Goal: Transaction & Acquisition: Download file/media

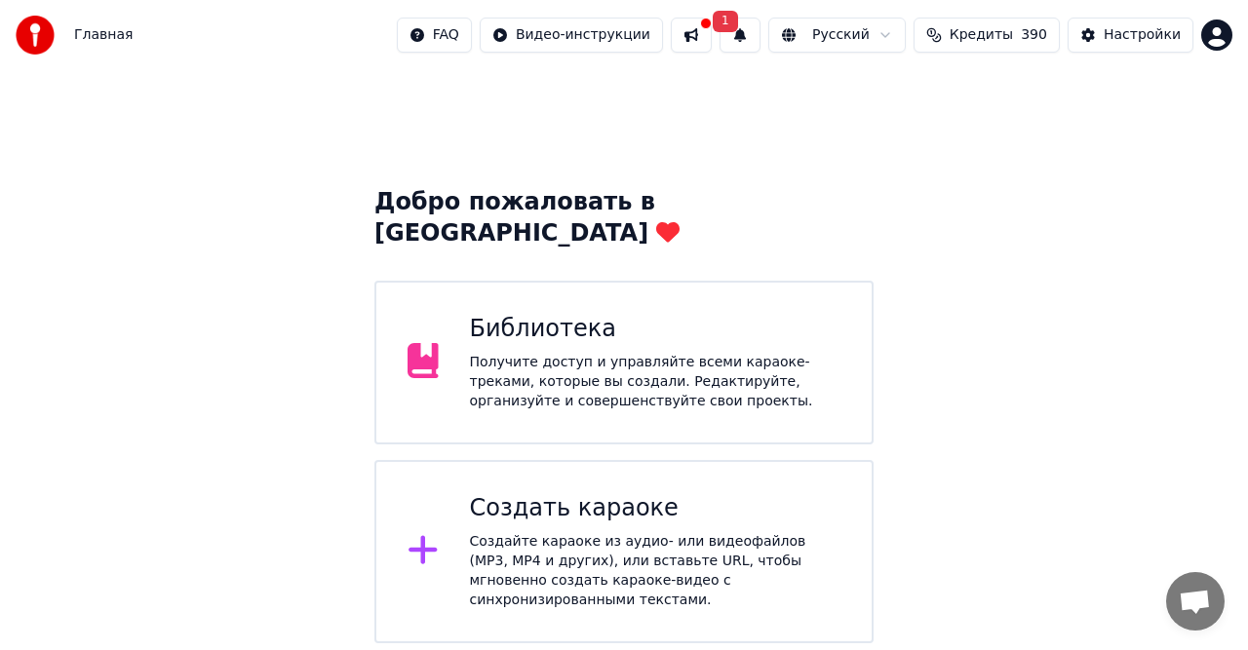
click at [533, 532] on div "Создайте караоке из аудио- или видеофайлов (MP3, MP4 и других), или вставьте UR…" at bounding box center [655, 571] width 371 height 78
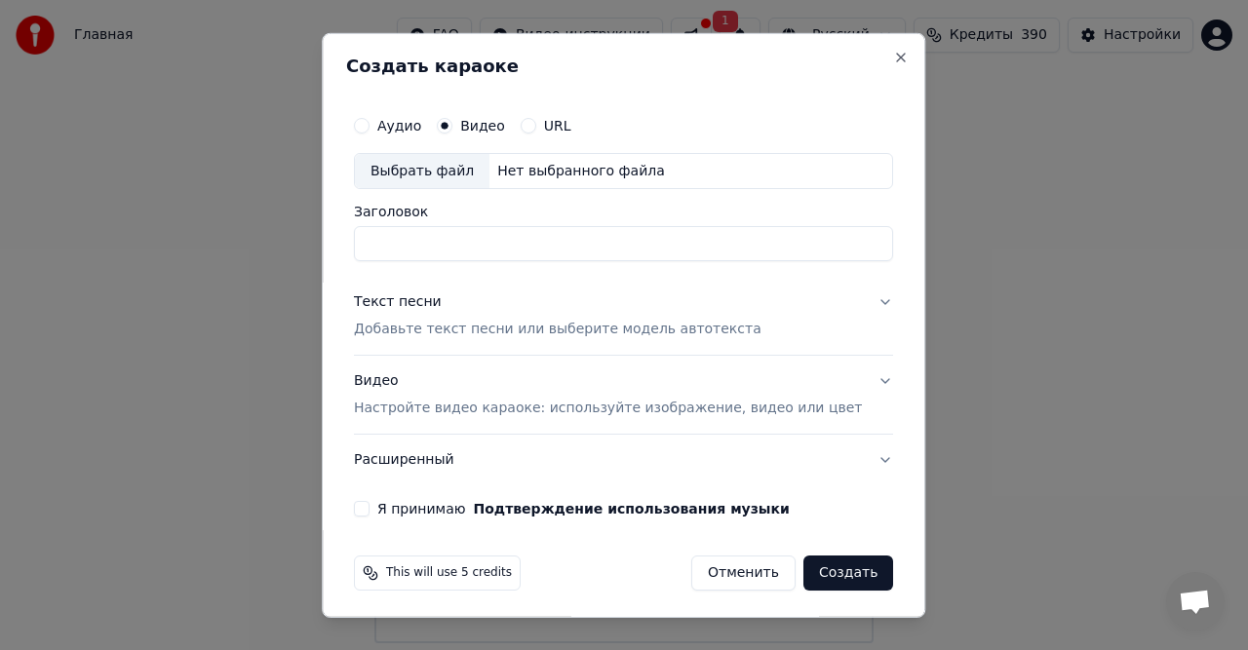
click at [523, 172] on div "Нет выбранного файла" at bounding box center [580, 171] width 183 height 20
type input "**********"
click at [420, 332] on p "Добавьте текст песни или выберите модель автотекста" at bounding box center [558, 330] width 408 height 20
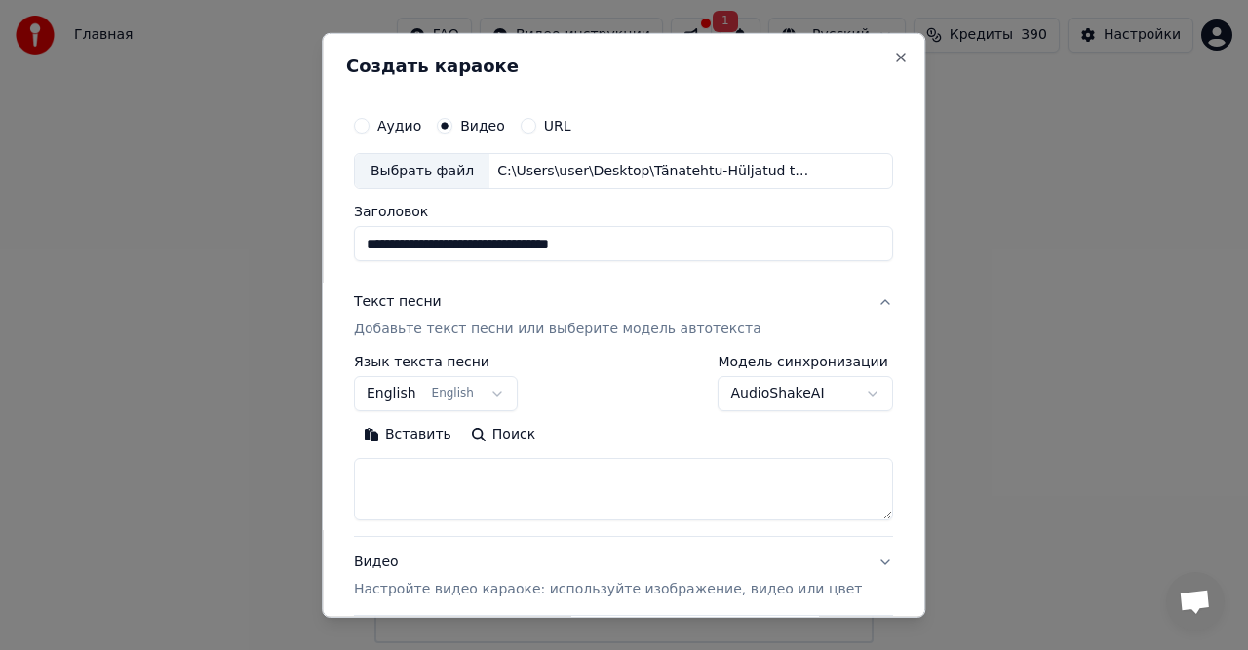
click at [428, 430] on button "Вставить" at bounding box center [407, 434] width 107 height 31
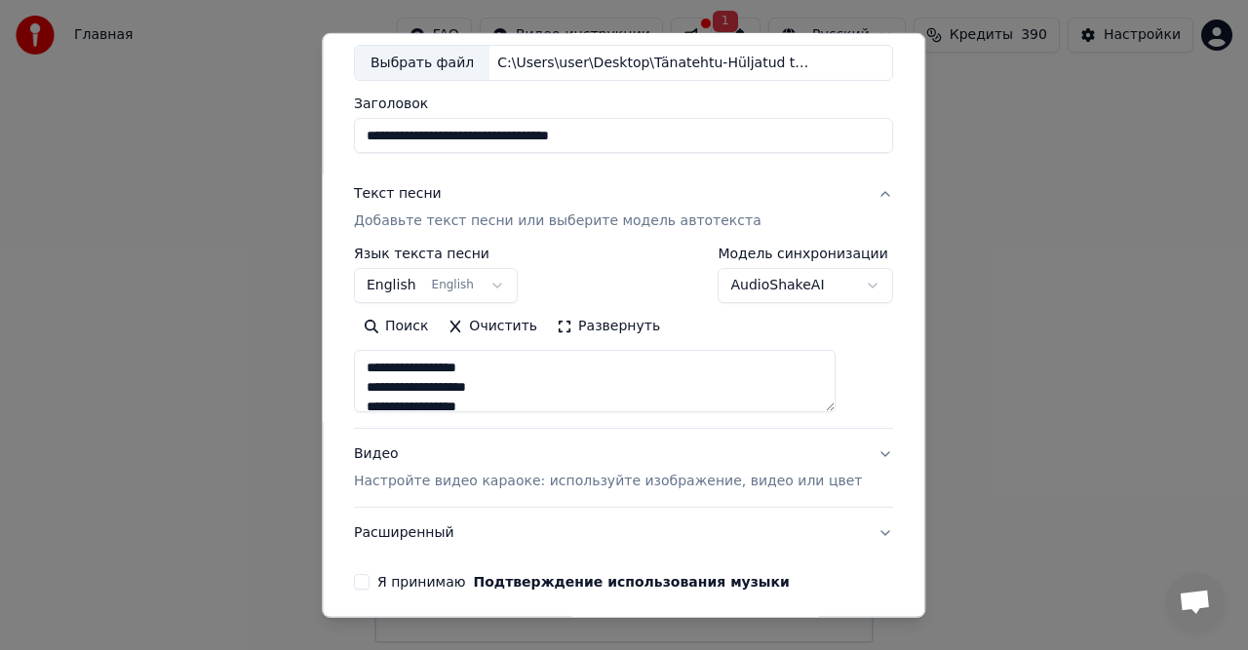
scroll to position [184, 0]
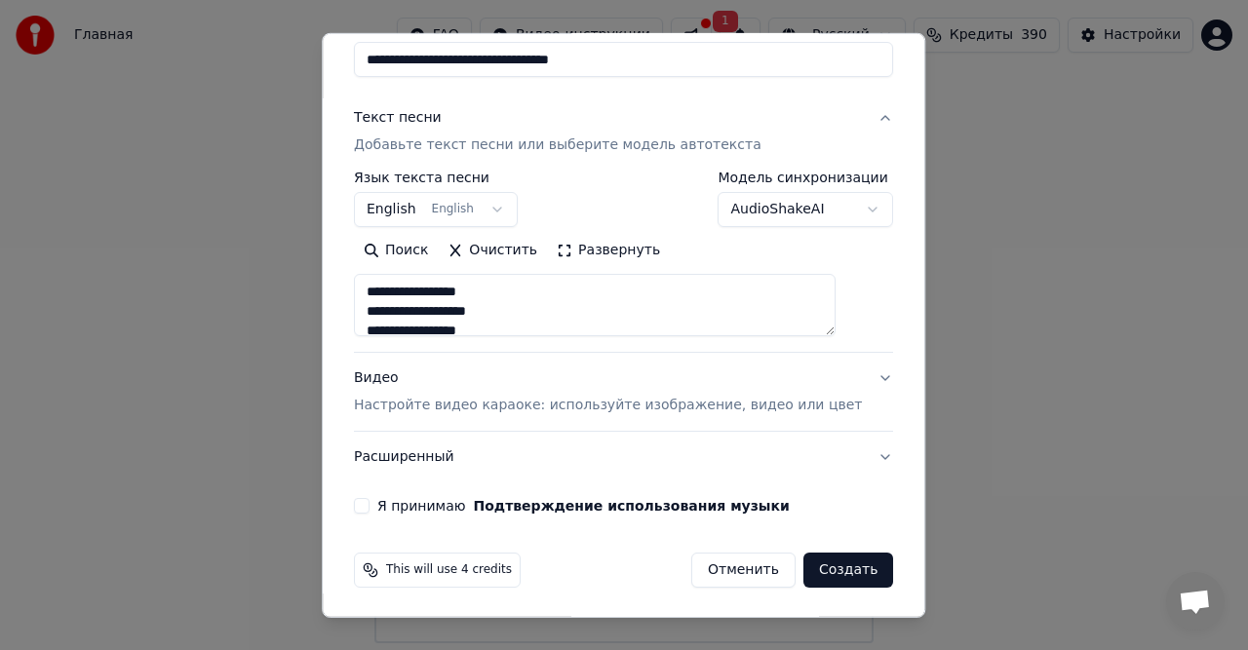
click at [419, 406] on p "Настройте видео караоке: используйте изображение, видео или цвет" at bounding box center [608, 406] width 508 height 20
type textarea "**********"
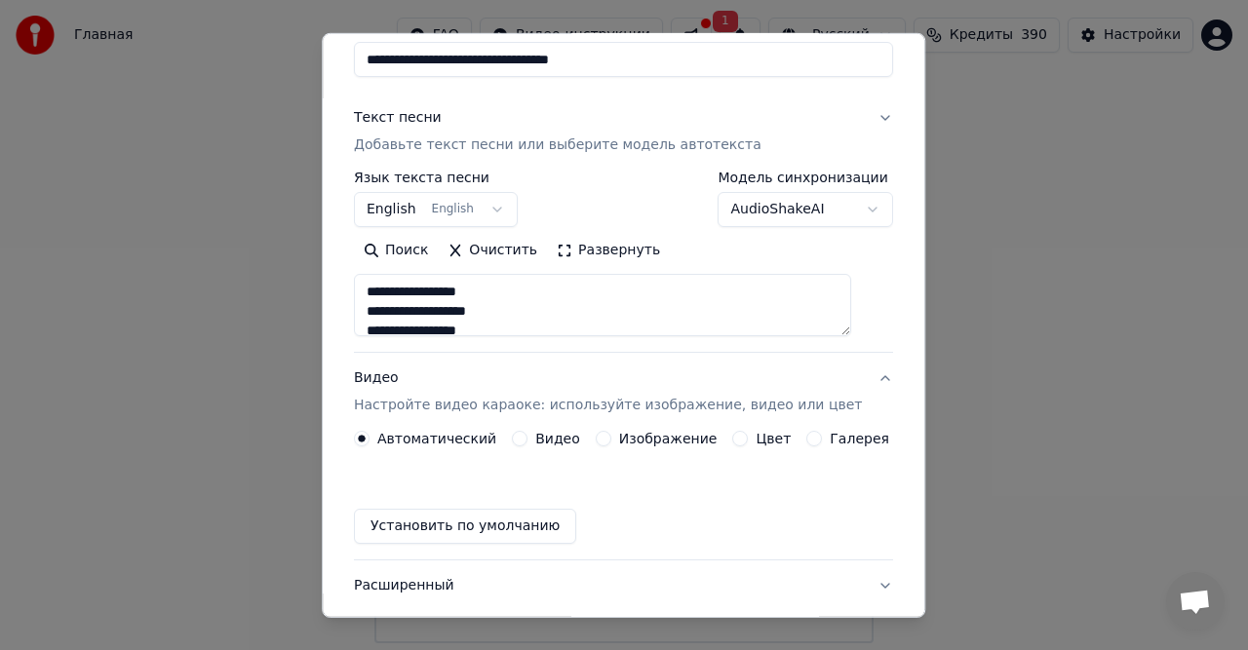
scroll to position [132, 0]
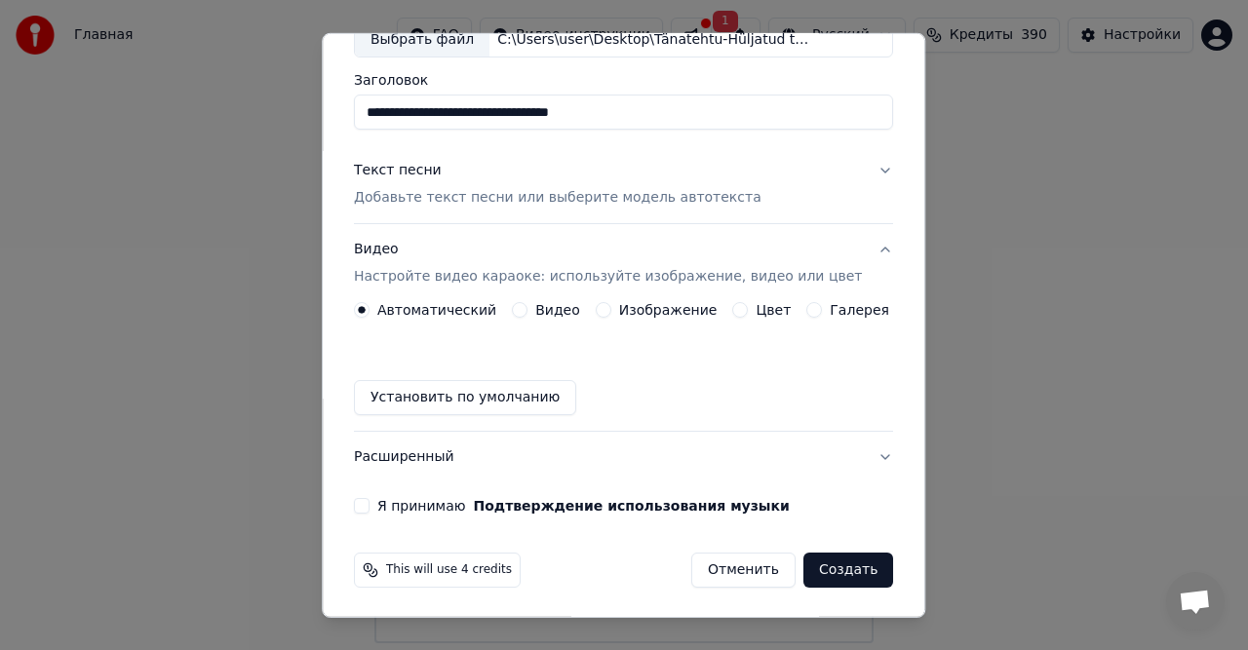
click at [531, 302] on div "Видео" at bounding box center [546, 310] width 68 height 16
click at [524, 313] on button "Видео" at bounding box center [520, 310] width 16 height 16
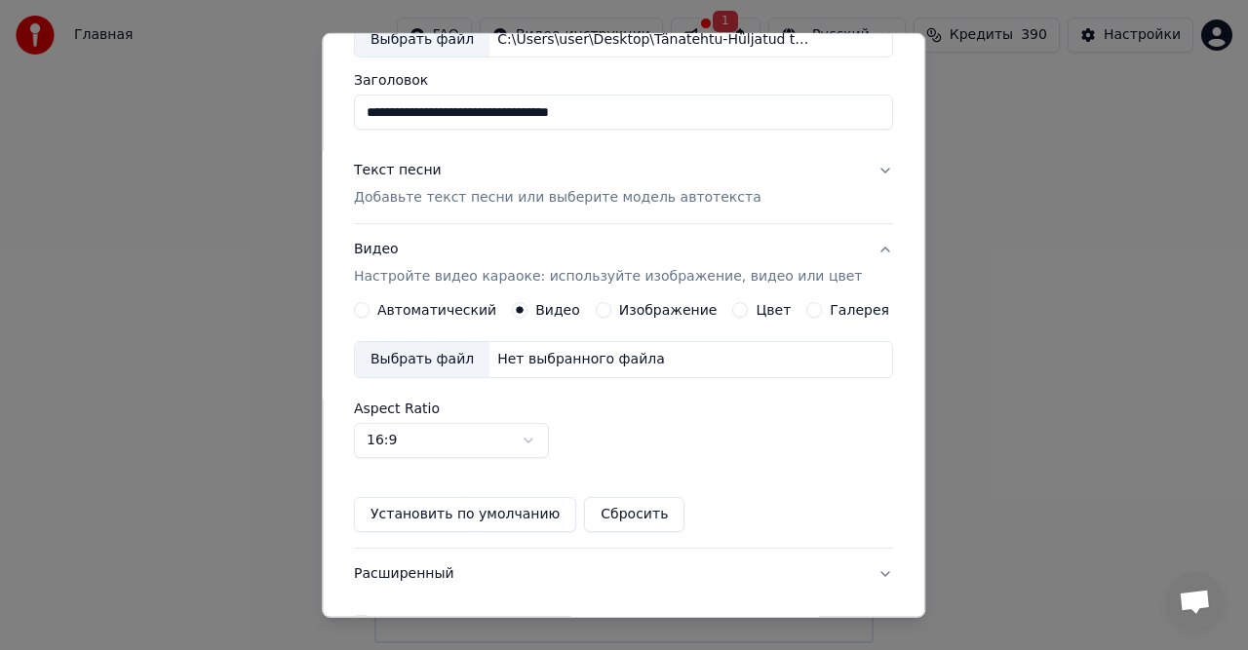
click at [523, 361] on div "Нет выбранного файла" at bounding box center [580, 360] width 183 height 20
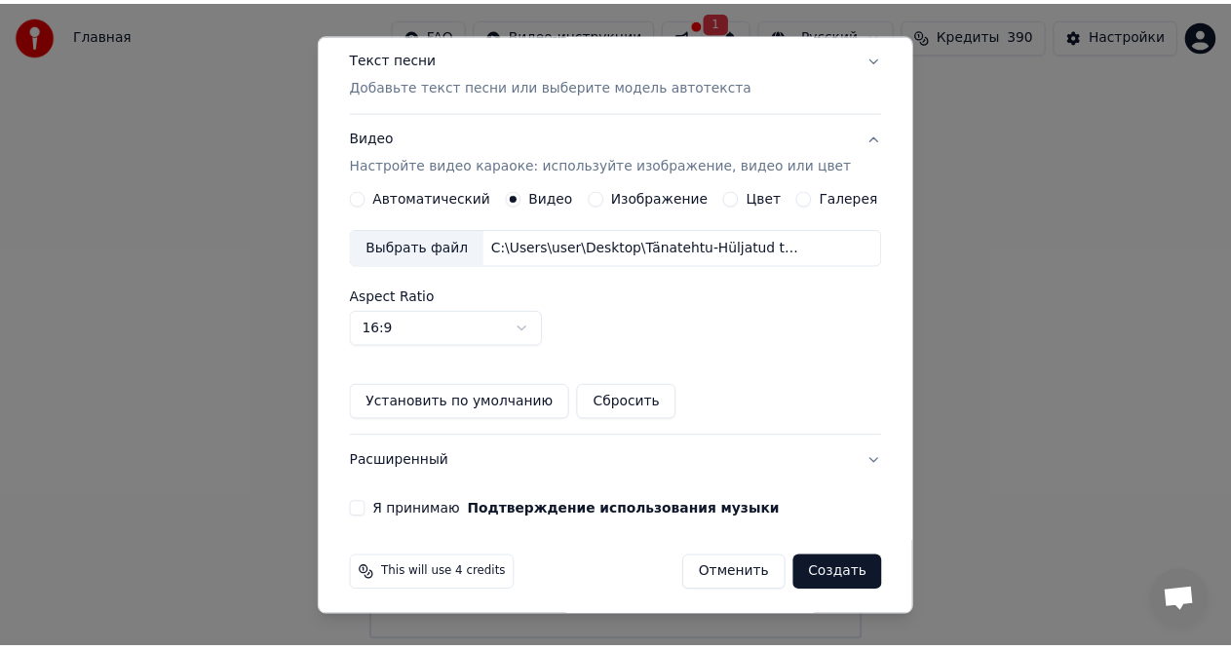
scroll to position [248, 0]
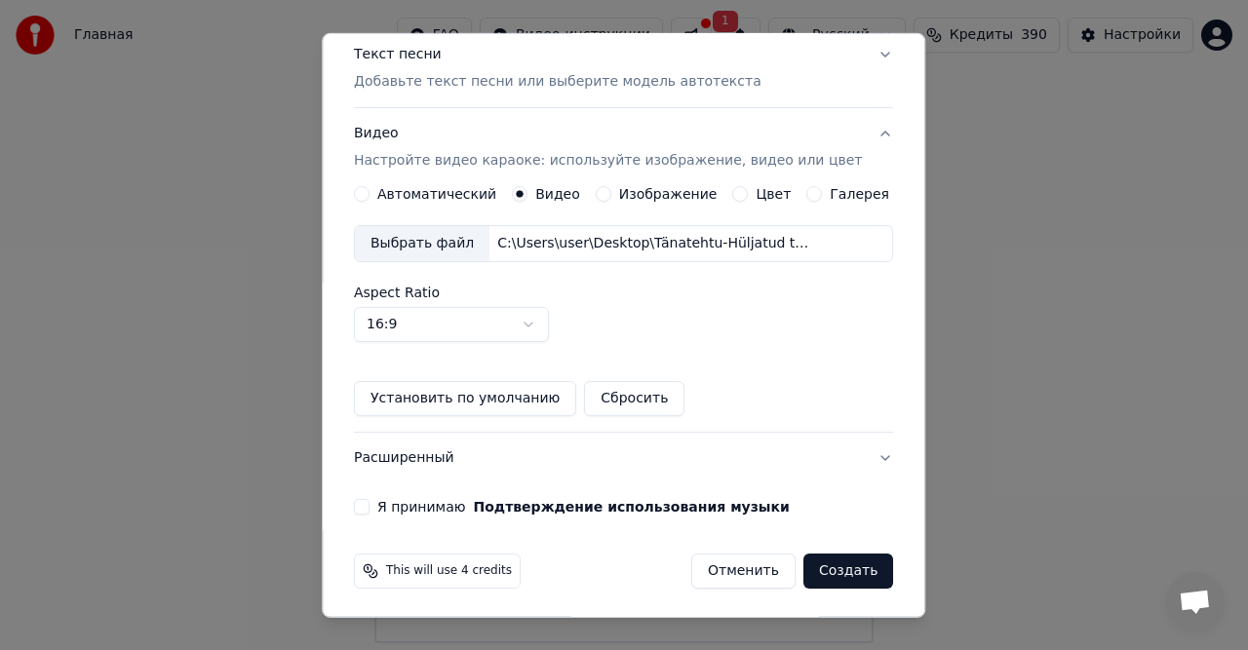
click at [370, 505] on button "Я принимаю Подтверждение использования музыки" at bounding box center [362, 507] width 16 height 16
click at [825, 568] on button "Создать" at bounding box center [848, 571] width 90 height 35
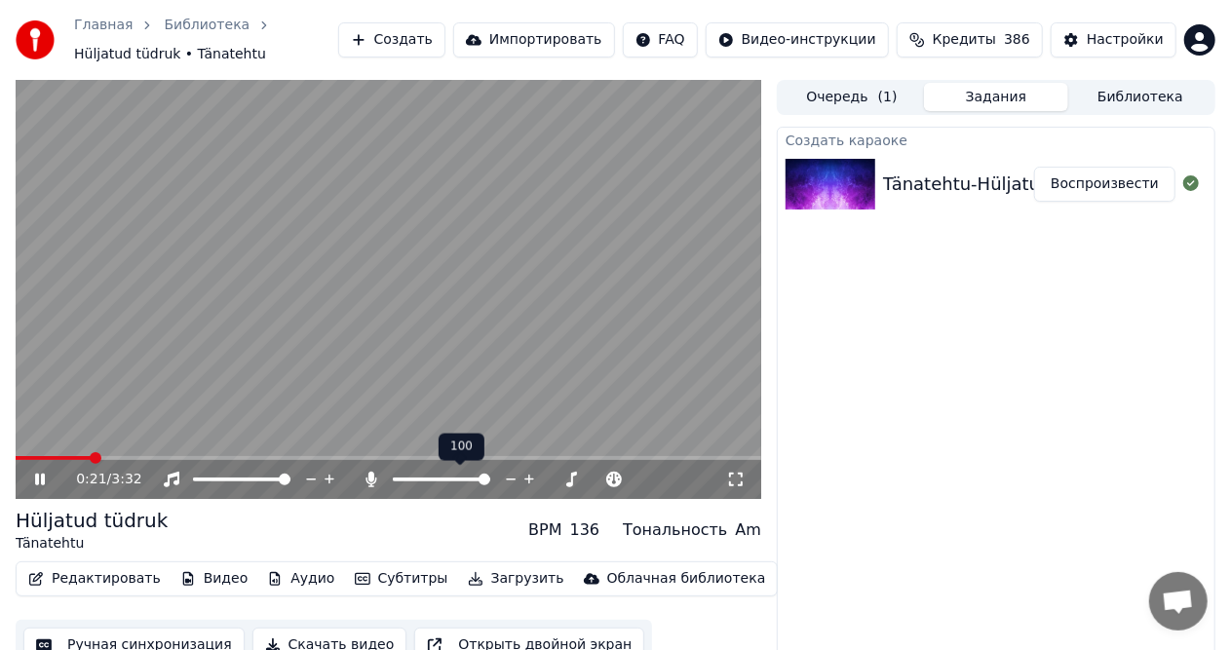
click at [490, 482] on span at bounding box center [442, 480] width 98 height 4
click at [16, 464] on span at bounding box center [22, 458] width 12 height 12
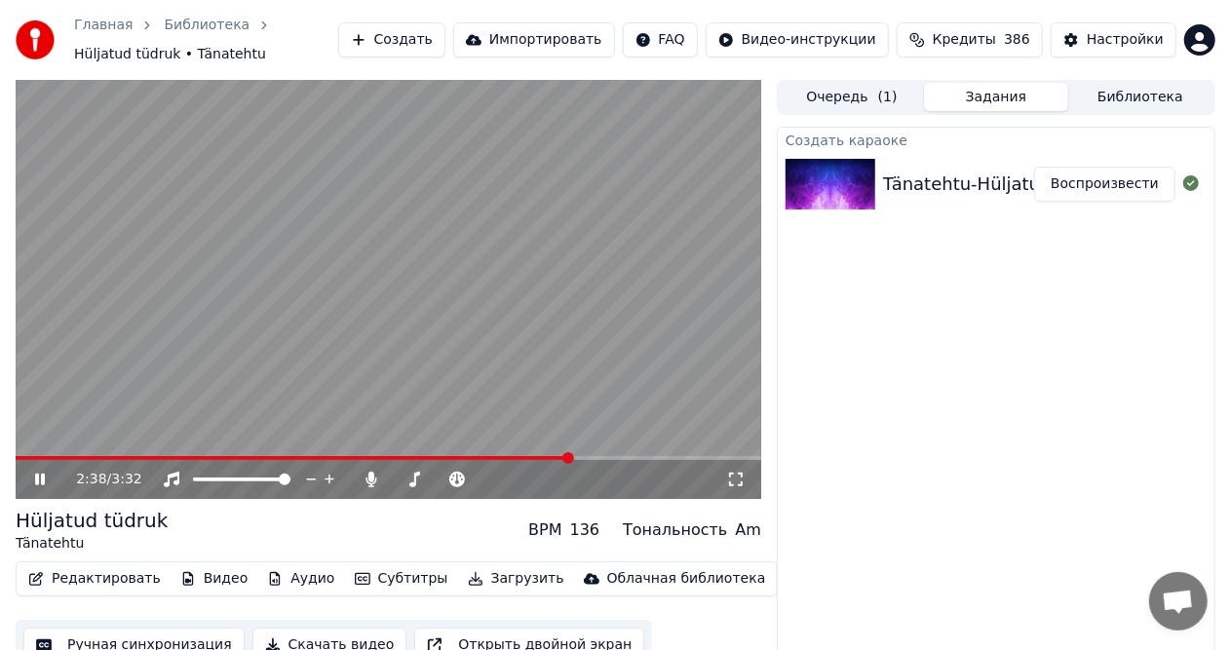
click at [45, 479] on icon at bounding box center [40, 480] width 10 height 12
drag, startPoint x: 222, startPoint y: 460, endPoint x: 174, endPoint y: 469, distance: 49.5
click at [174, 469] on div "2:38 / 3:32" at bounding box center [389, 479] width 746 height 39
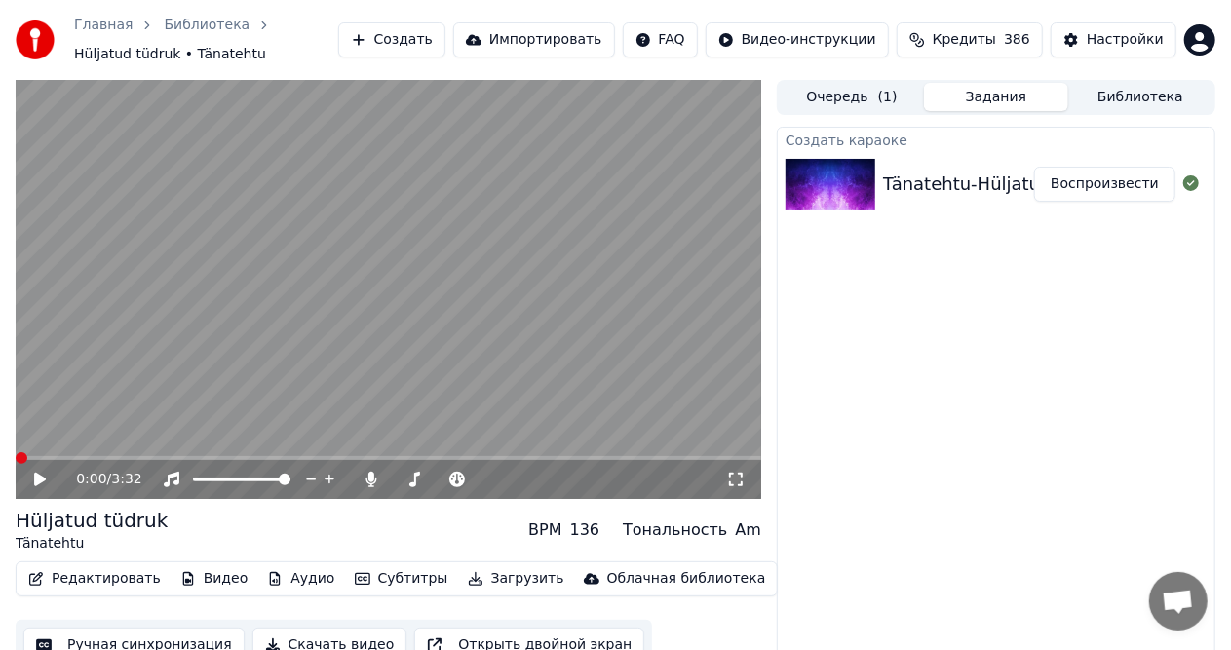
click at [16, 456] on span at bounding box center [16, 458] width 0 height 4
click at [302, 298] on video at bounding box center [389, 289] width 746 height 419
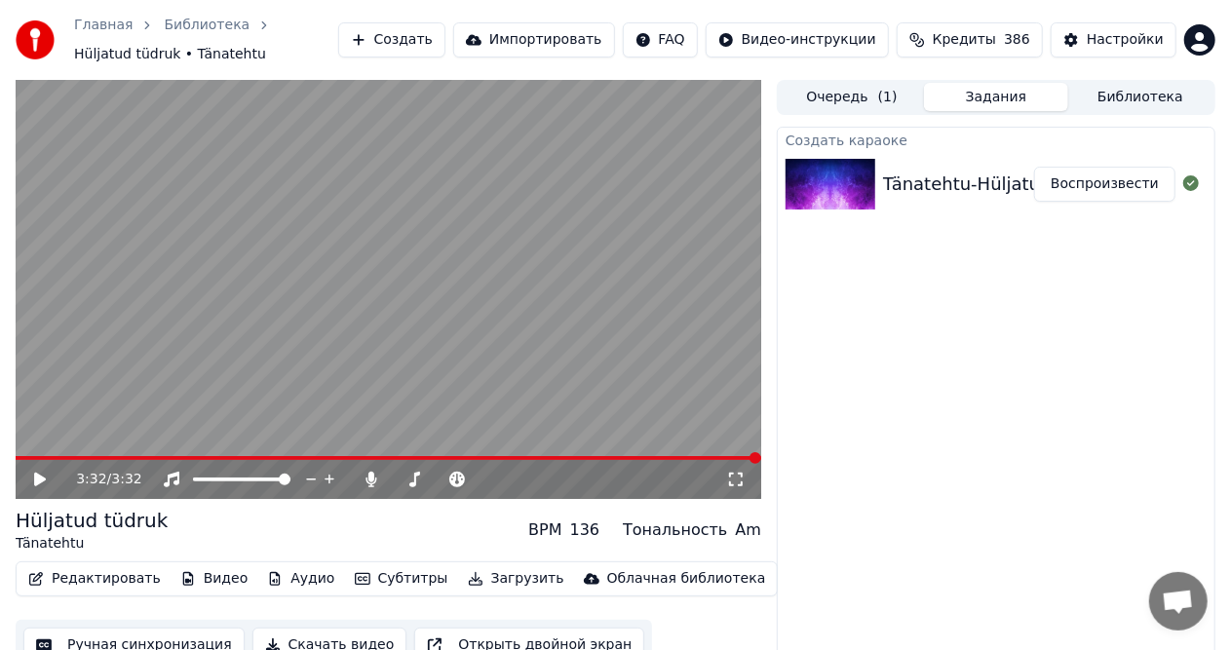
click at [33, 484] on icon at bounding box center [53, 480] width 45 height 16
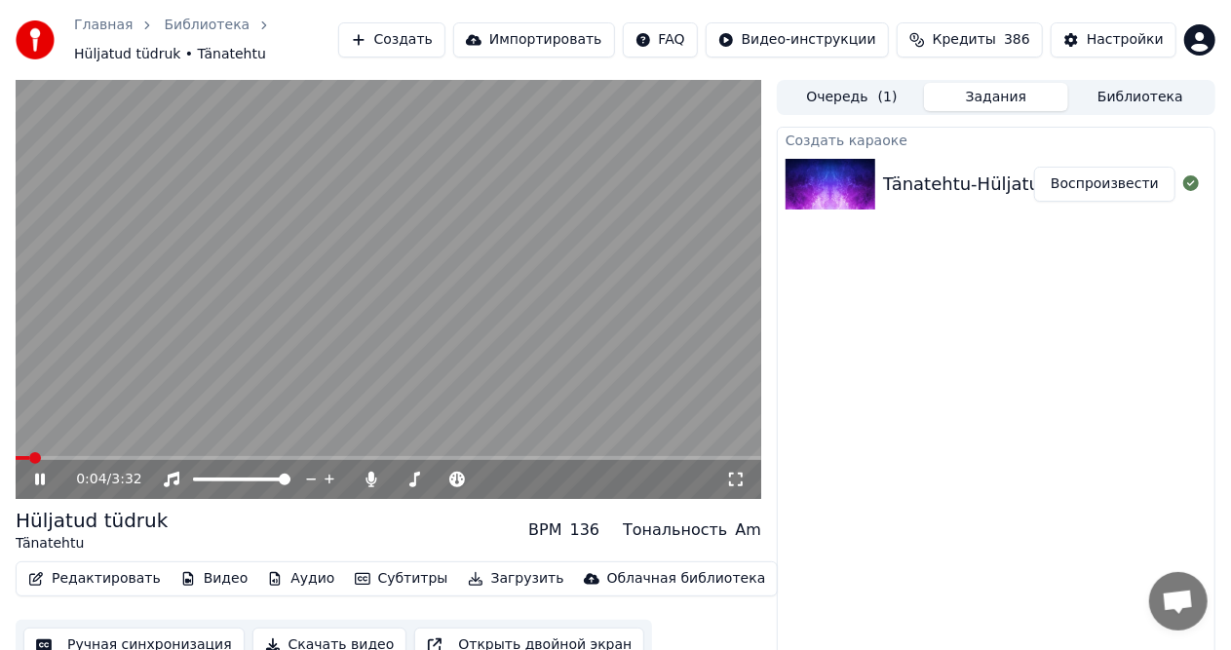
click at [16, 456] on span at bounding box center [23, 458] width 14 height 4
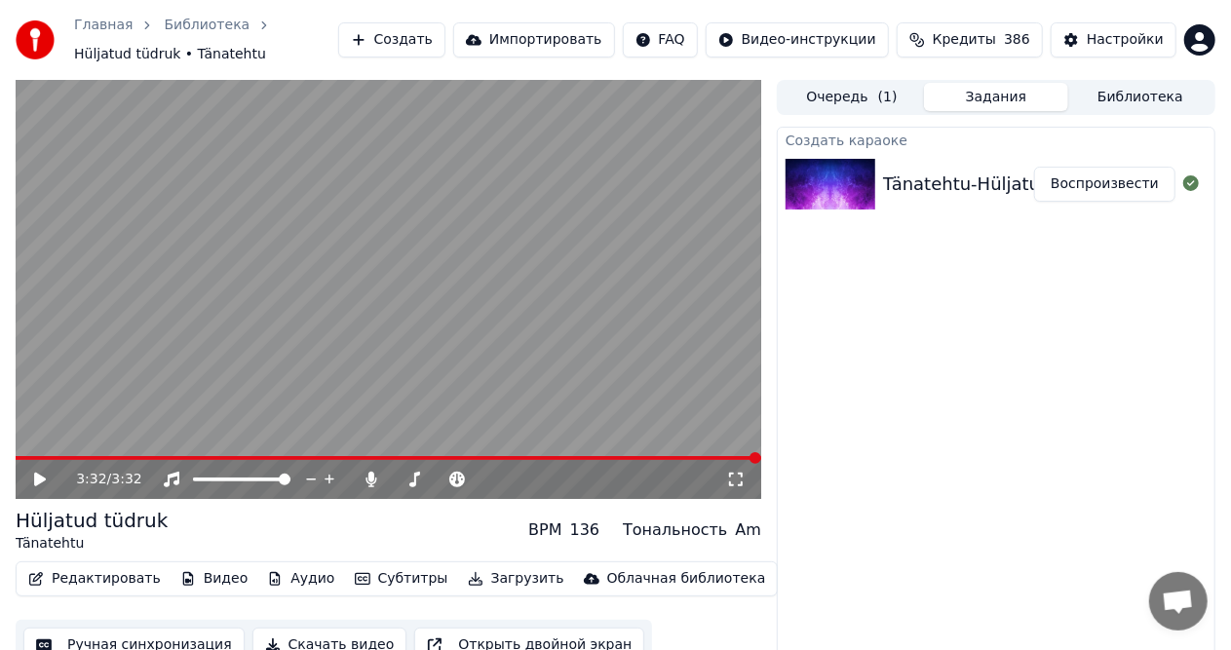
click at [644, 457] on span at bounding box center [389, 458] width 746 height 4
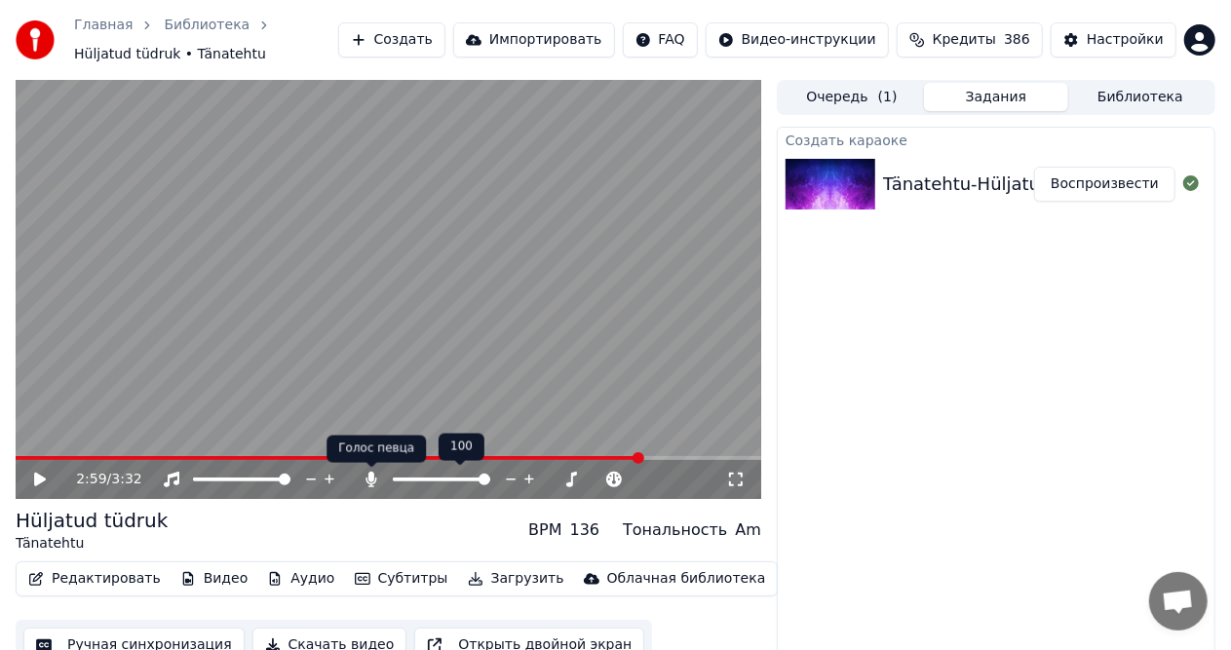
click at [333, 355] on video at bounding box center [389, 289] width 746 height 419
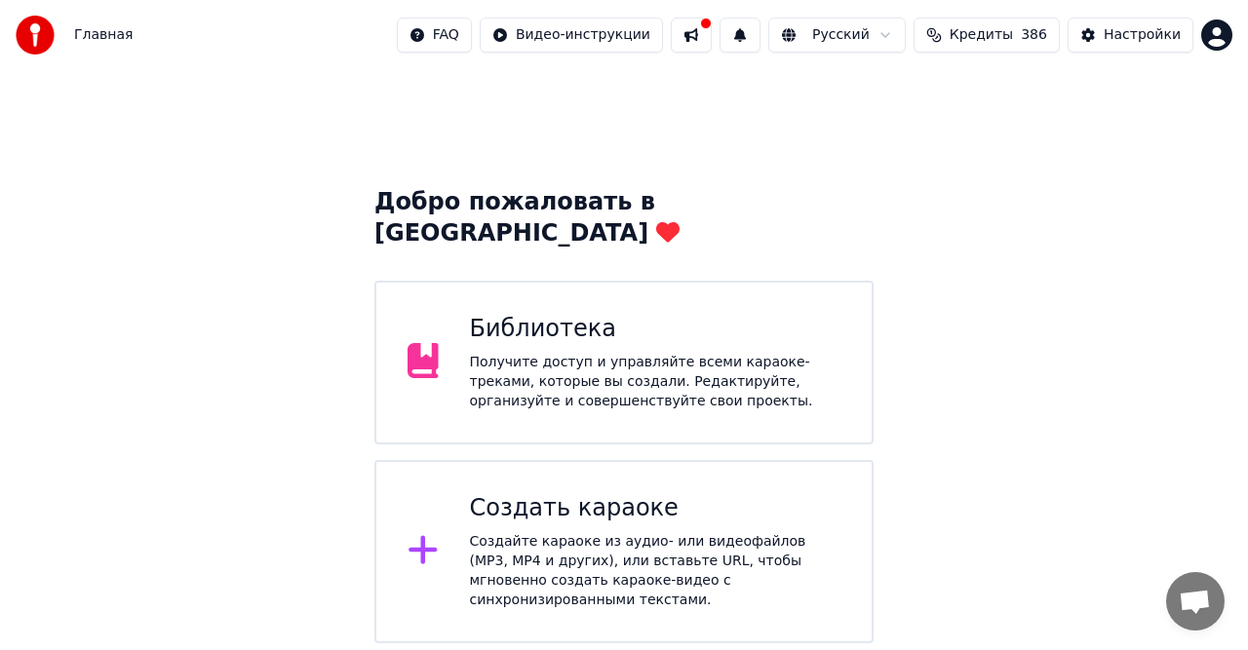
click at [540, 532] on div "Создайте караоке из аудио- или видеофайлов (MP3, MP4 и других), или вставьте UR…" at bounding box center [655, 571] width 371 height 78
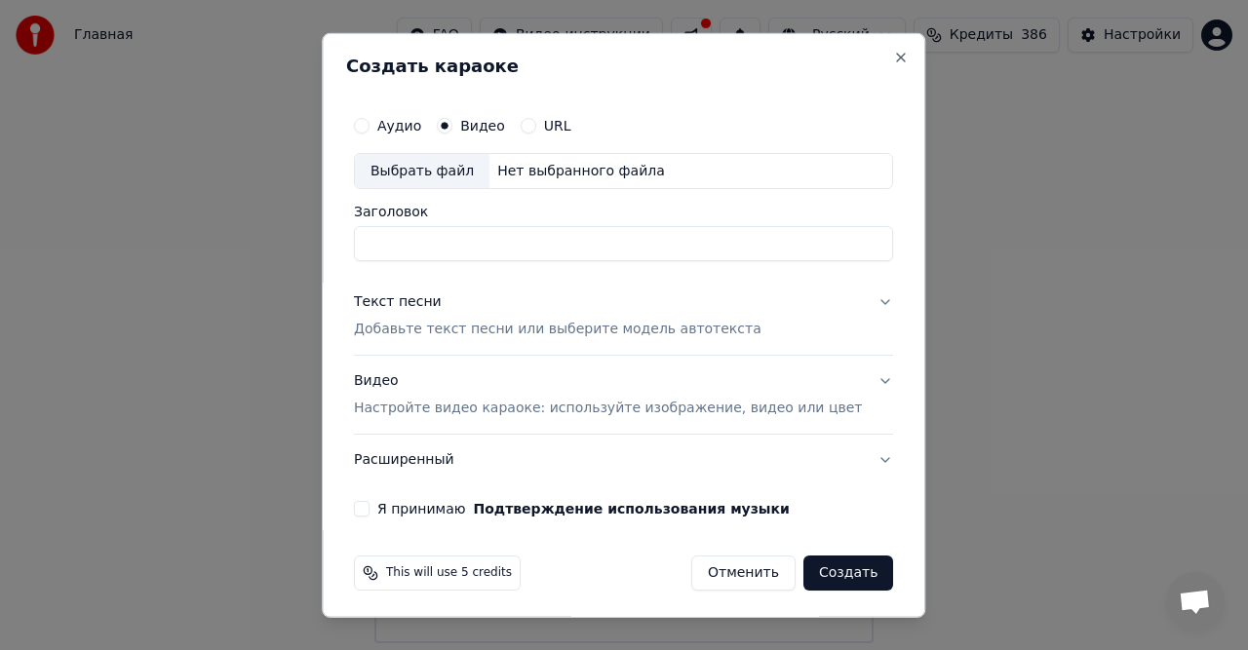
click at [527, 162] on div "Нет выбранного файла" at bounding box center [580, 171] width 183 height 20
type input "**********"
click at [426, 326] on p "Добавьте текст песни или выберите модель автотекста" at bounding box center [558, 330] width 408 height 20
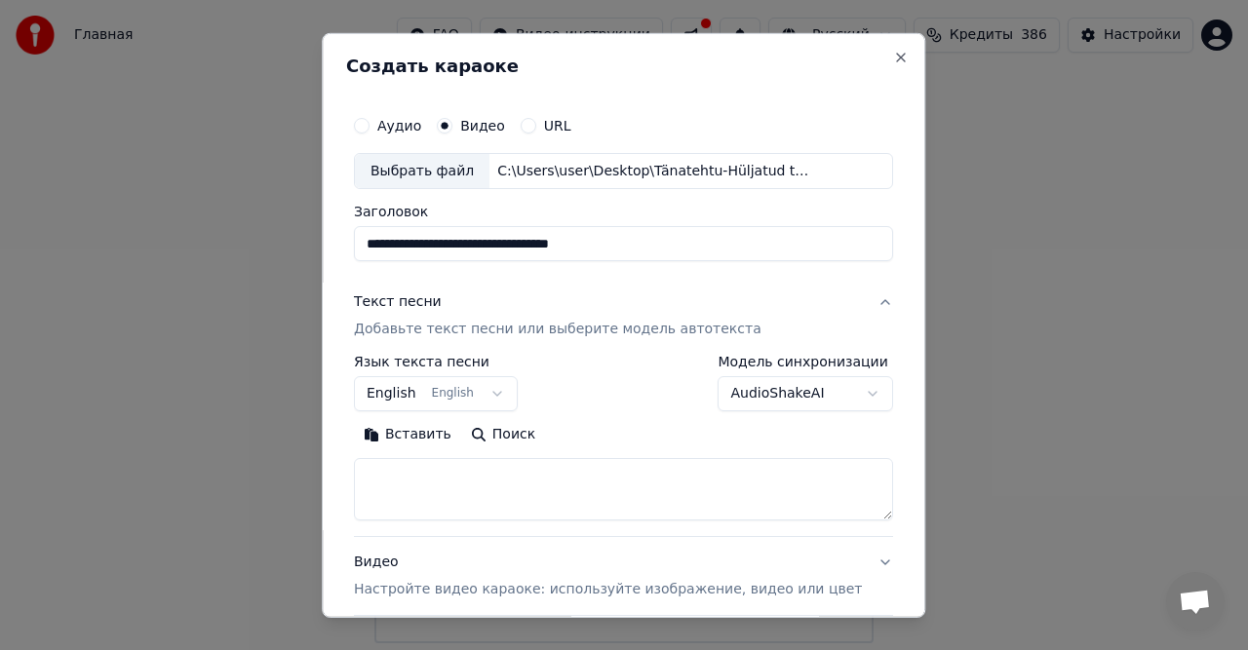
click at [423, 439] on button "Вставить" at bounding box center [407, 434] width 107 height 31
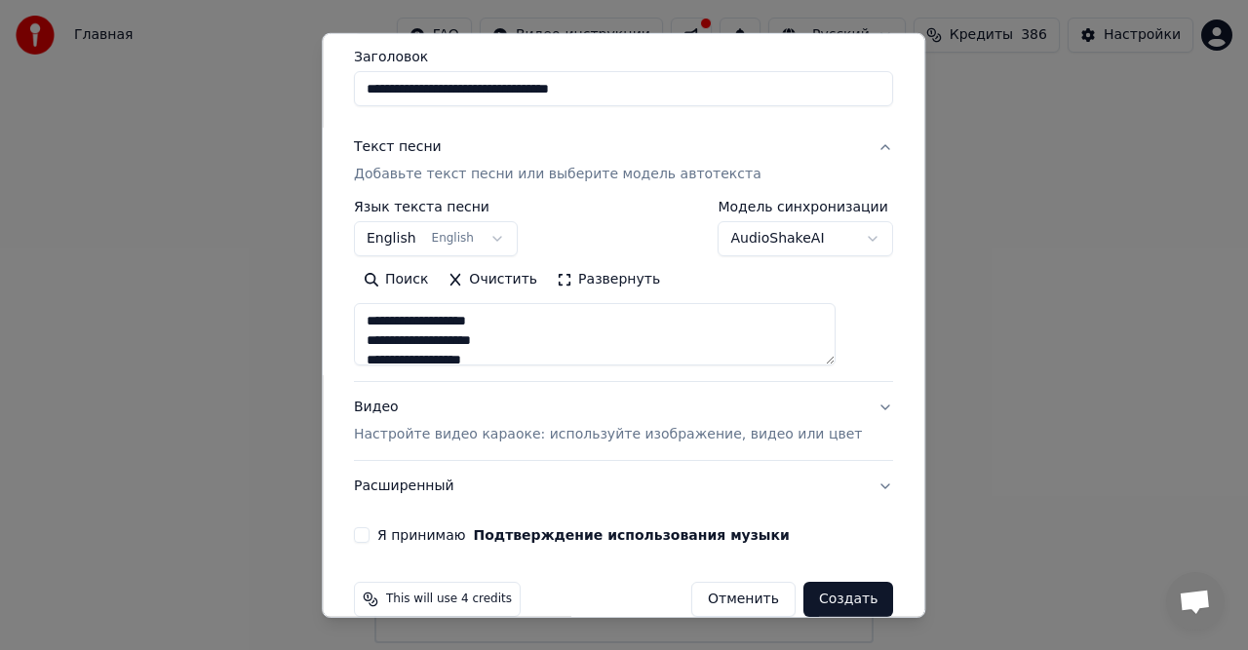
scroll to position [157, 0]
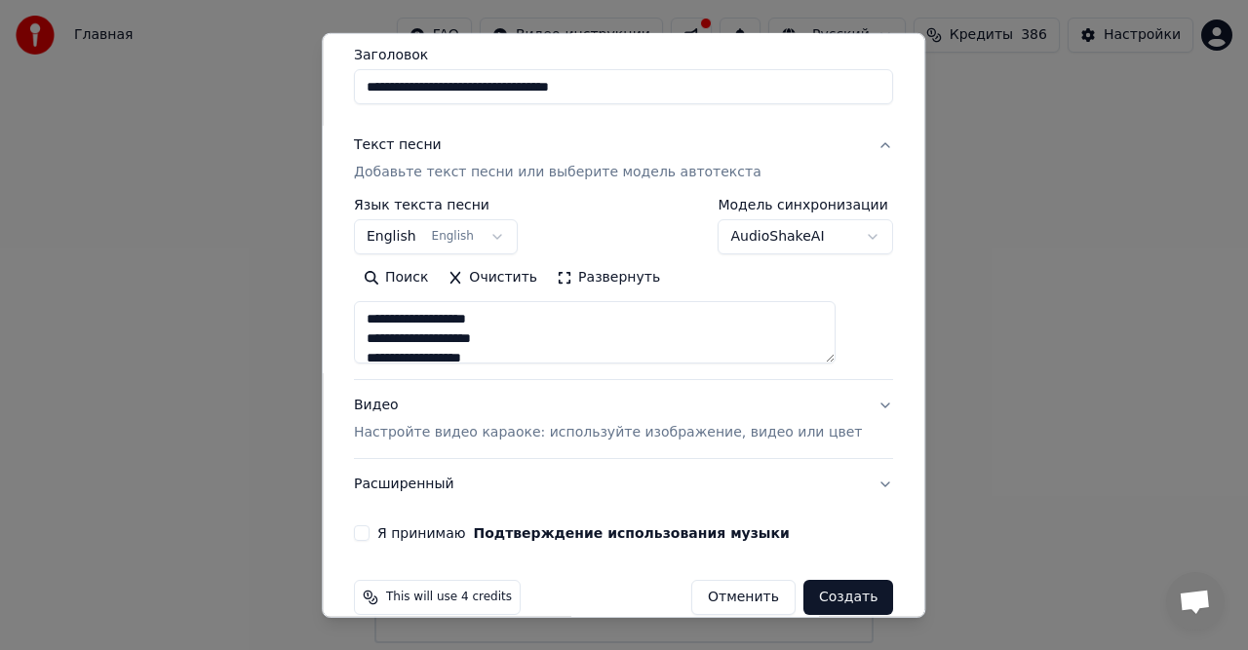
click at [462, 435] on p "Настройте видео караоке: используйте изображение, видео или цвет" at bounding box center [608, 433] width 508 height 20
type textarea "**********"
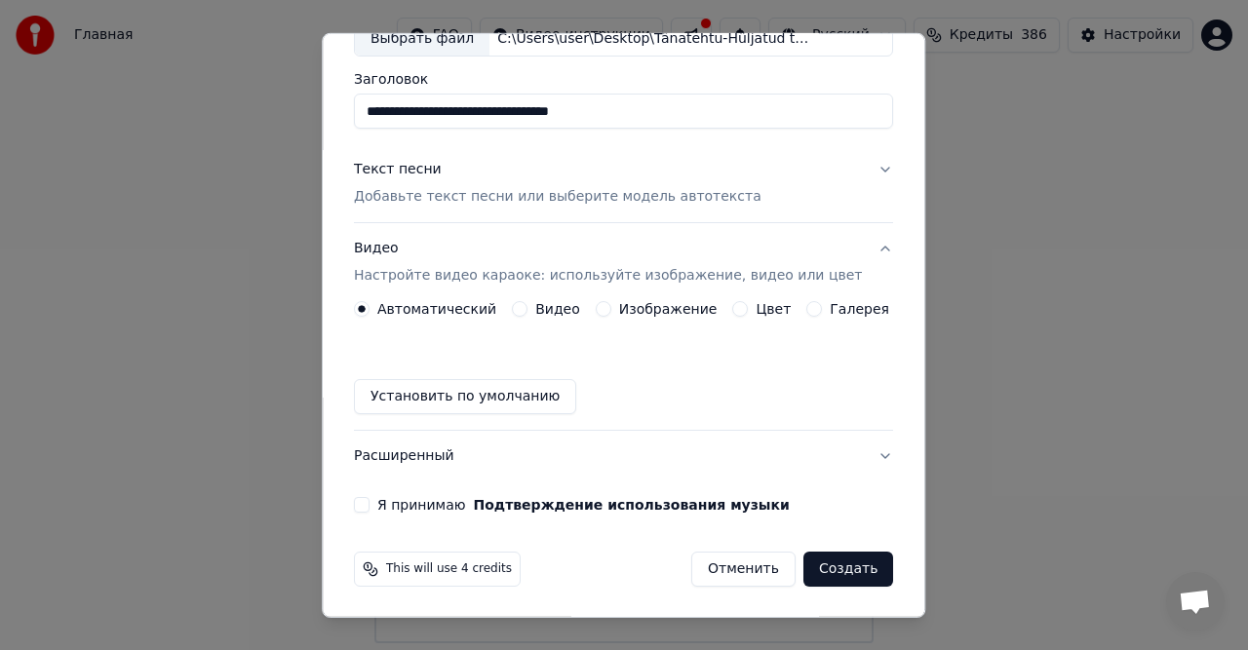
scroll to position [132, 0]
click at [548, 311] on label "Видео" at bounding box center [557, 310] width 45 height 14
click at [527, 311] on button "Видео" at bounding box center [520, 310] width 16 height 16
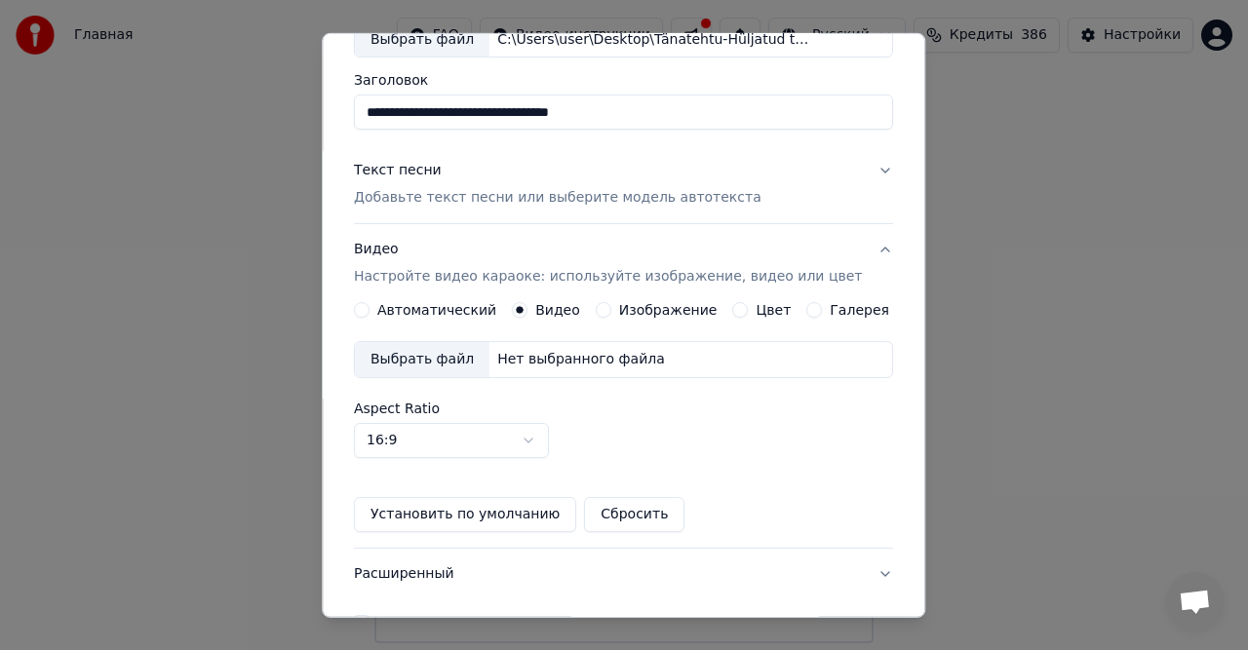
click at [554, 359] on div "Нет выбранного файла" at bounding box center [580, 360] width 183 height 20
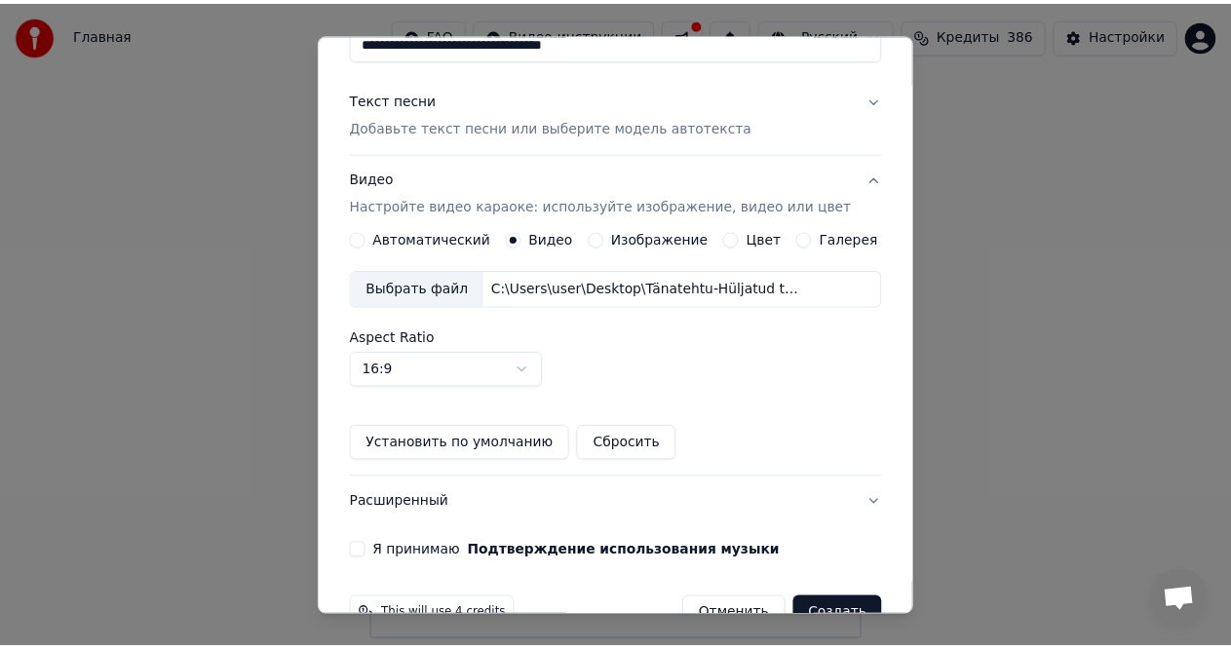
scroll to position [248, 0]
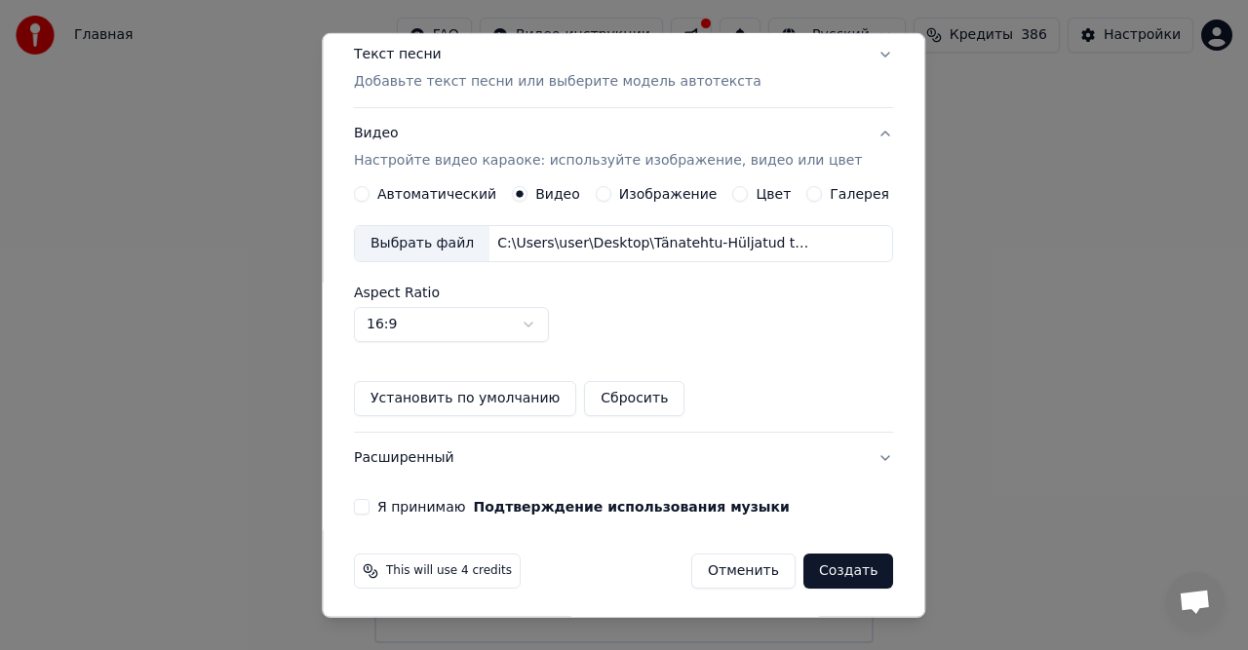
click at [370, 509] on button "Я принимаю Подтверждение использования музыки" at bounding box center [362, 507] width 16 height 16
click at [821, 564] on button "Создать" at bounding box center [848, 571] width 90 height 35
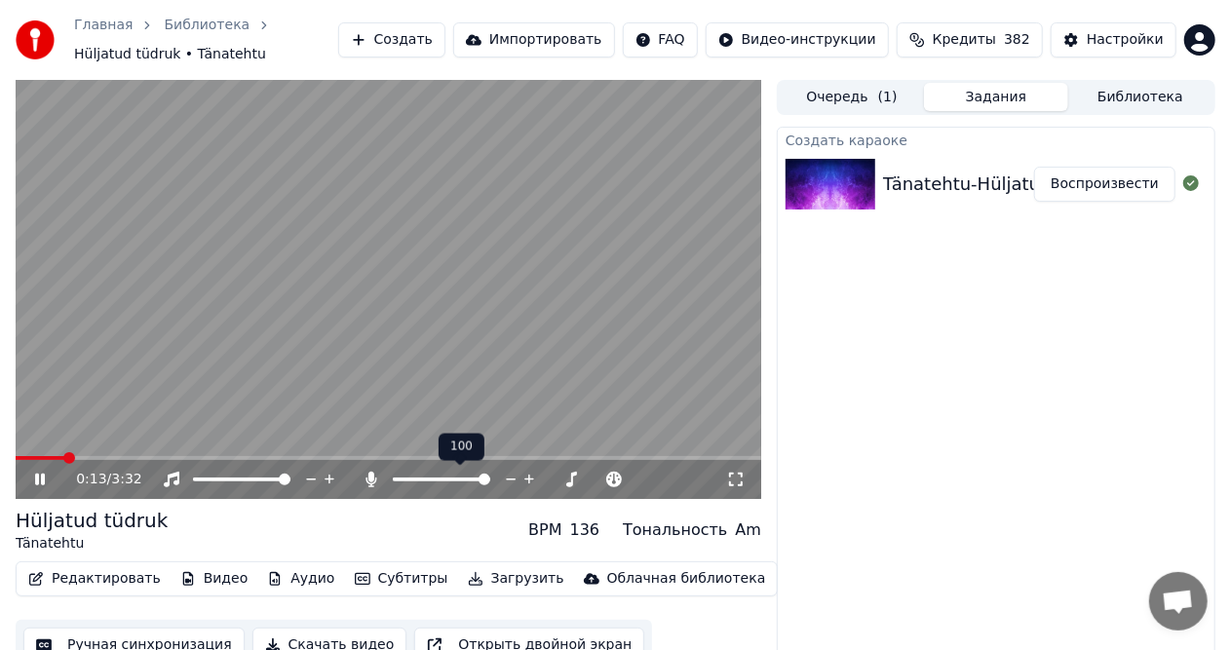
click at [490, 478] on span at bounding box center [442, 480] width 98 height 4
click at [21, 460] on span at bounding box center [19, 458] width 7 height 4
click at [636, 151] on video at bounding box center [389, 289] width 746 height 419
click at [179, 456] on span at bounding box center [183, 458] width 12 height 12
click at [88, 586] on button "Редактировать" at bounding box center [94, 579] width 148 height 27
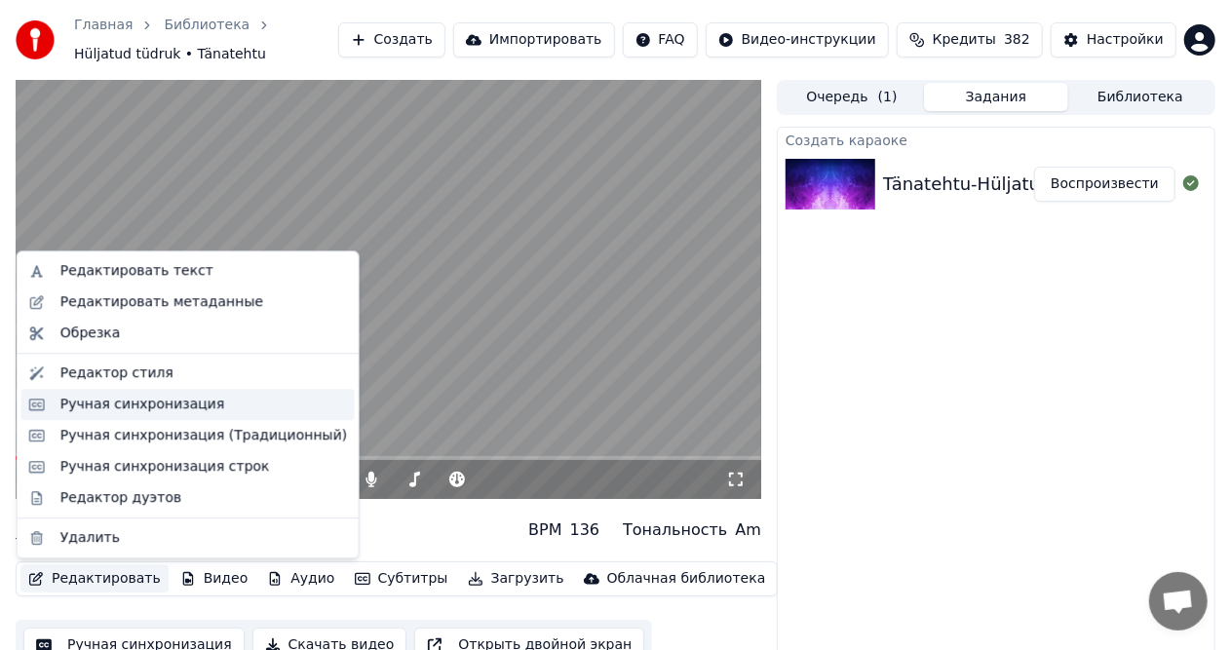
click at [137, 406] on div "Ручная синхронизация" at bounding box center [142, 405] width 165 height 20
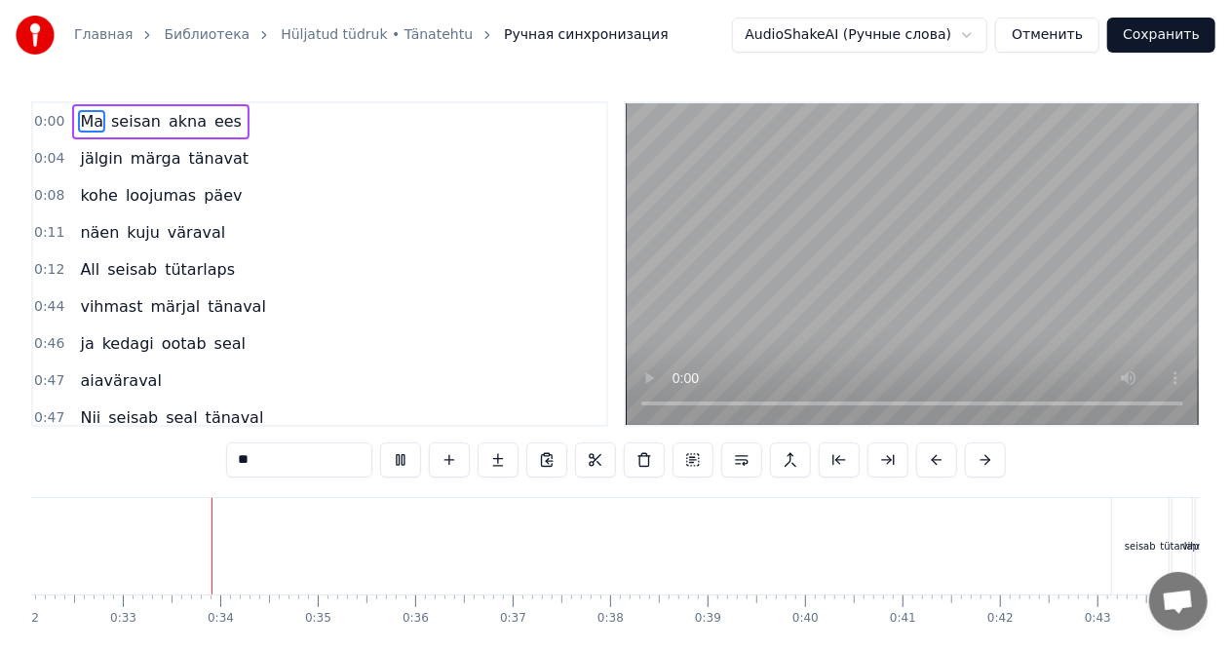
scroll to position [0, 3146]
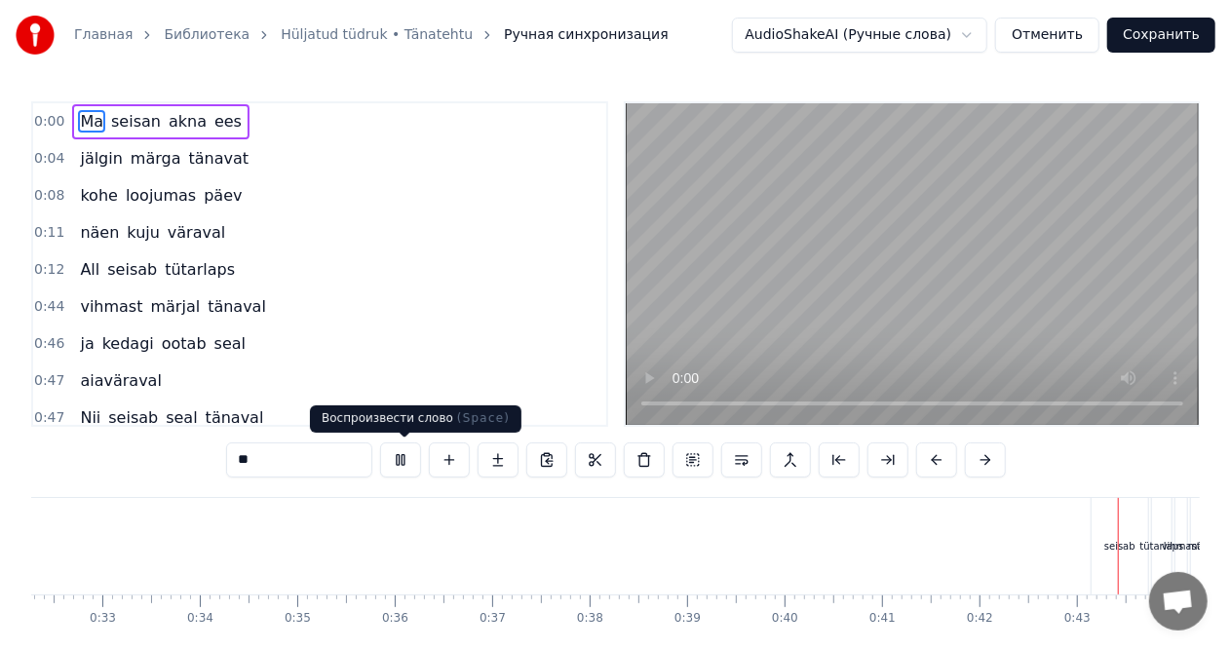
click at [402, 462] on button at bounding box center [400, 460] width 41 height 35
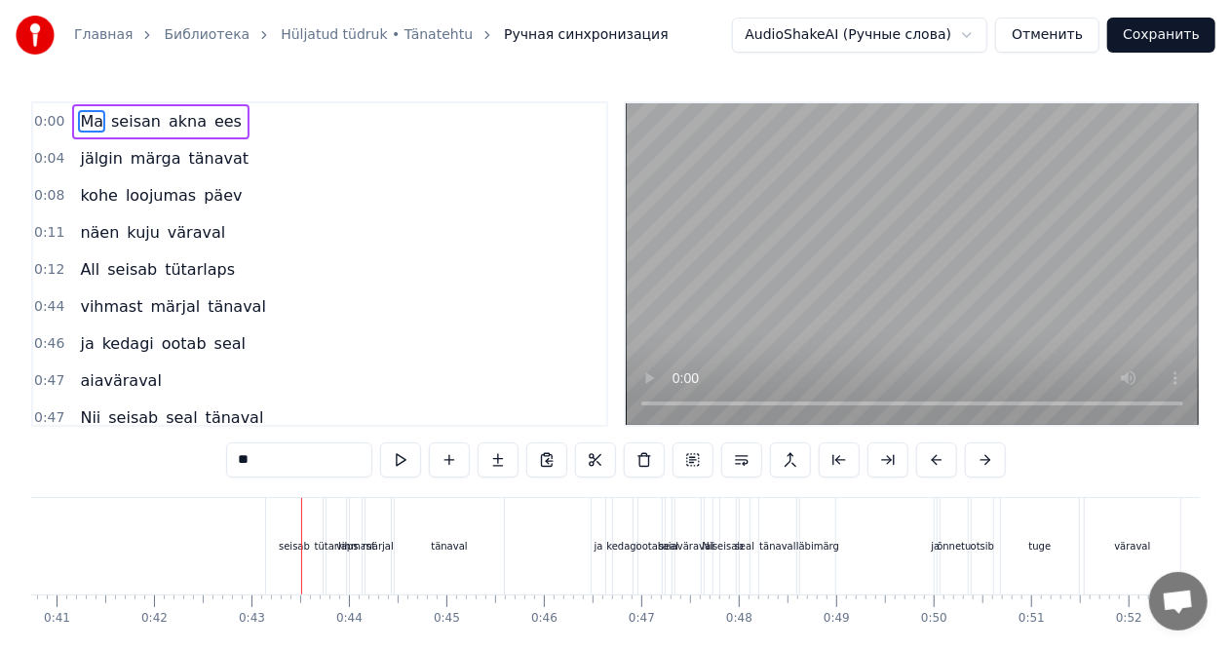
scroll to position [0, 4135]
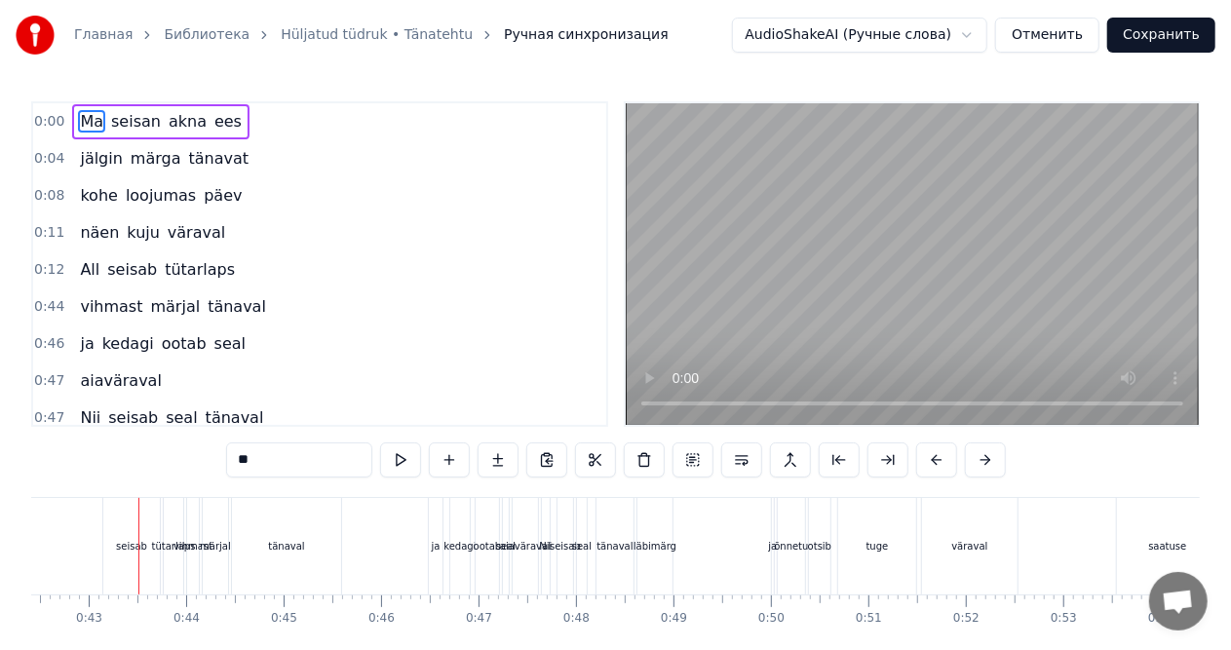
click at [117, 523] on div "seisab" at bounding box center [131, 546] width 57 height 97
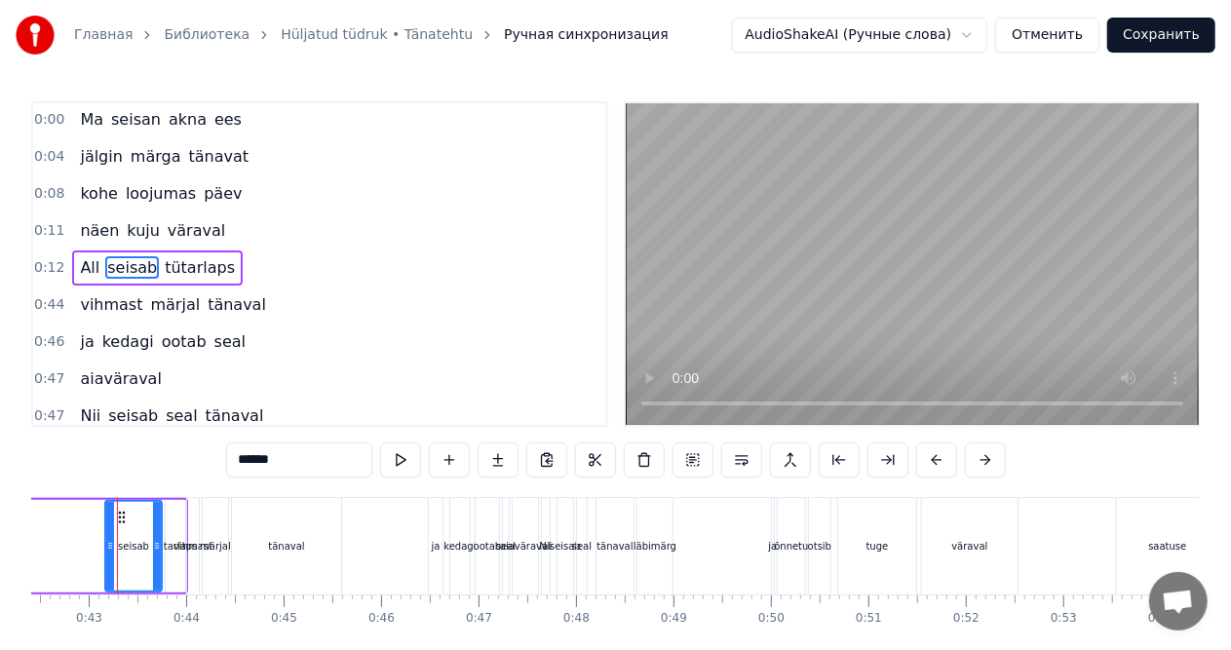
scroll to position [0, 4123]
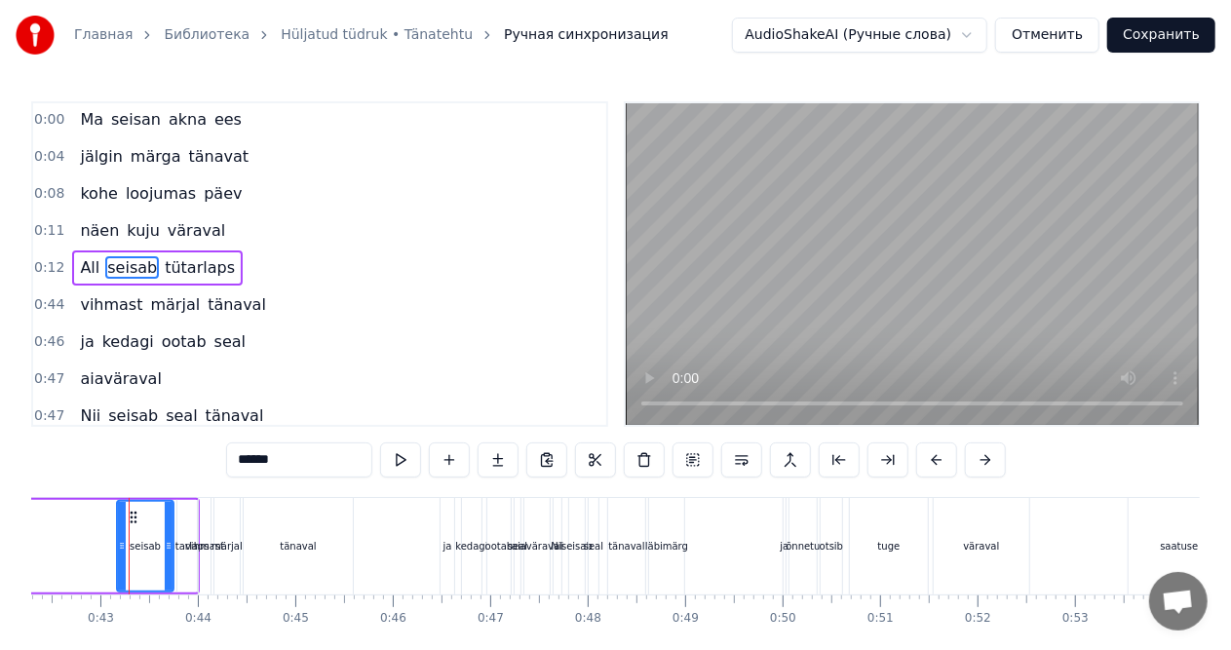
click at [80, 267] on span "All" at bounding box center [89, 267] width 23 height 22
type input "***"
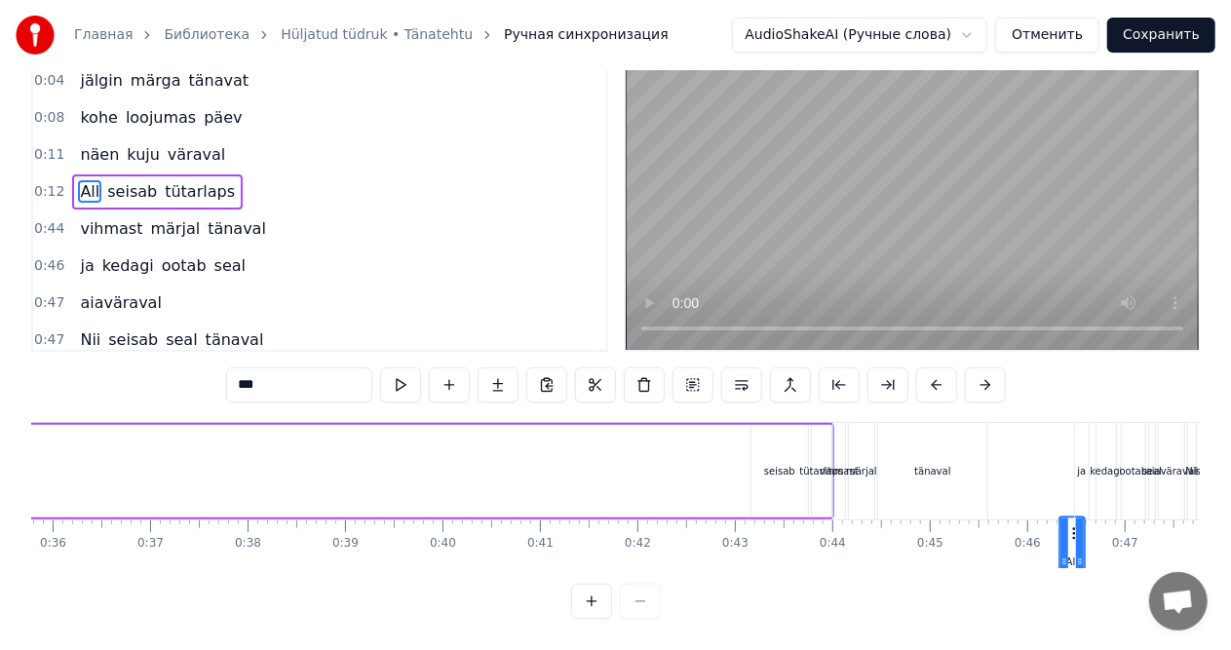
scroll to position [0, 3517]
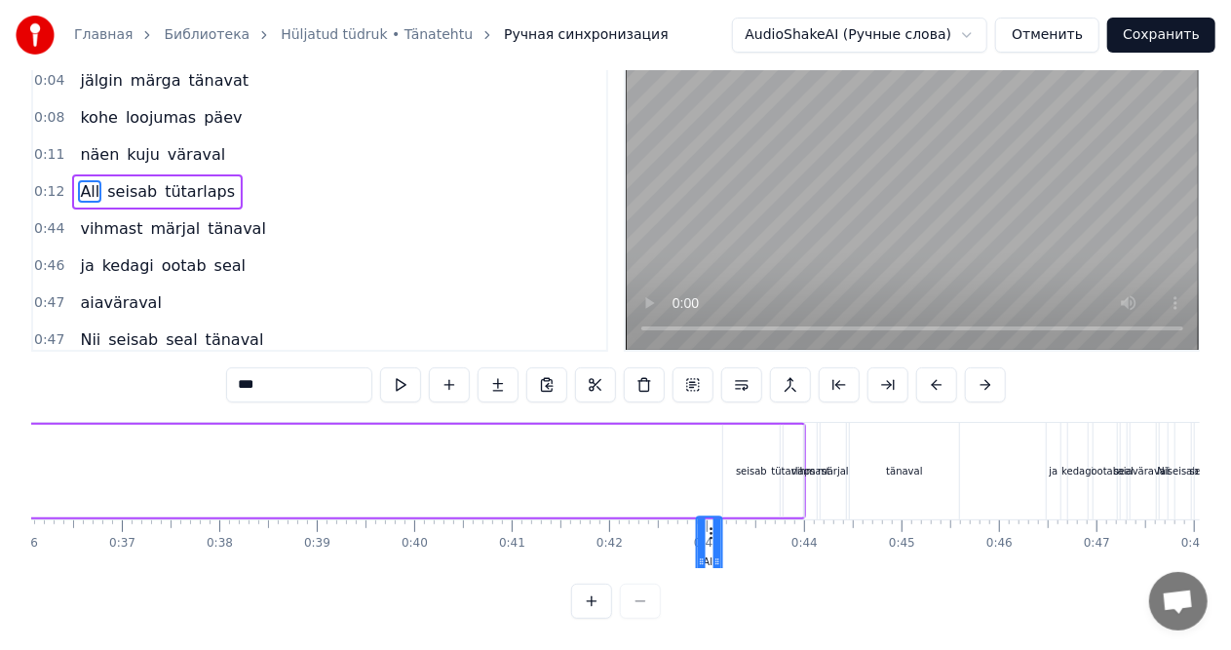
drag, startPoint x: 145, startPoint y: 520, endPoint x: 714, endPoint y: 462, distance: 571.4
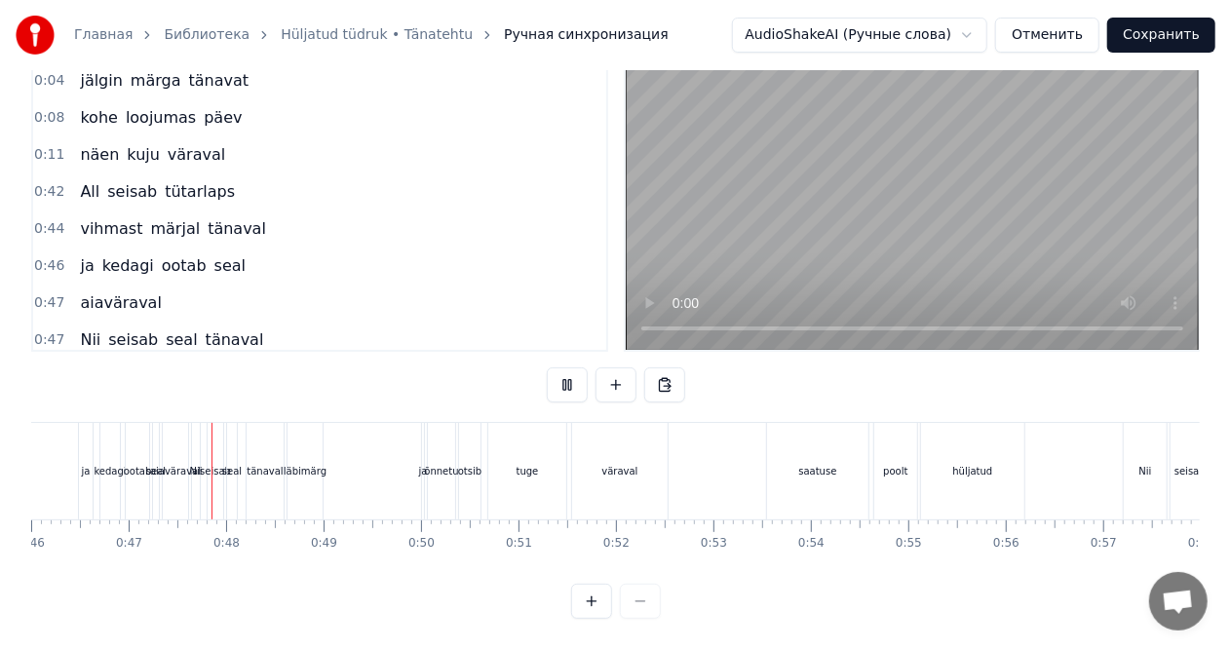
scroll to position [0, 4505]
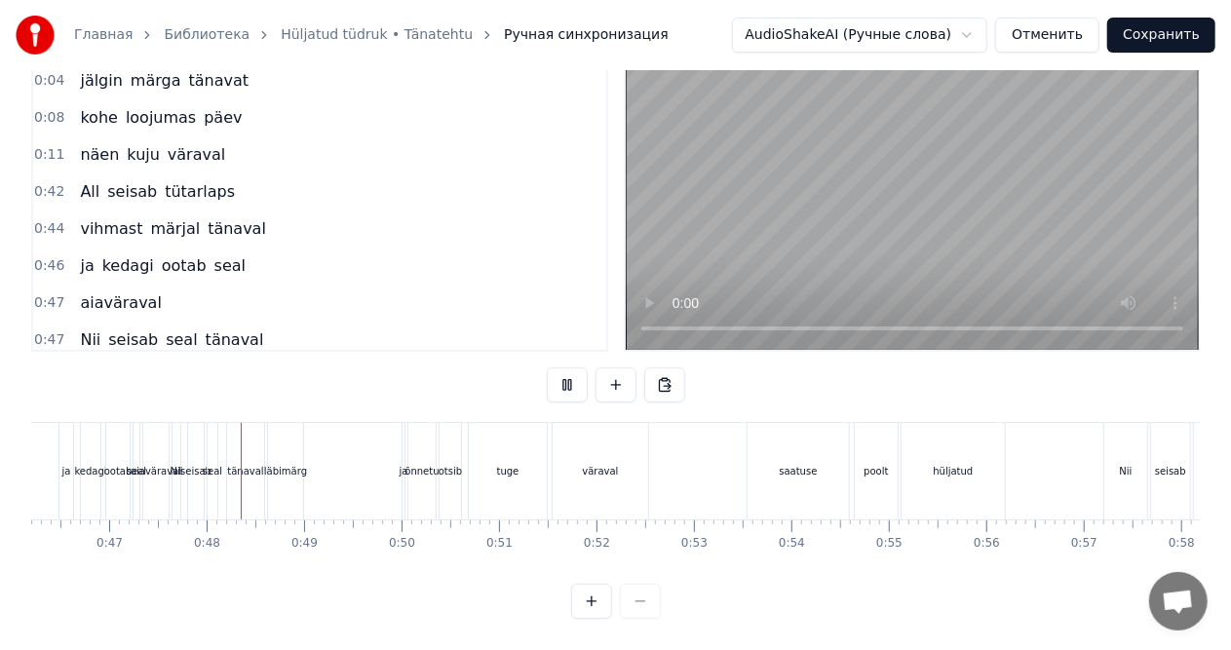
click at [690, 181] on video at bounding box center [912, 189] width 573 height 322
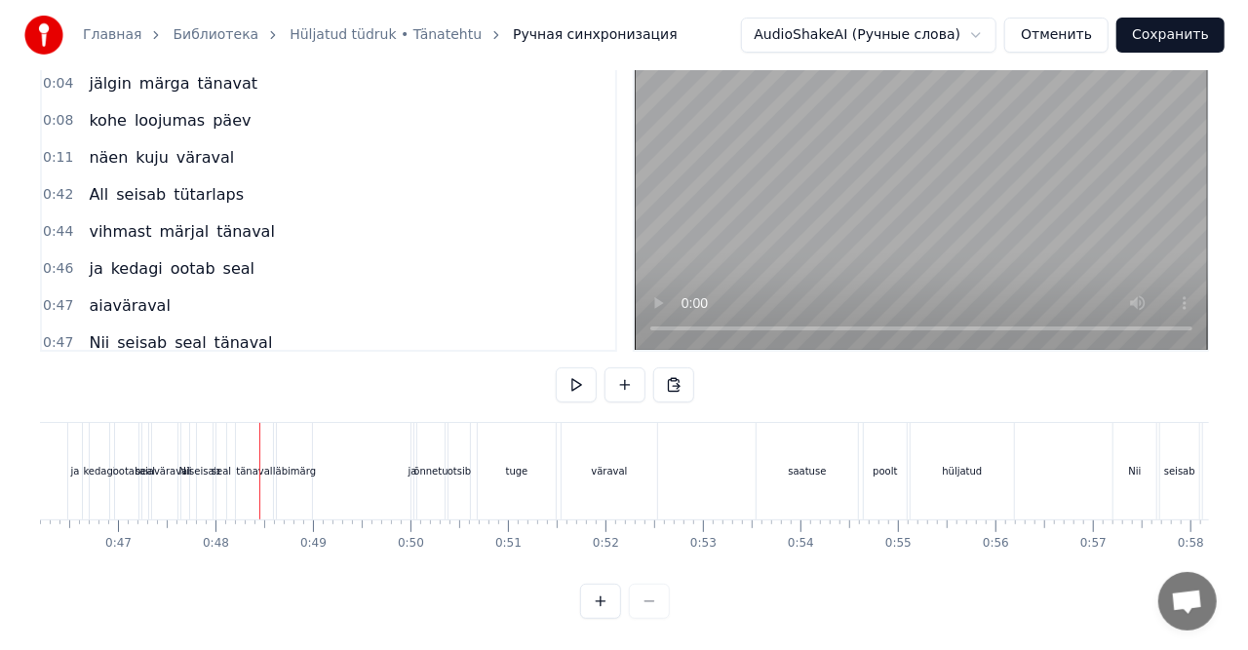
scroll to position [0, 0]
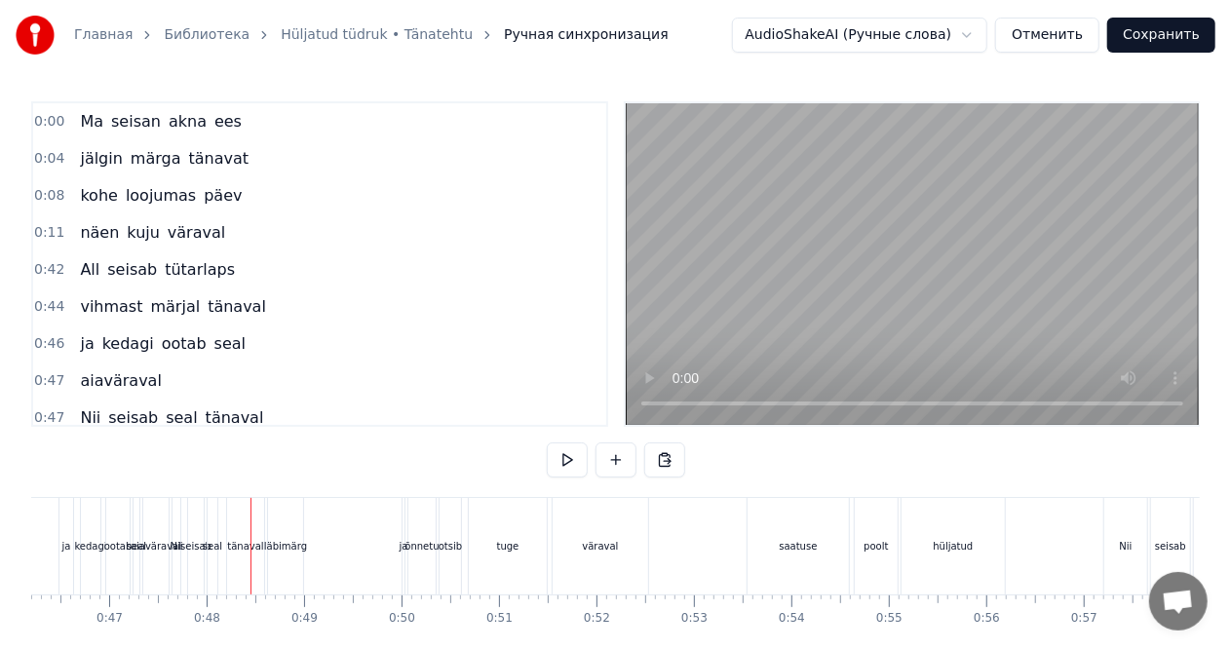
click at [1065, 40] on button "Отменить" at bounding box center [1048, 35] width 104 height 35
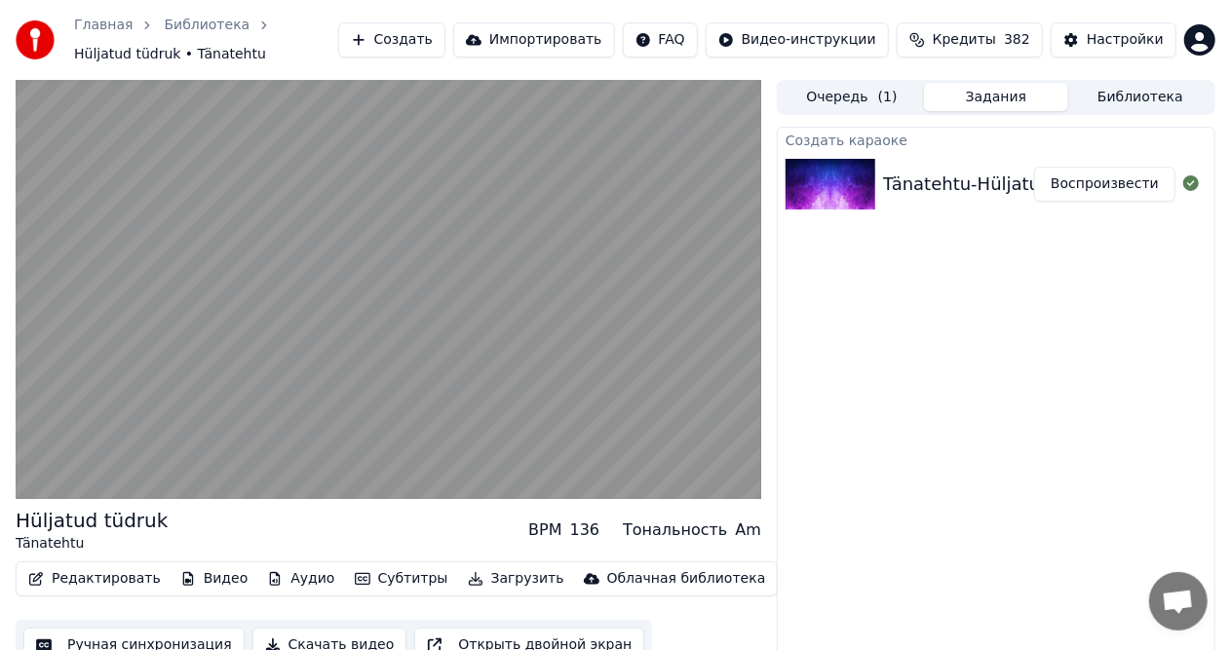
click at [952, 191] on div "Tänatehtu-Hüljatud tüdruk (originaal)" at bounding box center [1047, 184] width 328 height 27
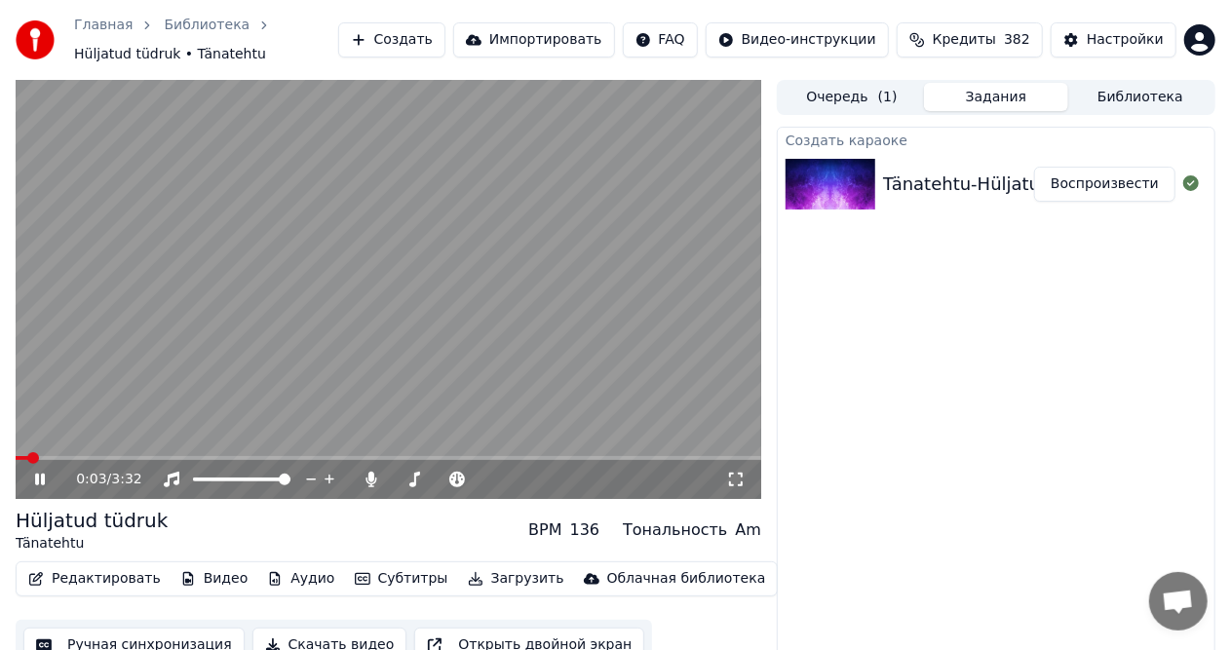
click at [255, 322] on video at bounding box center [389, 289] width 746 height 419
click at [1189, 184] on icon at bounding box center [1192, 184] width 16 height 16
click at [857, 188] on img at bounding box center [831, 184] width 90 height 51
click at [1003, 92] on button "Задания" at bounding box center [996, 97] width 144 height 28
click at [991, 106] on button "Задания" at bounding box center [996, 97] width 144 height 28
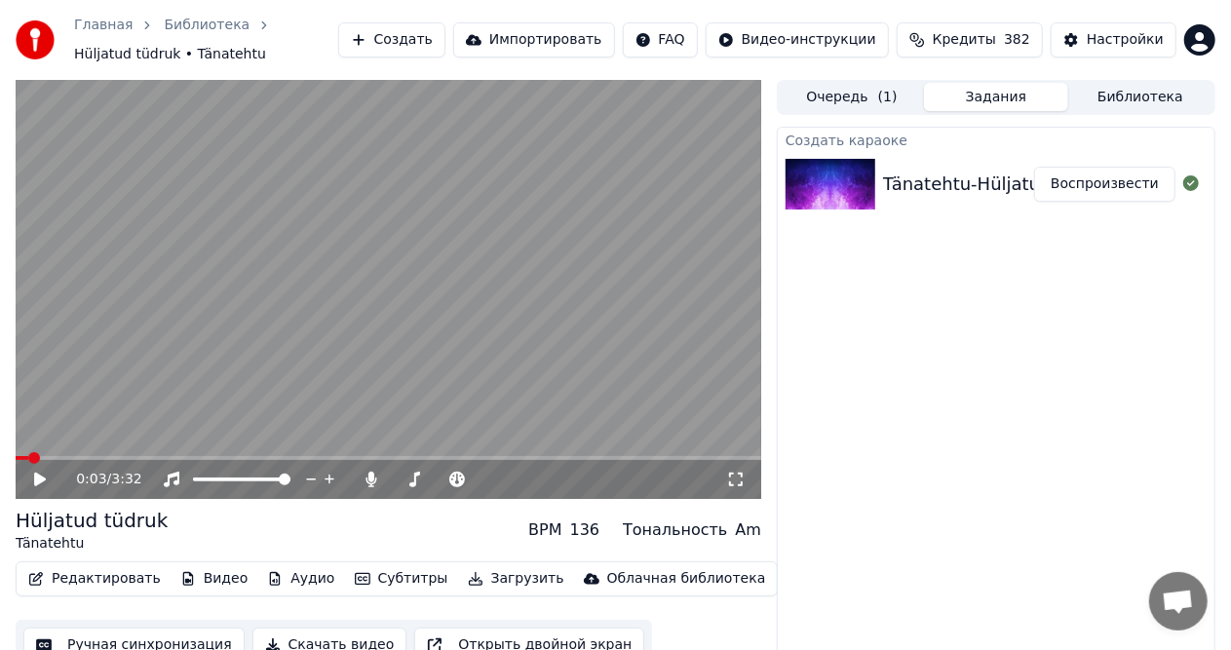
click at [1122, 98] on button "Библиотека" at bounding box center [1141, 97] width 144 height 28
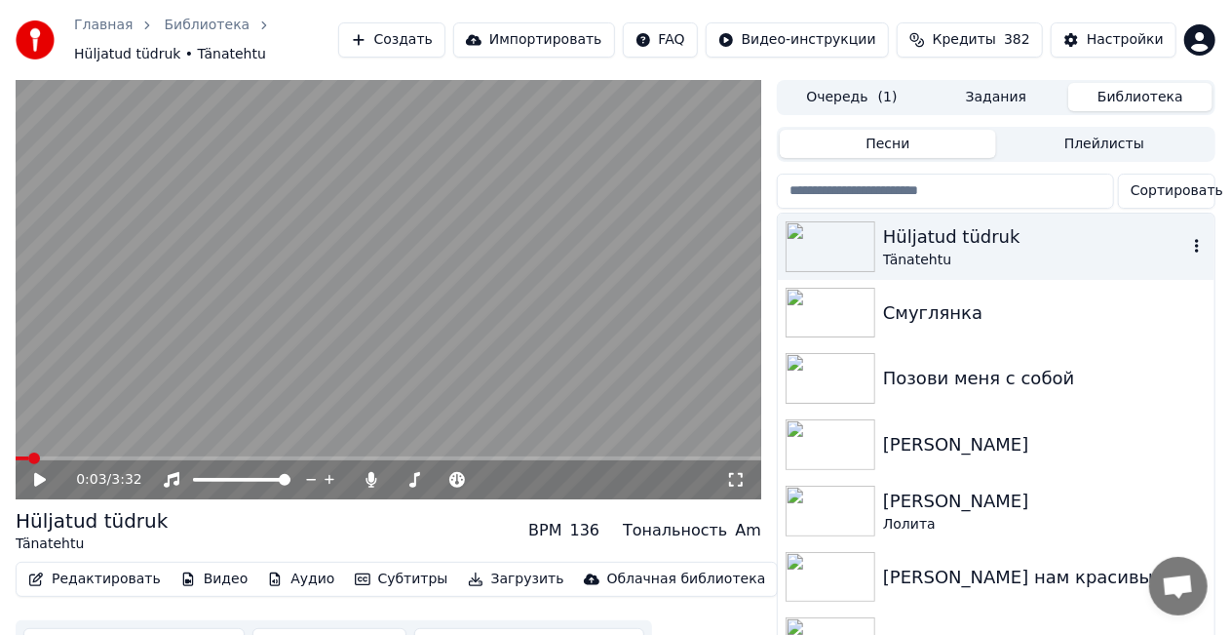
click at [1188, 244] on icon "button" at bounding box center [1198, 246] width 20 height 16
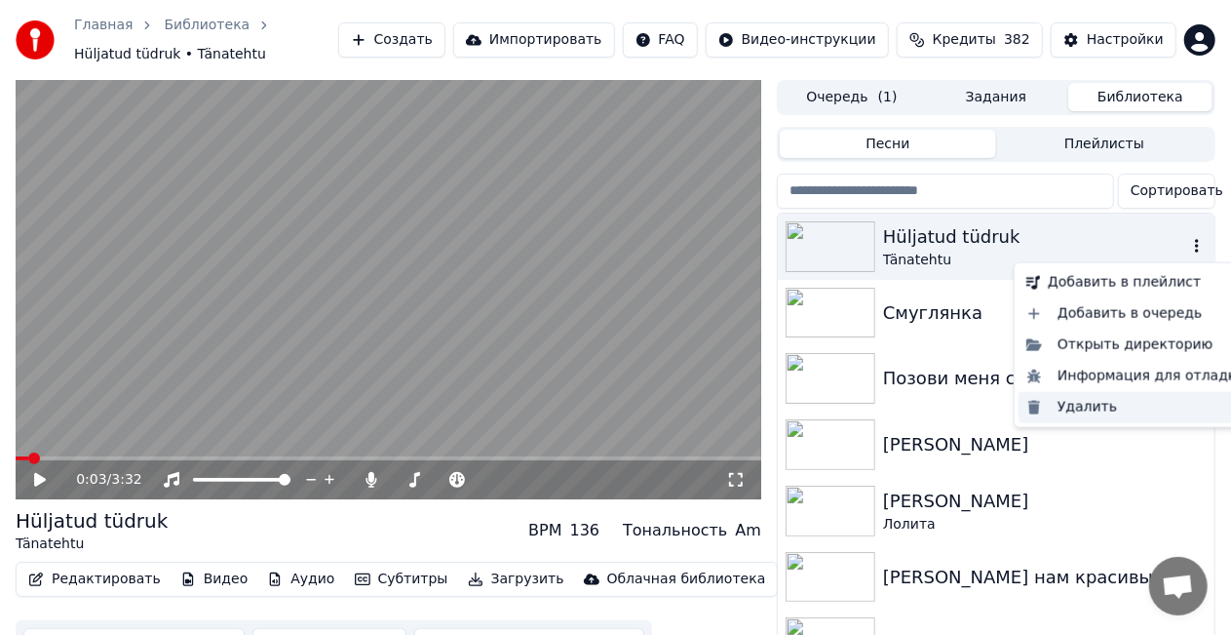
click at [1090, 409] on div "Удалить" at bounding box center [1136, 407] width 235 height 31
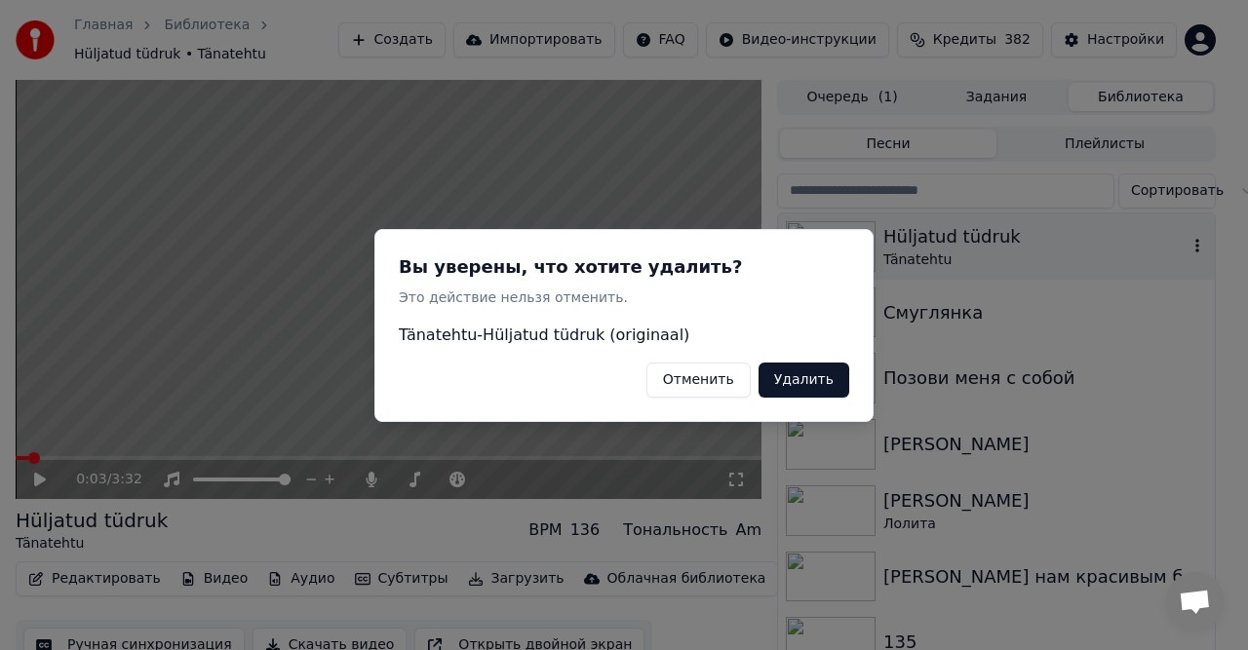
click at [803, 378] on button "Удалить" at bounding box center [804, 379] width 91 height 35
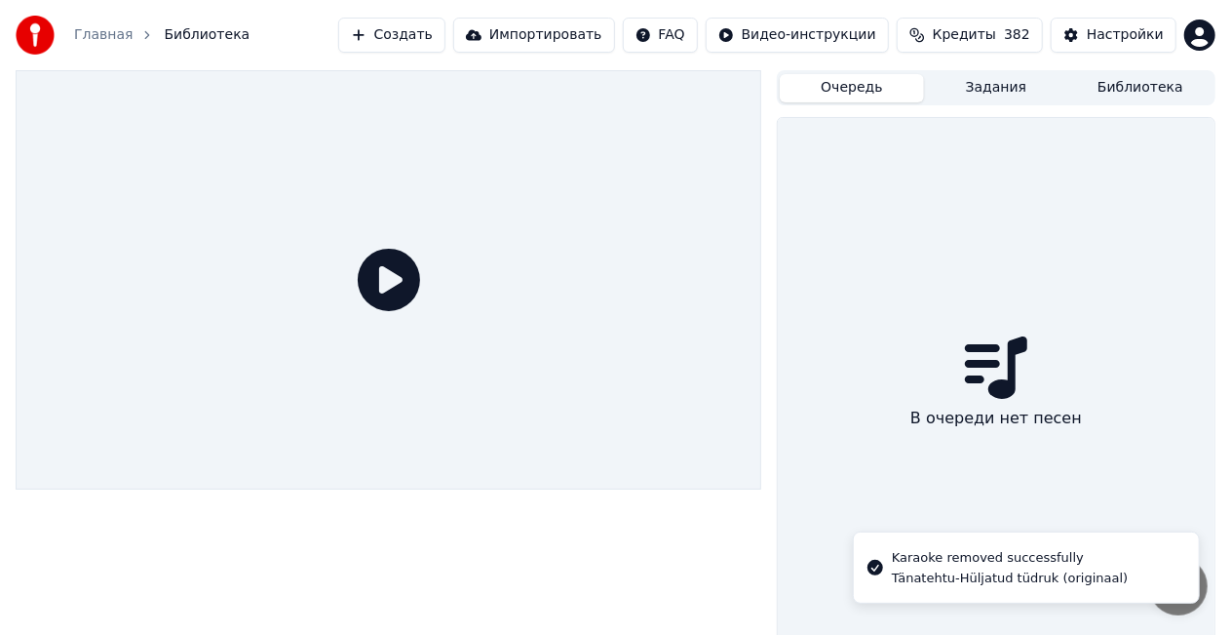
click at [867, 88] on button "Очередь" at bounding box center [852, 88] width 144 height 28
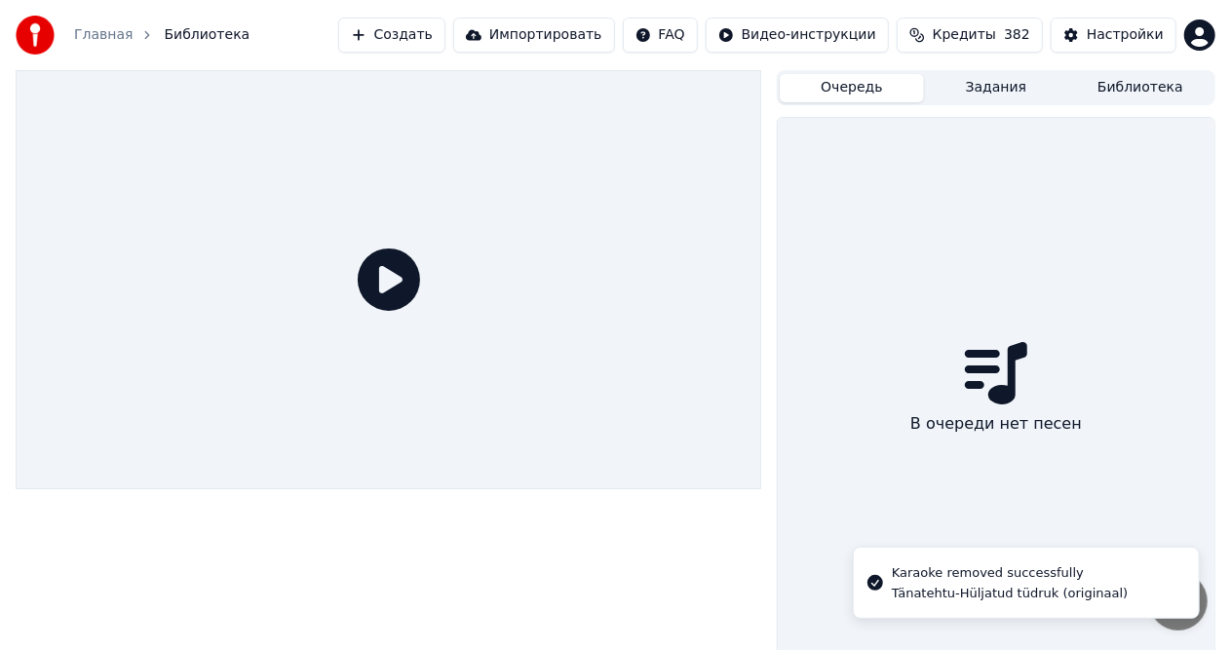
click at [977, 85] on button "Задания" at bounding box center [996, 88] width 144 height 28
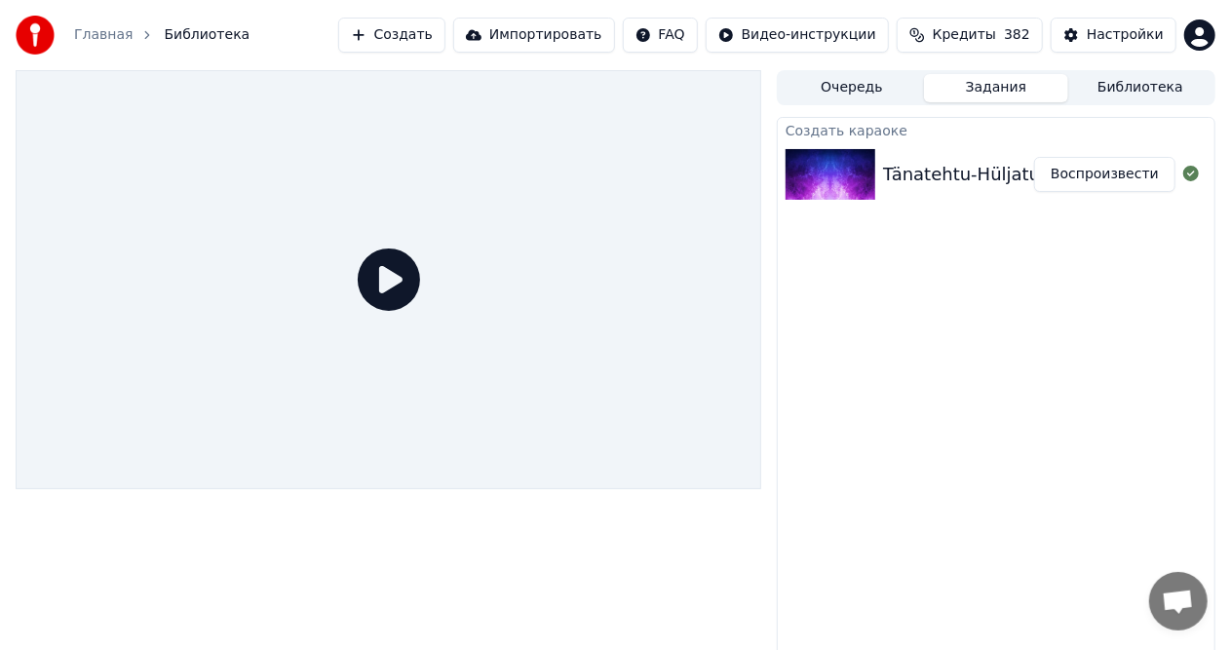
drag, startPoint x: 1192, startPoint y: 177, endPoint x: 1118, endPoint y: 230, distance: 90.9
click at [1172, 247] on div "Создать караоке Tänatehtu-Hüljatud tüdruk (originaal) Воспроизвести" at bounding box center [996, 393] width 439 height 553
drag, startPoint x: 1002, startPoint y: 175, endPoint x: 970, endPoint y: 343, distance: 171.7
click at [970, 343] on div "Создать караоке Tänatehtu-Hüljatud tüdruk (originaal) Воспроизвести" at bounding box center [996, 393] width 439 height 553
click at [446, 35] on button "Создать" at bounding box center [391, 35] width 107 height 35
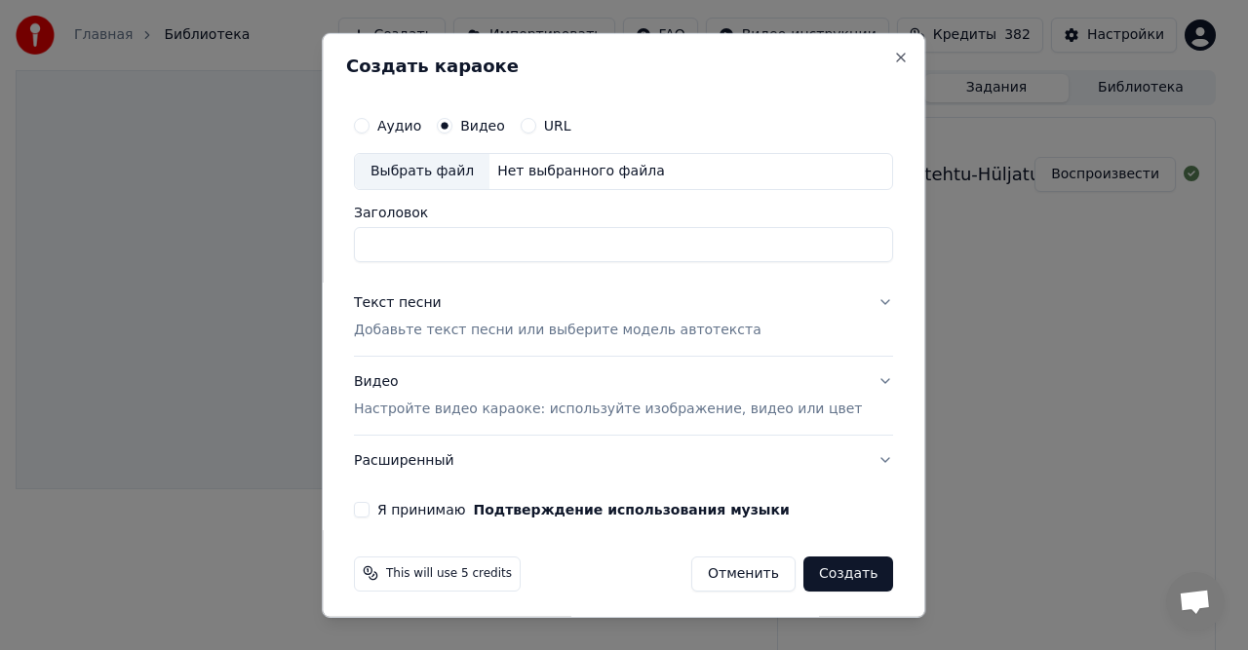
click at [513, 167] on div "Нет выбранного файла" at bounding box center [580, 171] width 183 height 20
click at [525, 173] on div "Нет выбранного файла" at bounding box center [580, 171] width 183 height 20
click at [454, 245] on input "**********" at bounding box center [623, 243] width 539 height 35
click at [644, 244] on input "**********" at bounding box center [623, 243] width 539 height 35
type input "**********"
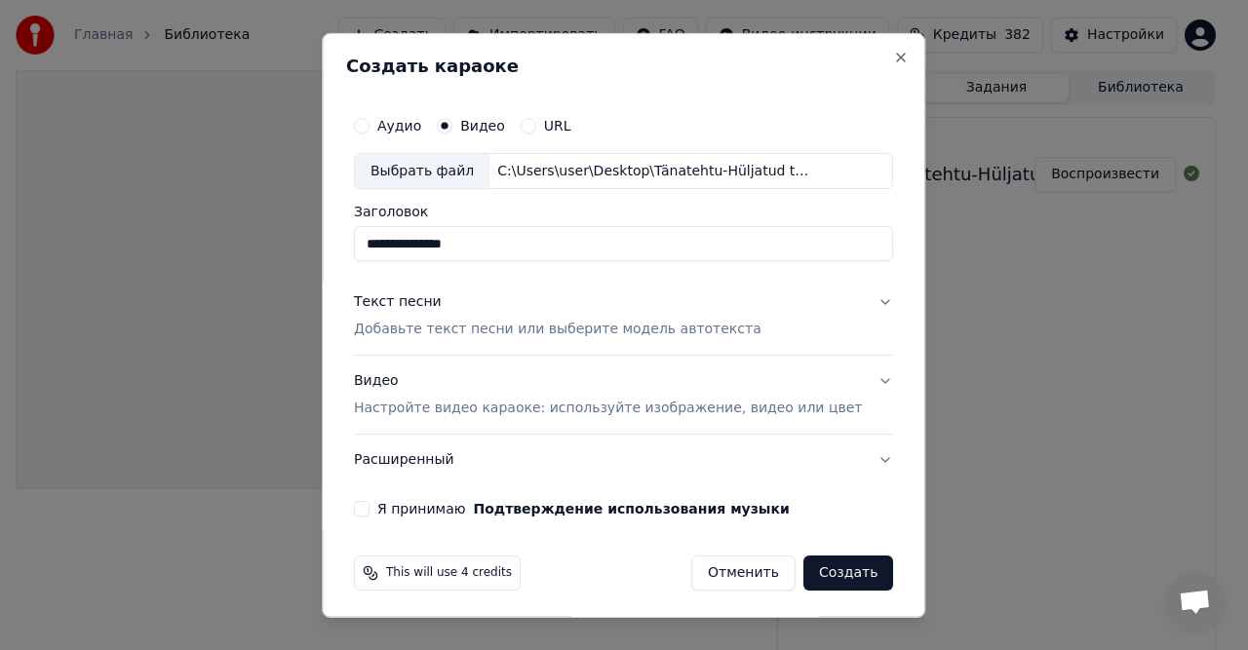
click at [528, 334] on p "Добавьте текст песни или выберите модель автотекста" at bounding box center [558, 330] width 408 height 20
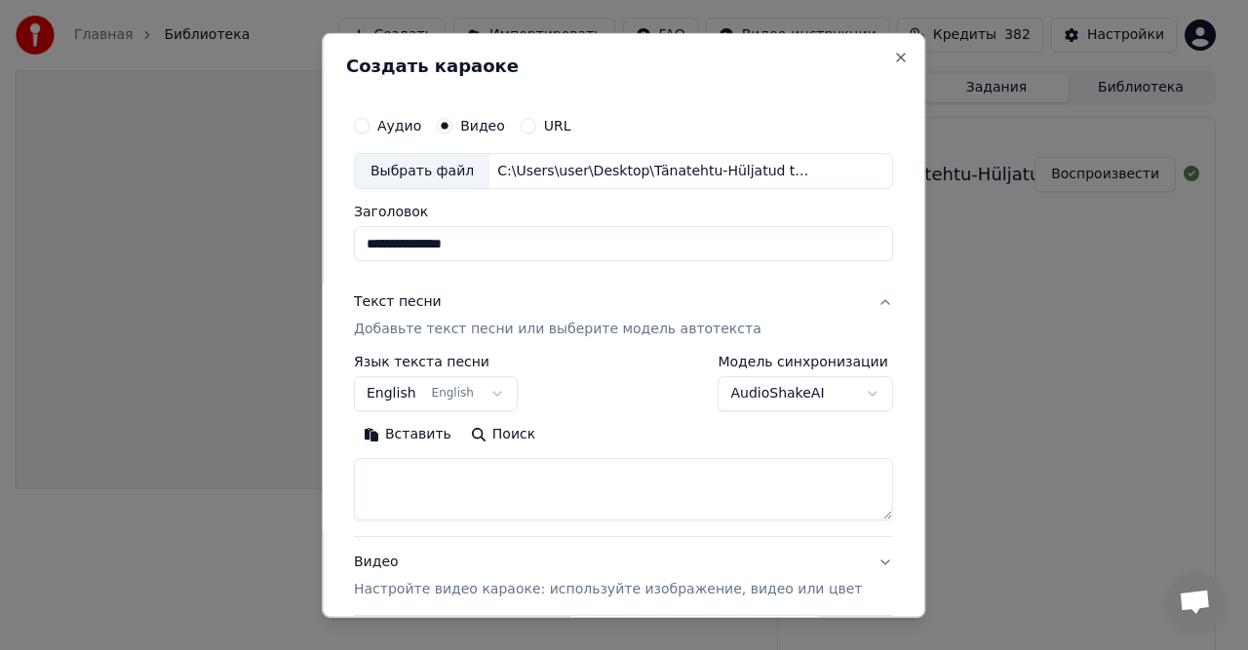
click at [421, 335] on p "Добавьте текст песни или выберите модель автотекста" at bounding box center [558, 330] width 408 height 20
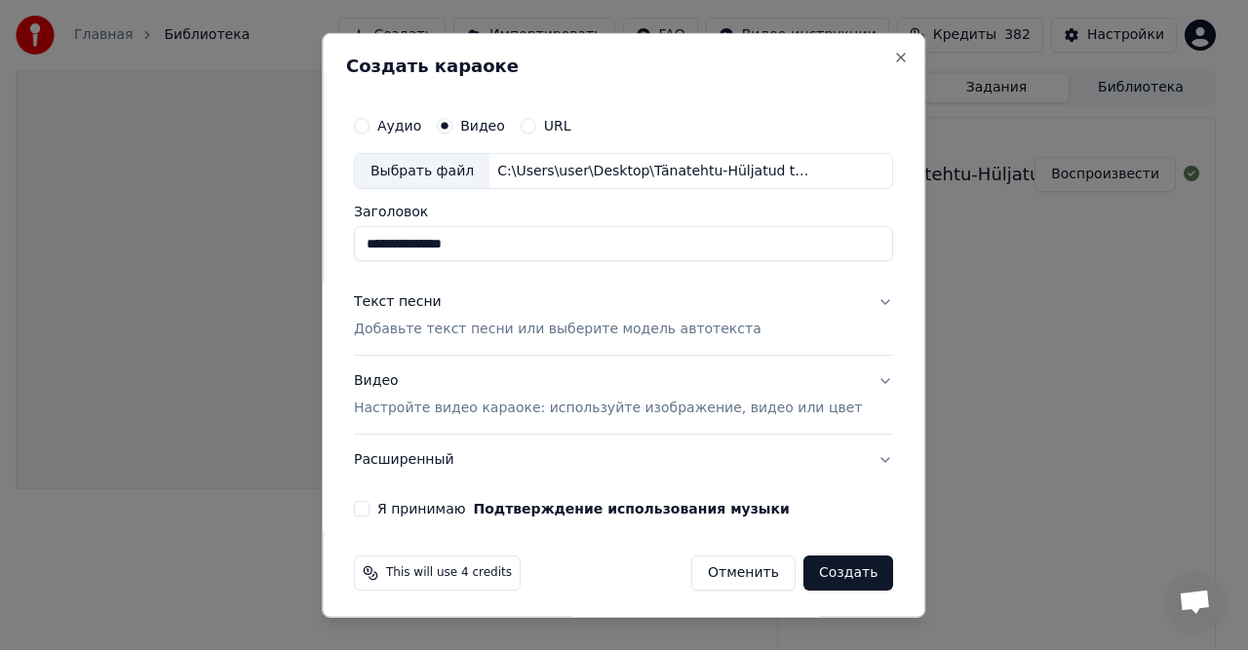
click at [439, 334] on p "Добавьте текст песни или выберите модель автотекста" at bounding box center [558, 330] width 408 height 20
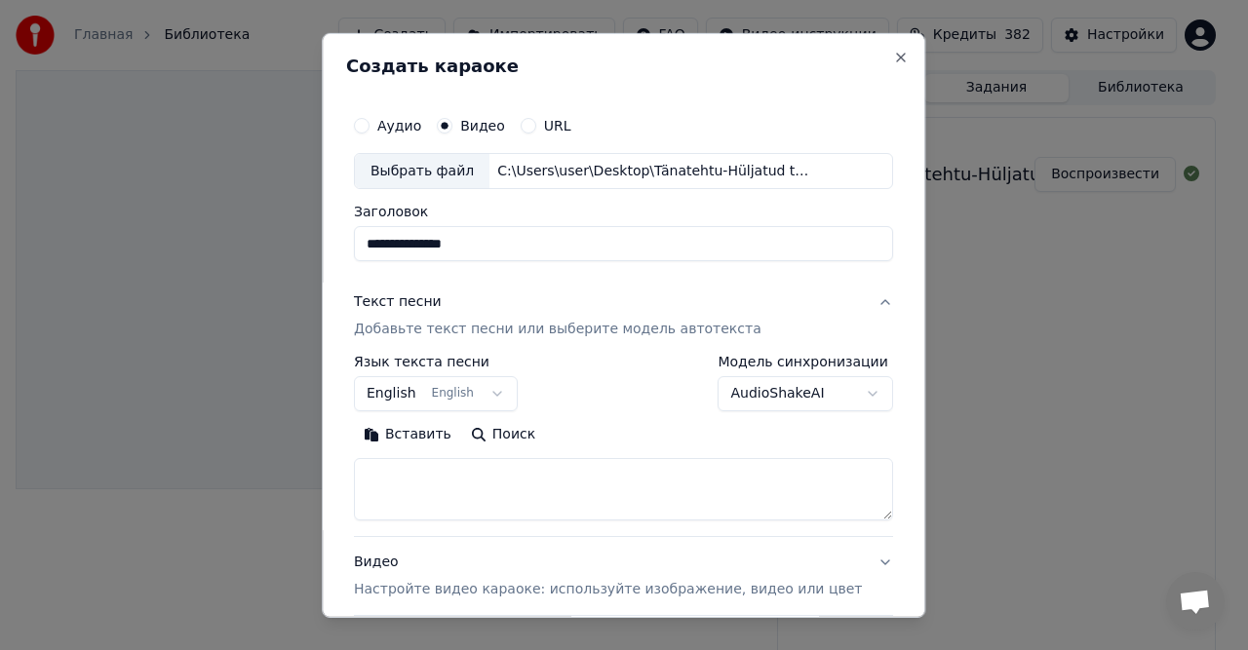
click at [411, 432] on button "Вставить" at bounding box center [407, 434] width 107 height 31
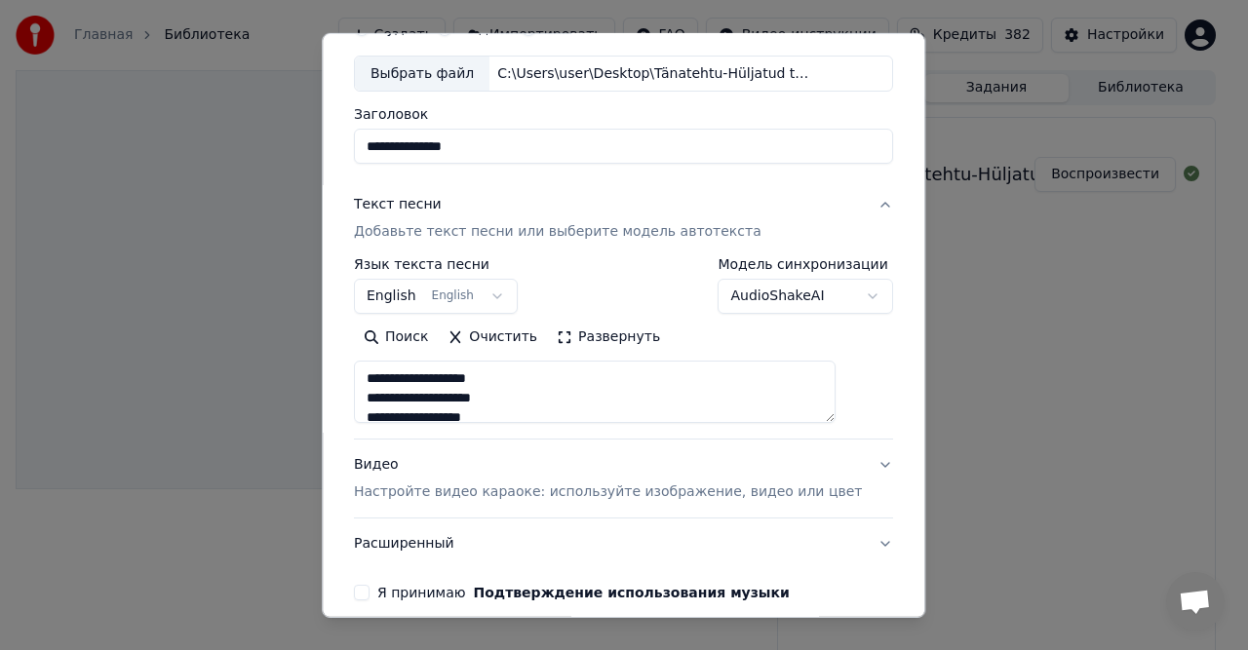
scroll to position [184, 0]
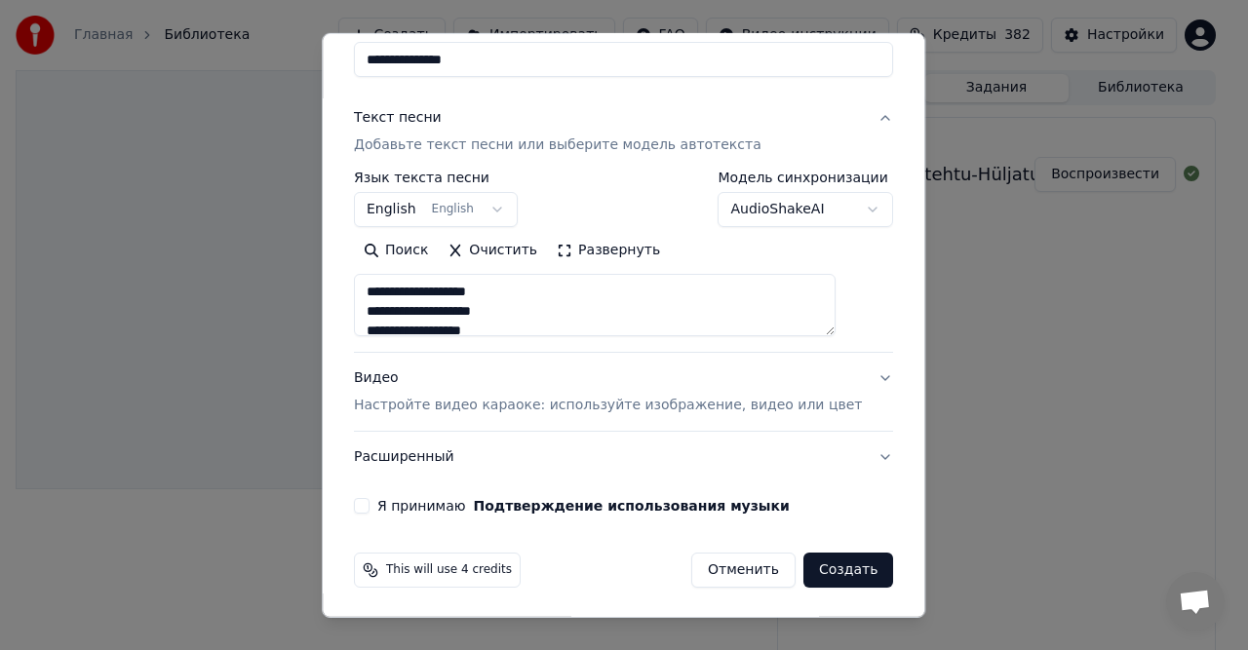
click at [443, 405] on p "Настройте видео караоке: используйте изображение, видео или цвет" at bounding box center [608, 406] width 508 height 20
type textarea "**********"
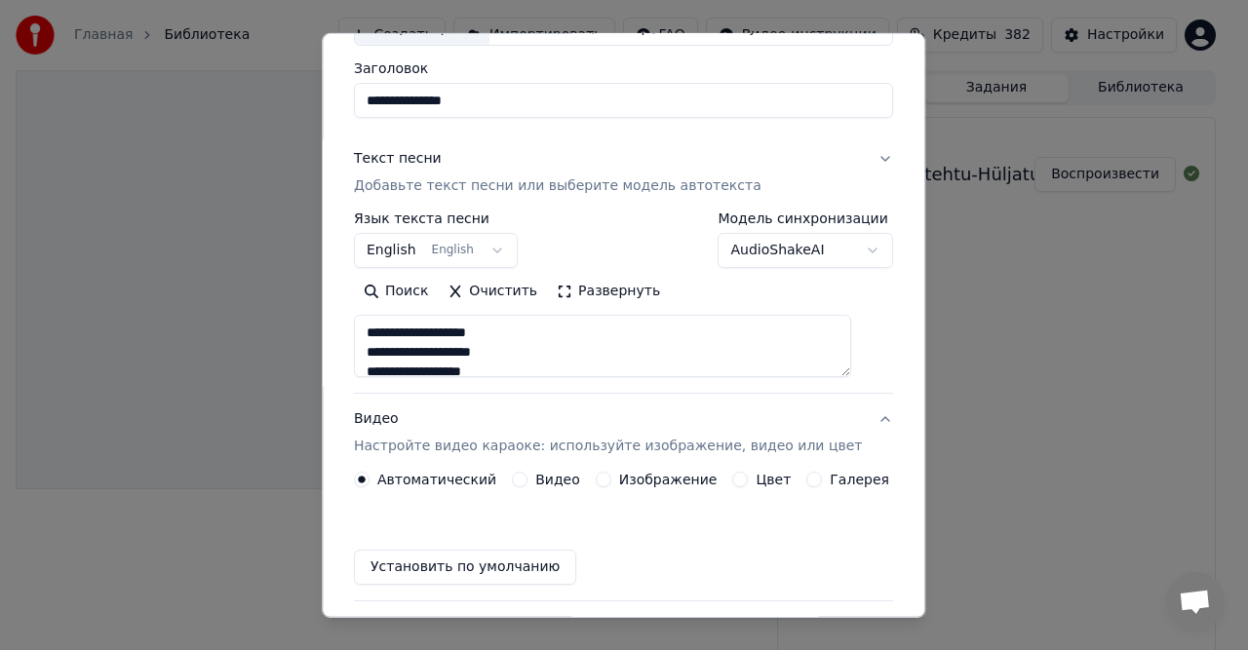
scroll to position [132, 0]
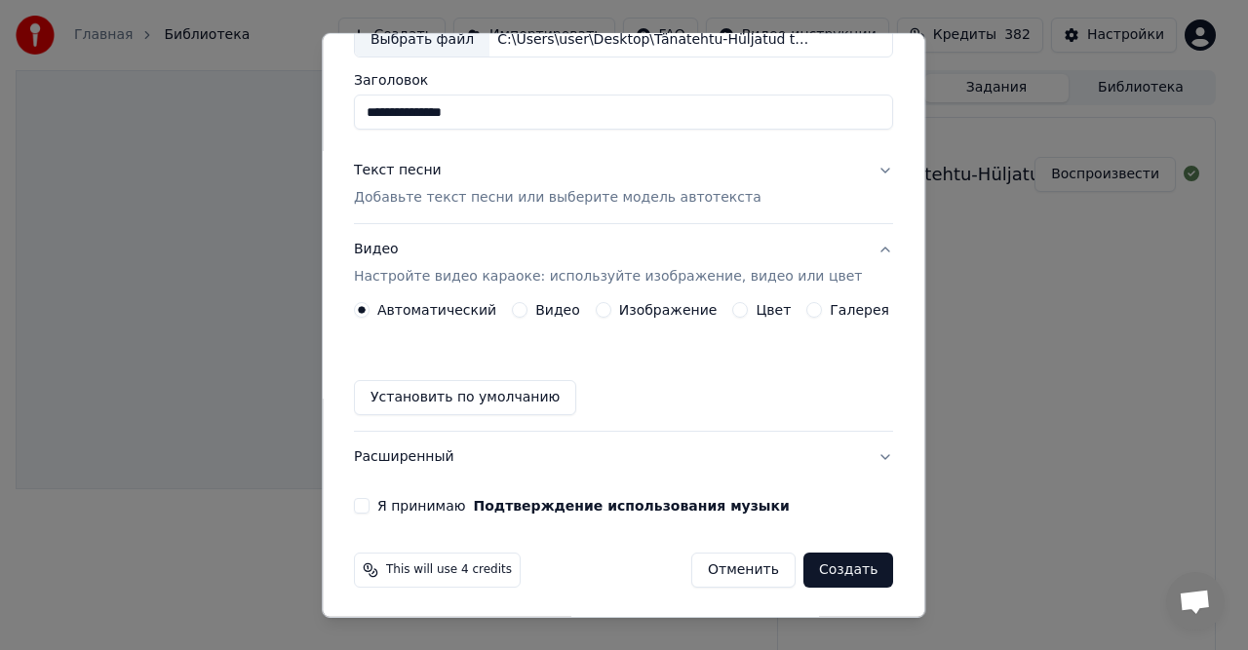
click at [548, 312] on label "Видео" at bounding box center [557, 310] width 45 height 14
click at [527, 312] on button "Видео" at bounding box center [520, 310] width 16 height 16
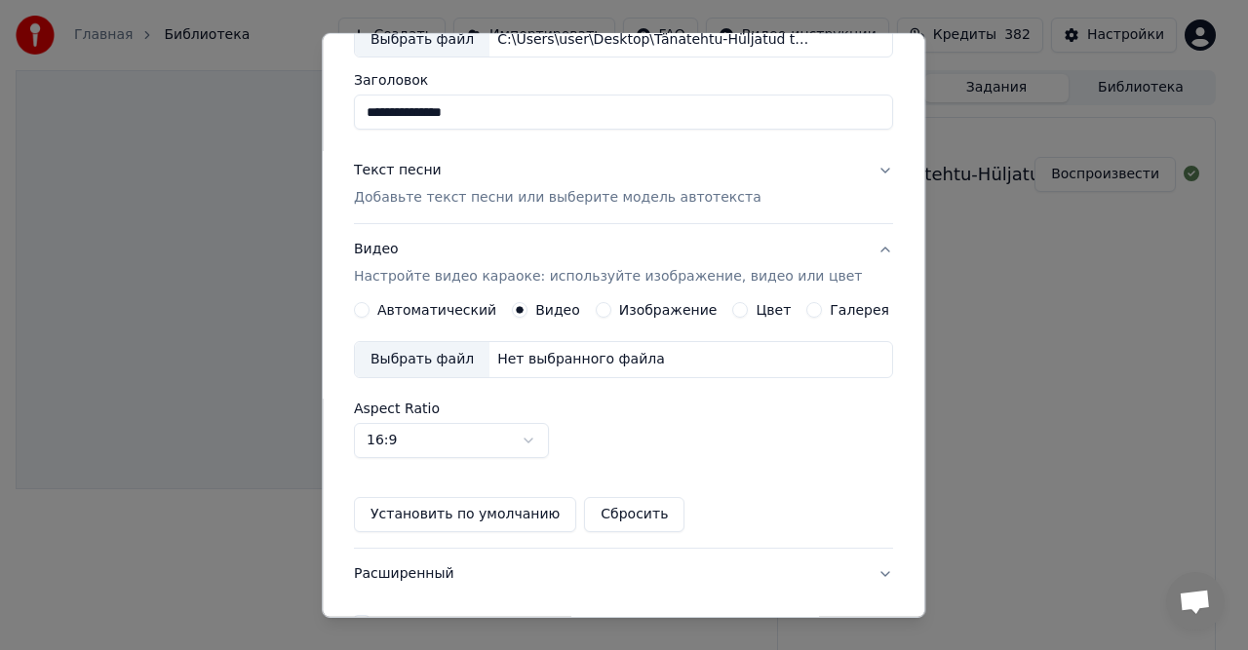
click at [541, 360] on div "Нет выбранного файла" at bounding box center [580, 360] width 183 height 20
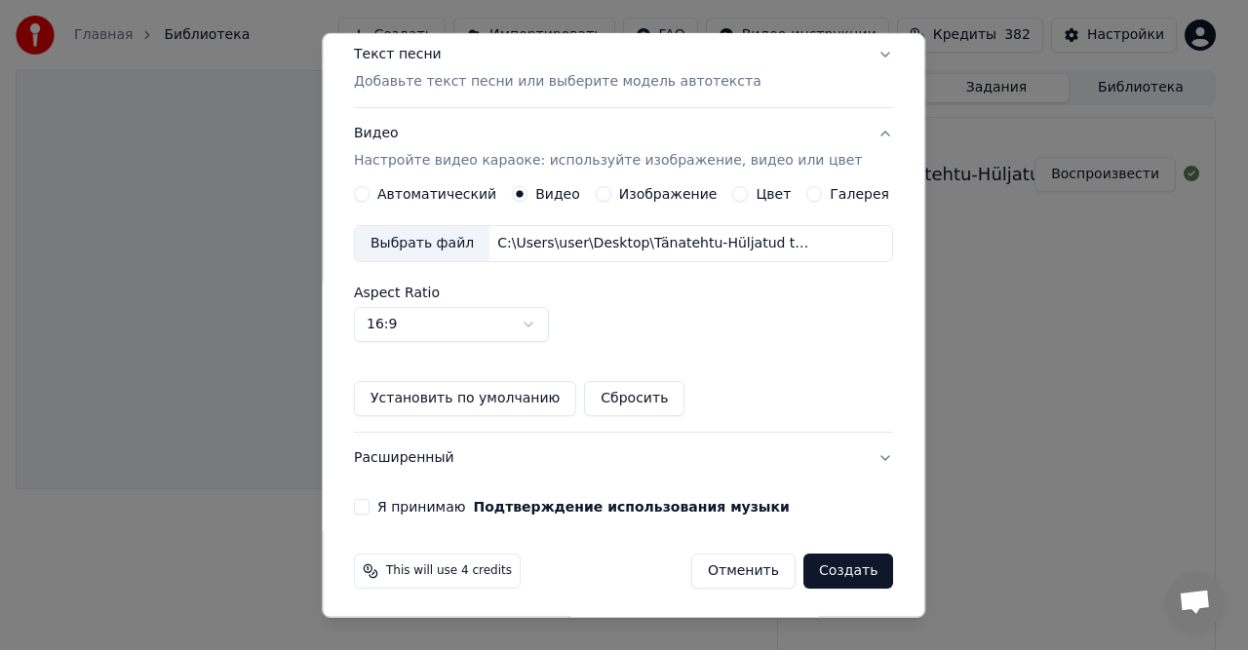
drag, startPoint x: 417, startPoint y: 504, endPoint x: 480, endPoint y: 503, distance: 62.4
click at [417, 505] on label "Я принимаю Подтверждение использования музыки" at bounding box center [583, 507] width 412 height 14
click at [370, 505] on button "Я принимаю Подтверждение использования музыки" at bounding box center [362, 507] width 16 height 16
click at [831, 567] on button "Создать" at bounding box center [848, 571] width 90 height 35
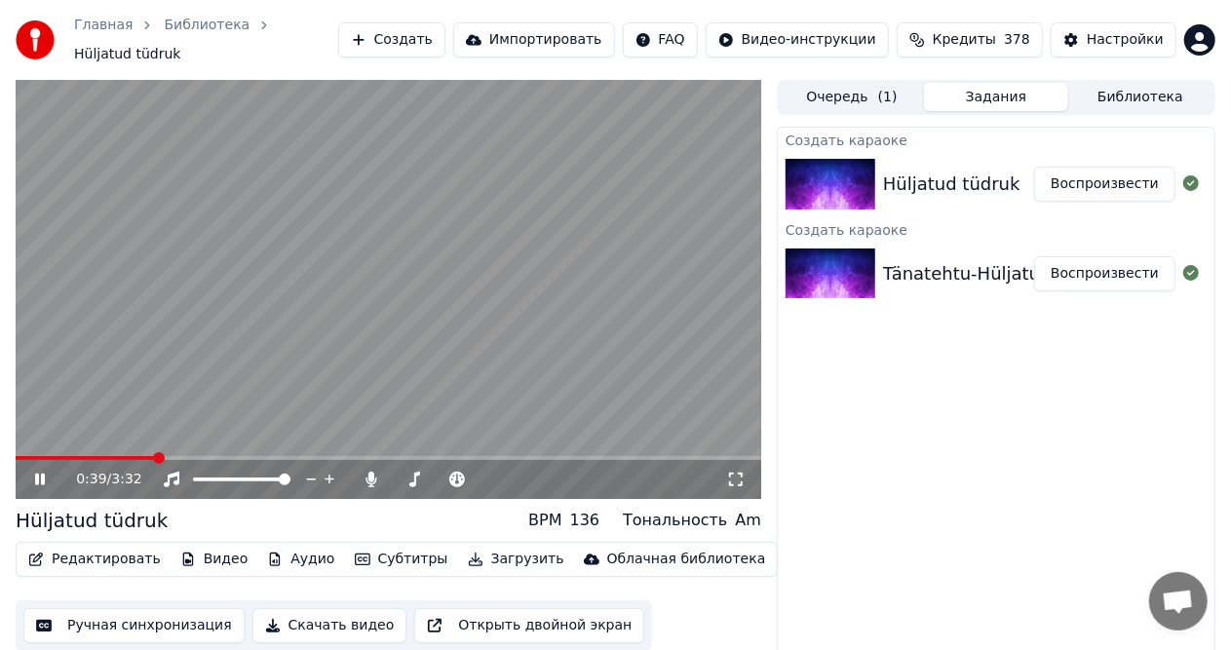
click at [361, 305] on video at bounding box center [389, 289] width 746 height 419
click at [83, 553] on button "Редактировать" at bounding box center [94, 559] width 148 height 27
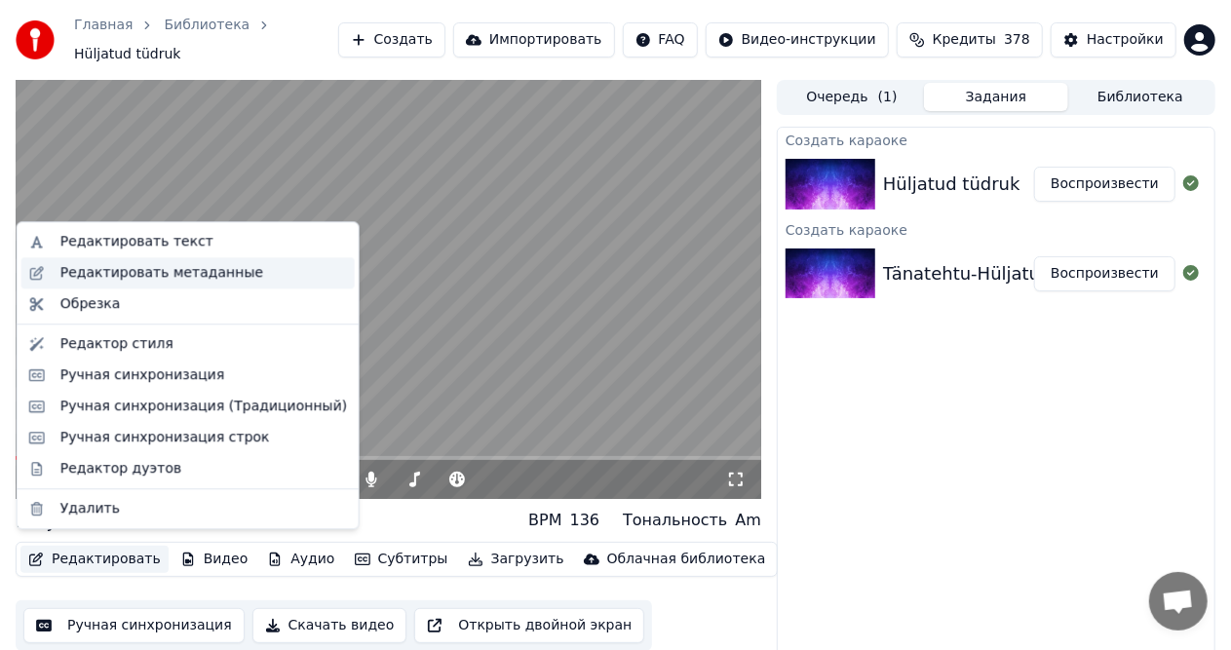
click at [154, 273] on div "Редактировать метаданные" at bounding box center [161, 273] width 203 height 20
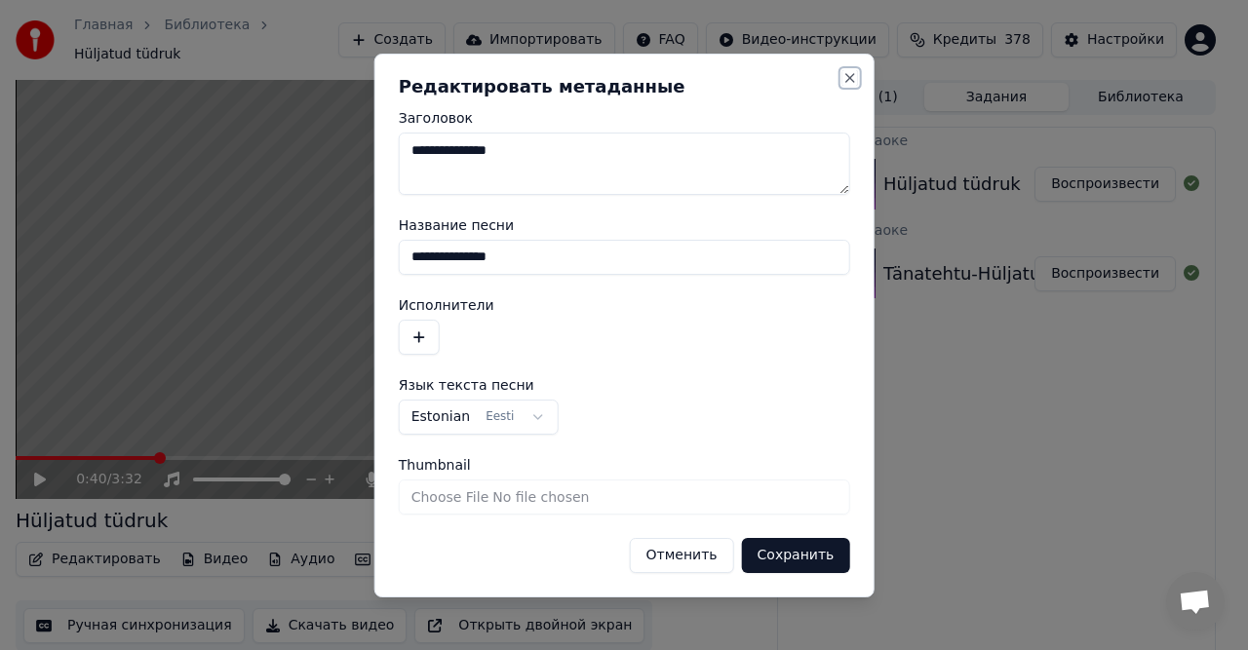
click at [847, 76] on button "Close" at bounding box center [849, 78] width 16 height 16
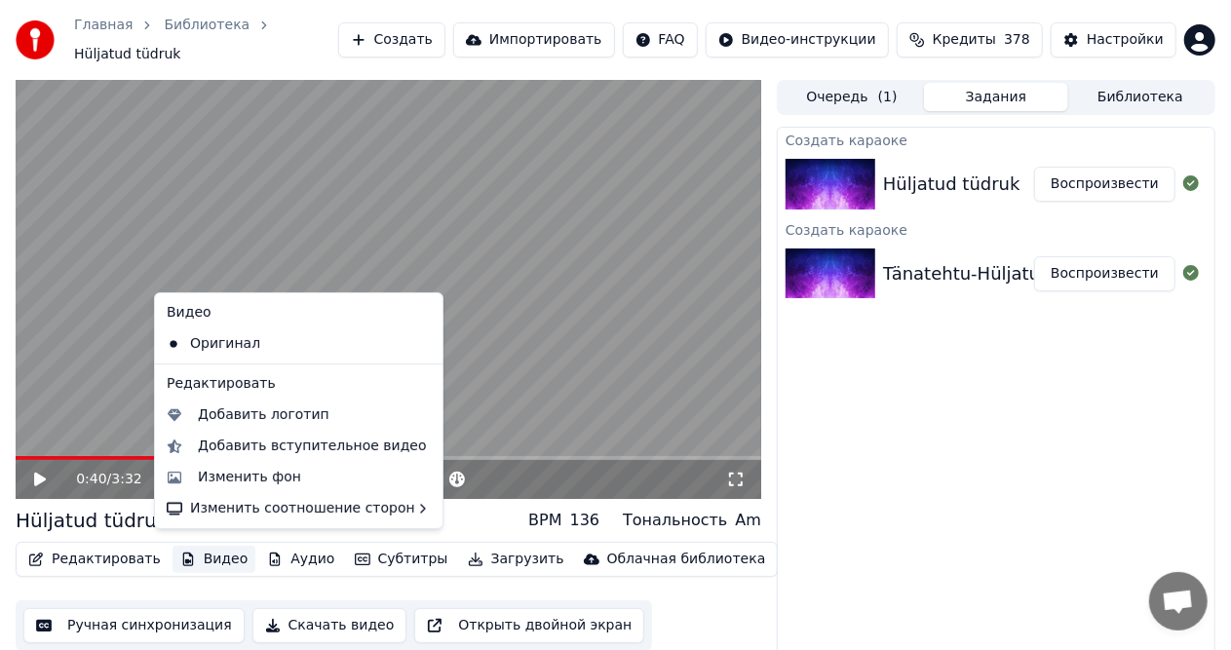
click at [204, 550] on button "Видео" at bounding box center [215, 559] width 84 height 27
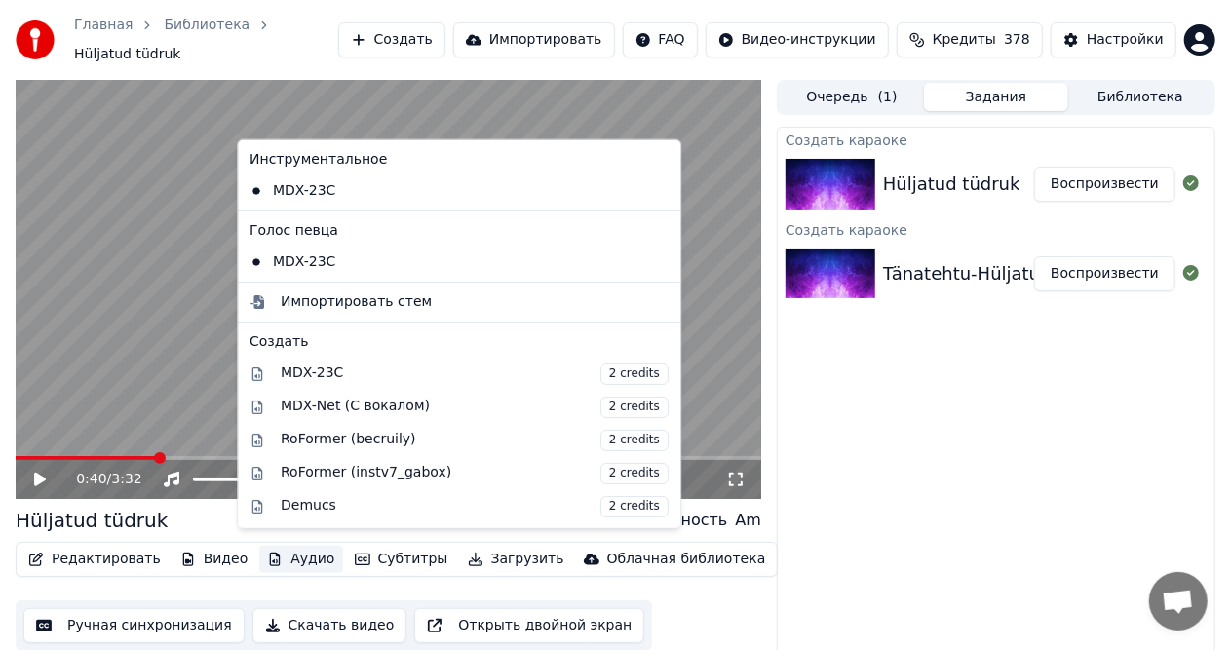
click at [837, 523] on div "Создать караоке Hüljatud tüdruk Воспроизвести Создать караоке Tänatehtu-Hüljatu…" at bounding box center [996, 403] width 439 height 553
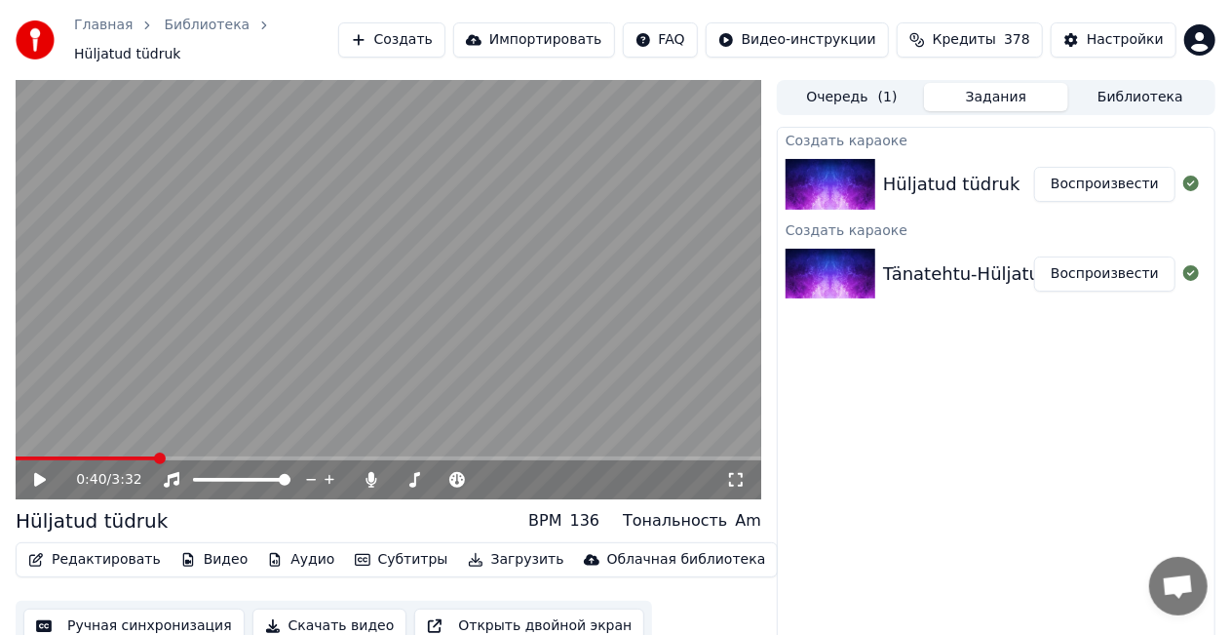
click at [1153, 88] on button "Библиотека" at bounding box center [1141, 97] width 144 height 28
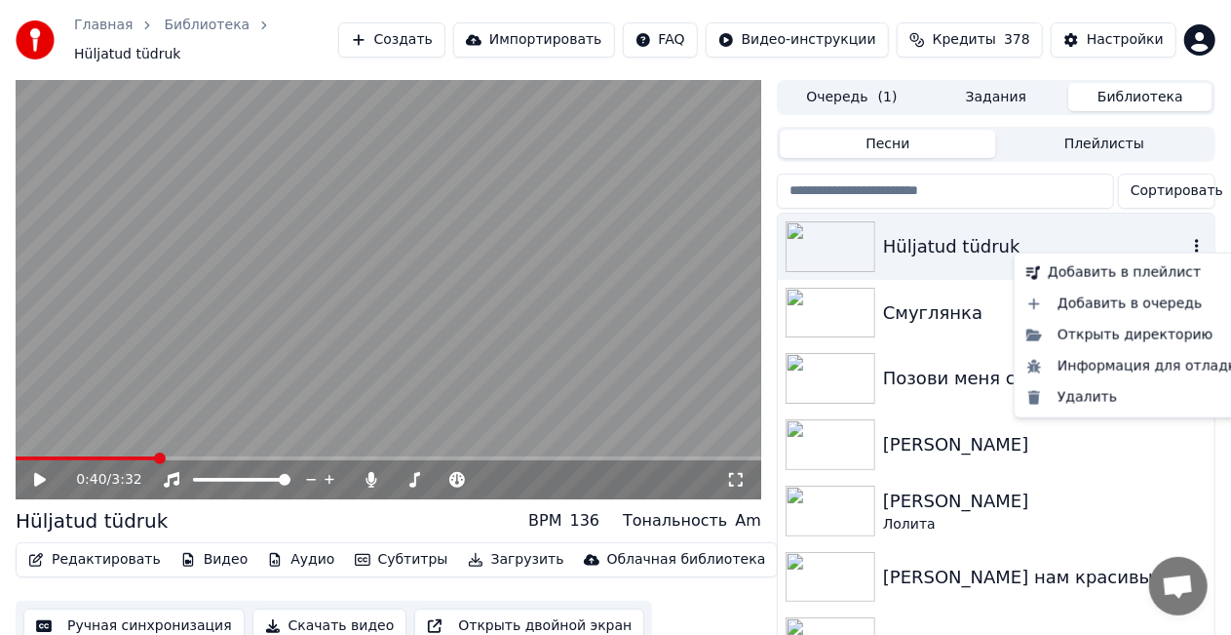
click at [1195, 239] on icon "button" at bounding box center [1197, 246] width 4 height 14
click at [1088, 406] on div "Удалить" at bounding box center [1136, 397] width 235 height 31
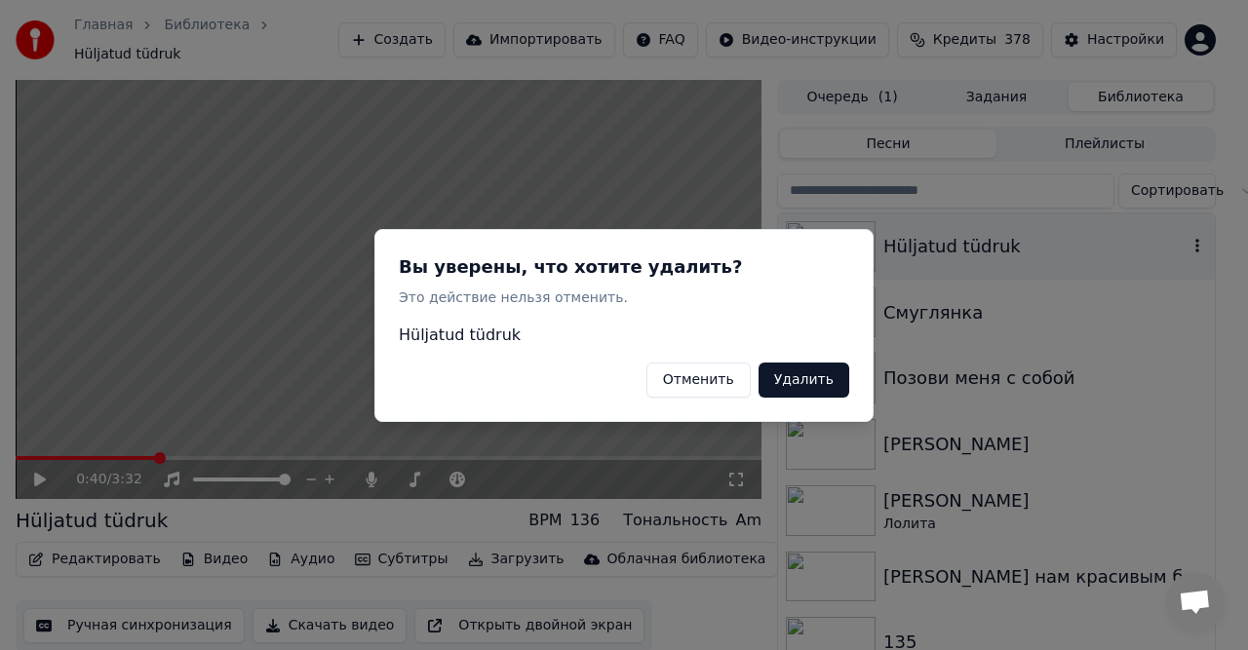
click at [834, 387] on button "Удалить" at bounding box center [804, 379] width 91 height 35
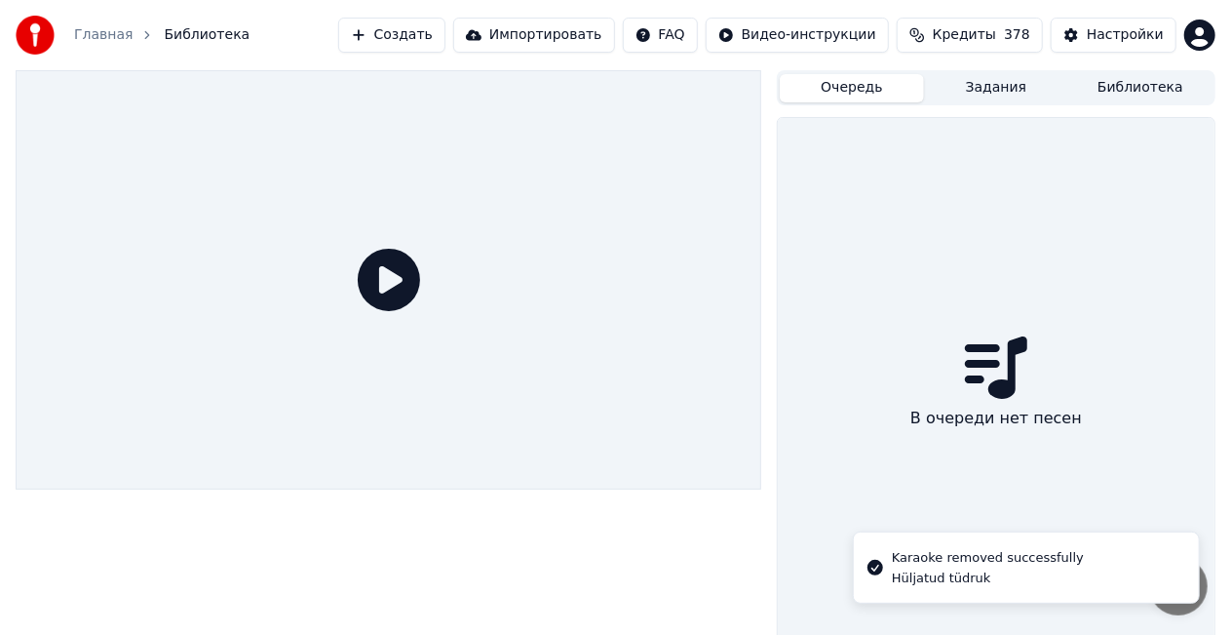
click at [878, 90] on button "Очередь" at bounding box center [852, 88] width 144 height 28
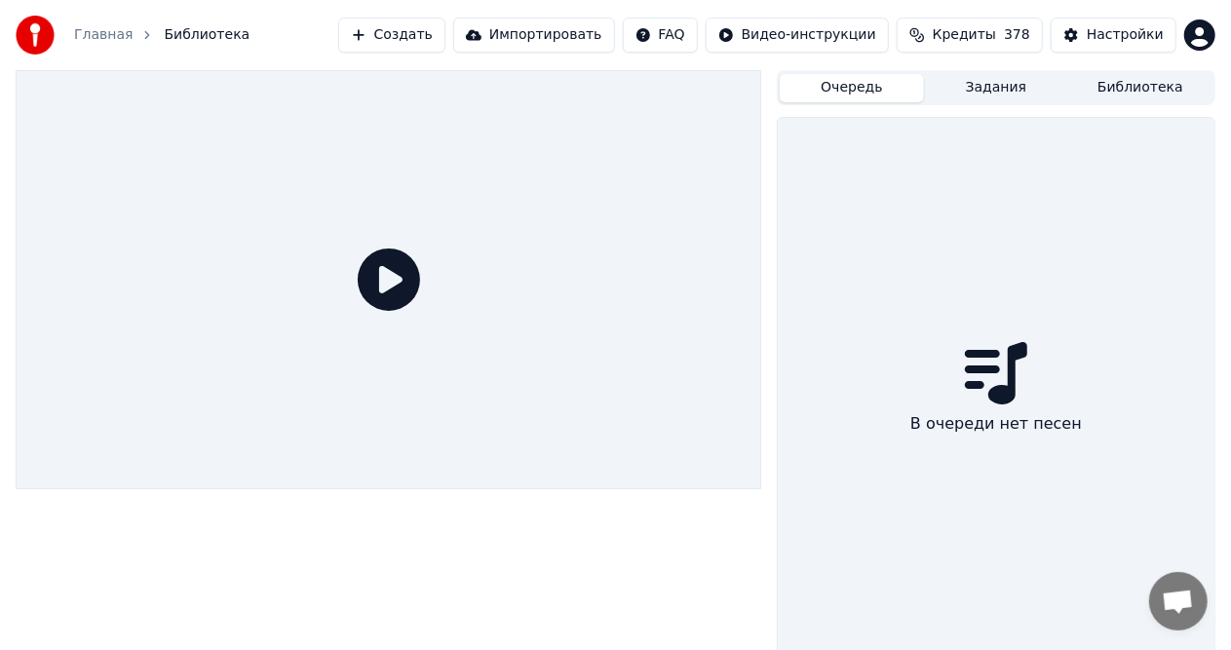
click at [432, 31] on button "Создать" at bounding box center [391, 35] width 107 height 35
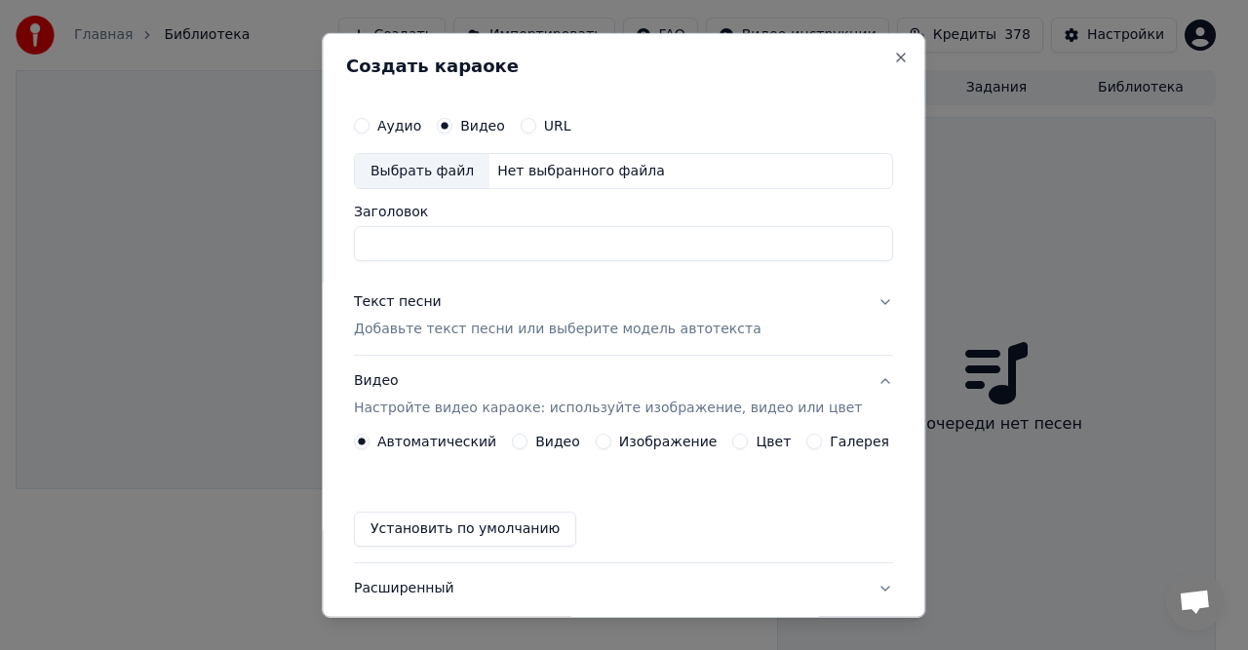
click at [514, 167] on div "Нет выбранного файла" at bounding box center [580, 171] width 183 height 20
type input "**********"
click at [450, 331] on p "Добавьте текст песни или выберите модель автотекста" at bounding box center [558, 330] width 408 height 20
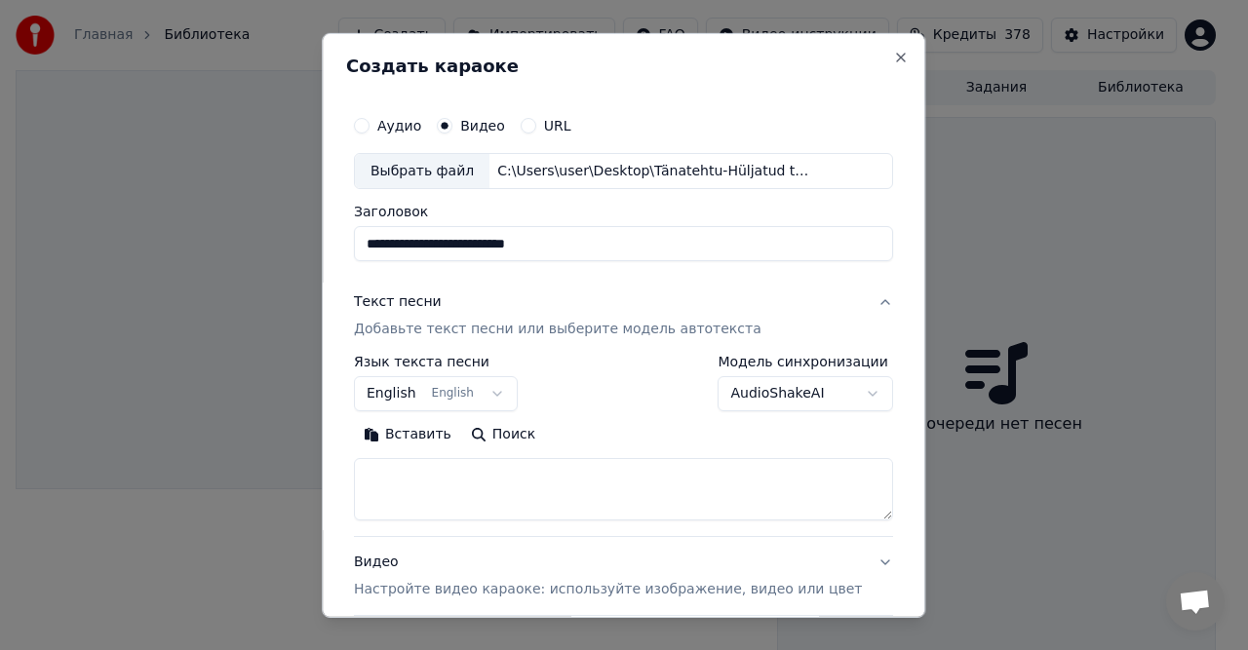
click at [427, 437] on button "Вставить" at bounding box center [407, 434] width 107 height 31
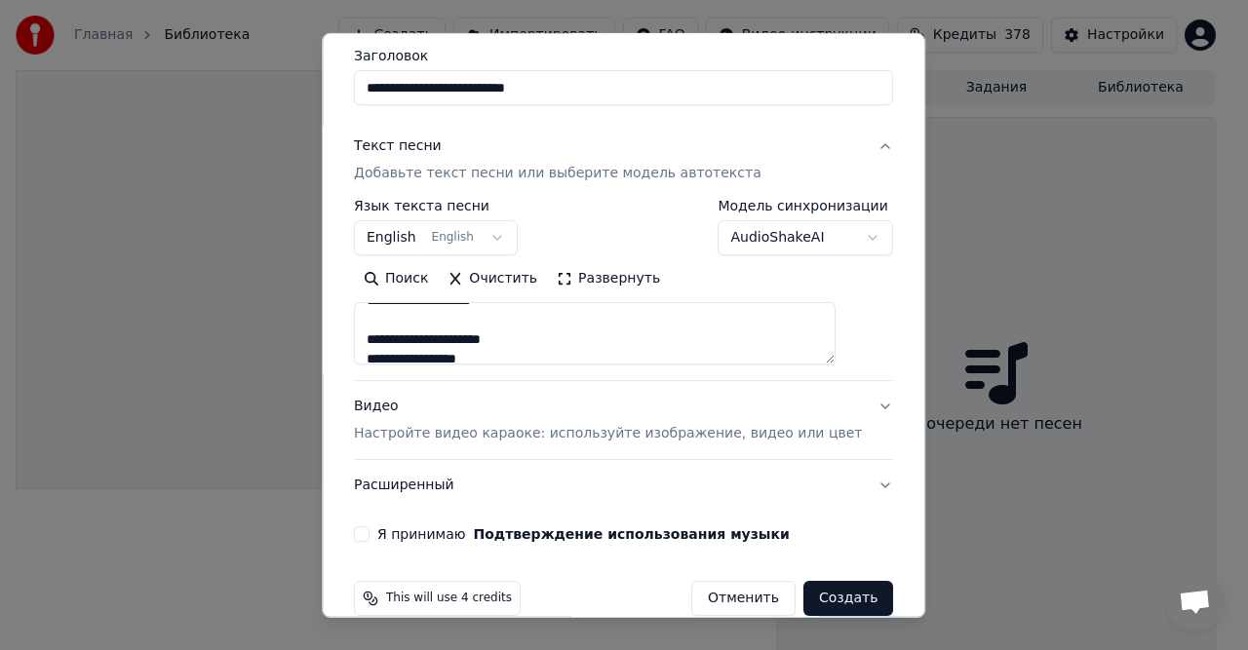
scroll to position [184, 0]
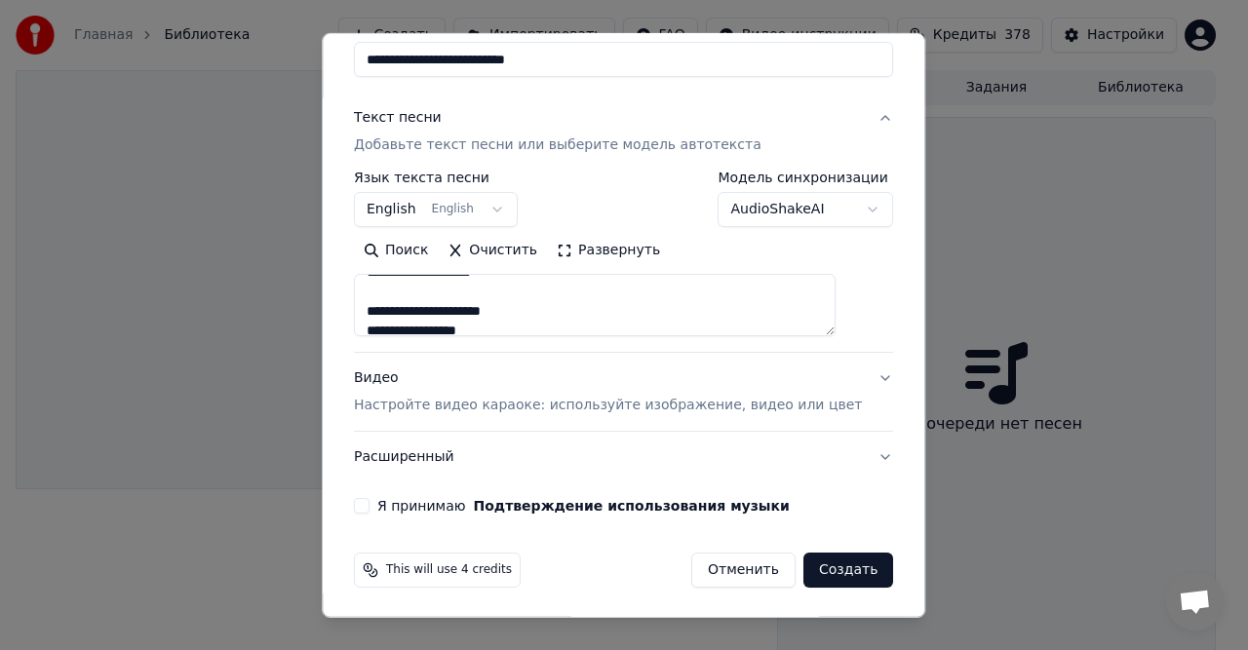
click at [449, 408] on p "Настройте видео караоке: используйте изображение, видео или цвет" at bounding box center [608, 406] width 508 height 20
type textarea "**********"
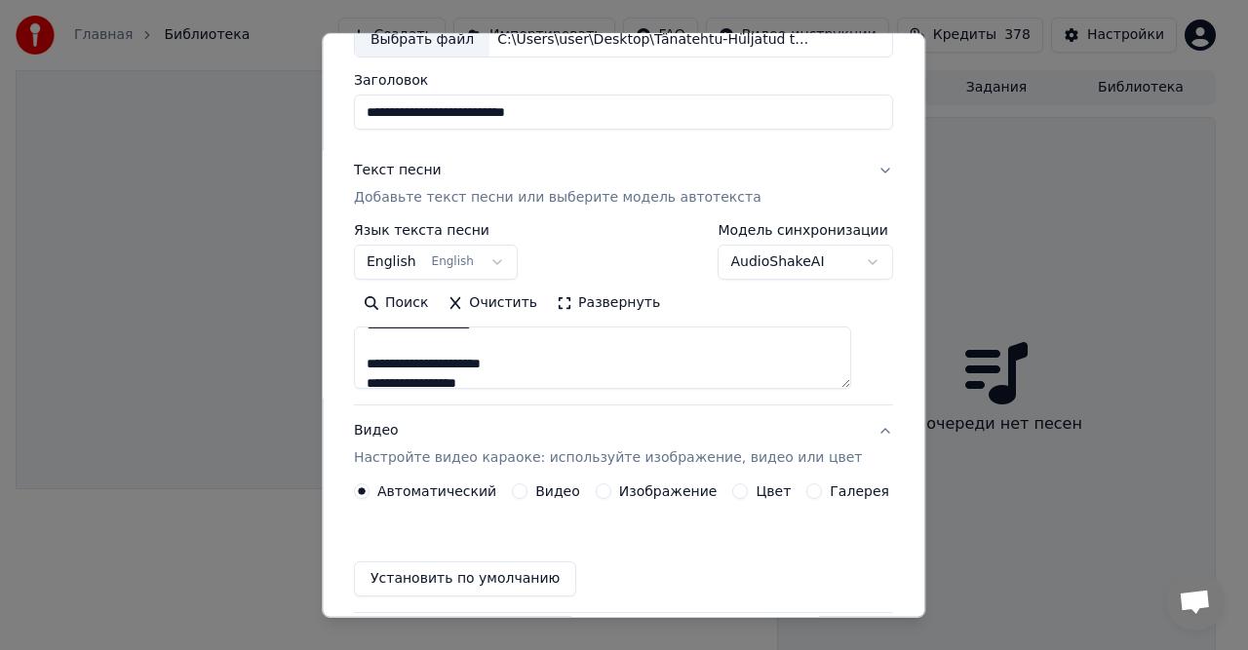
scroll to position [132, 0]
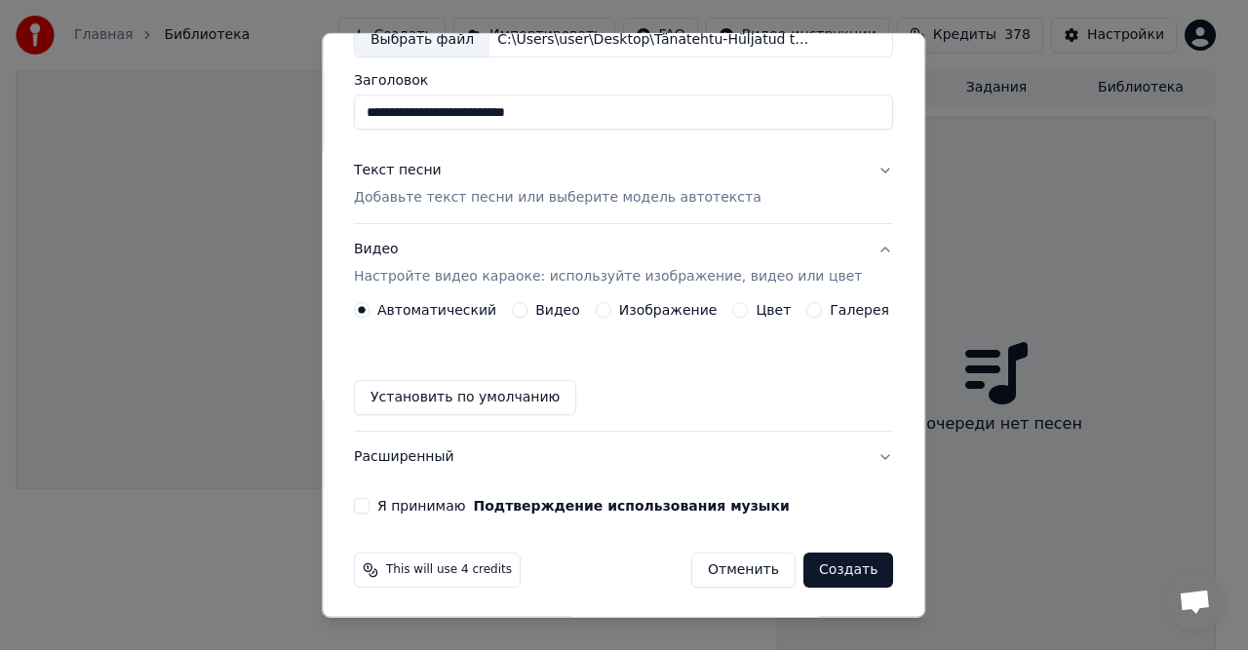
click at [540, 318] on div "Автоматический Видео Изображение Цвет Галерея Установить по умолчанию" at bounding box center [623, 358] width 539 height 113
click at [544, 304] on label "Видео" at bounding box center [557, 310] width 45 height 14
click at [527, 304] on button "Видео" at bounding box center [520, 310] width 16 height 16
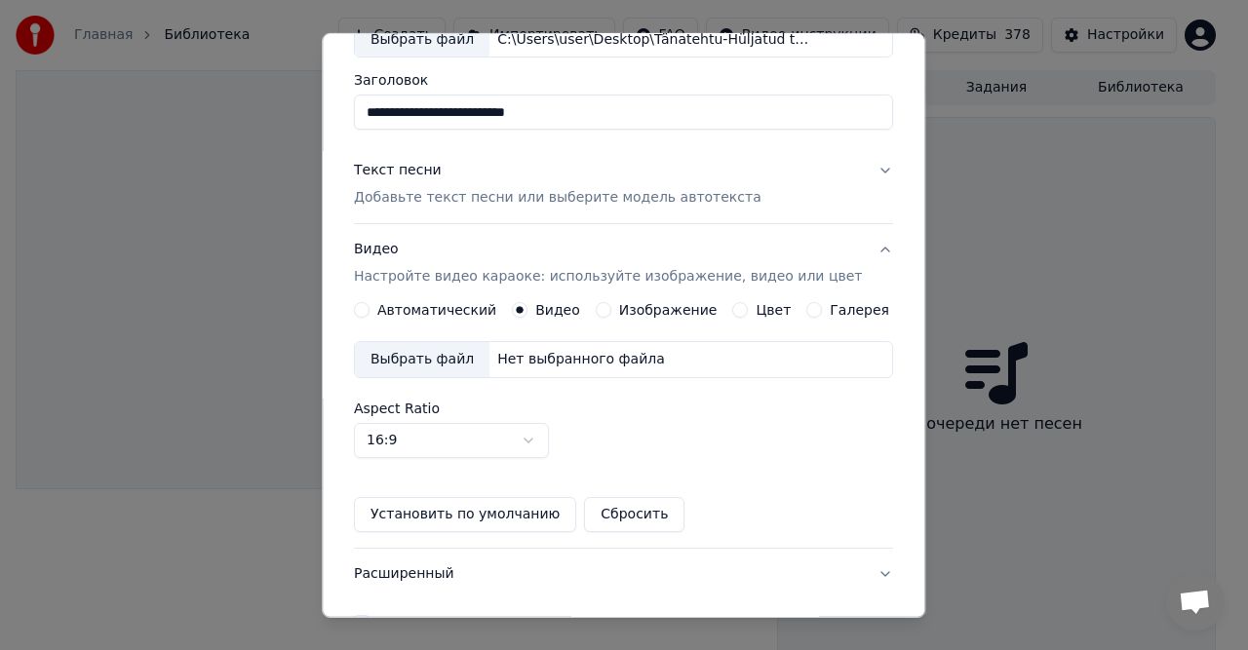
click at [548, 361] on div "Нет выбранного файла" at bounding box center [580, 360] width 183 height 20
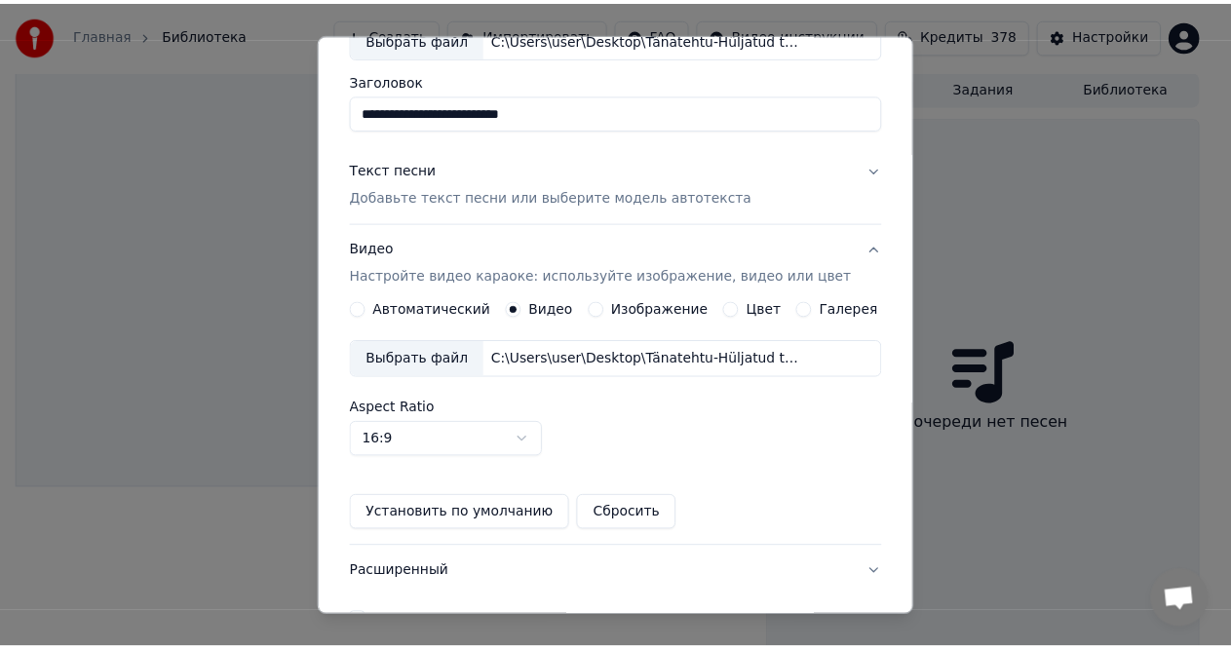
scroll to position [248, 0]
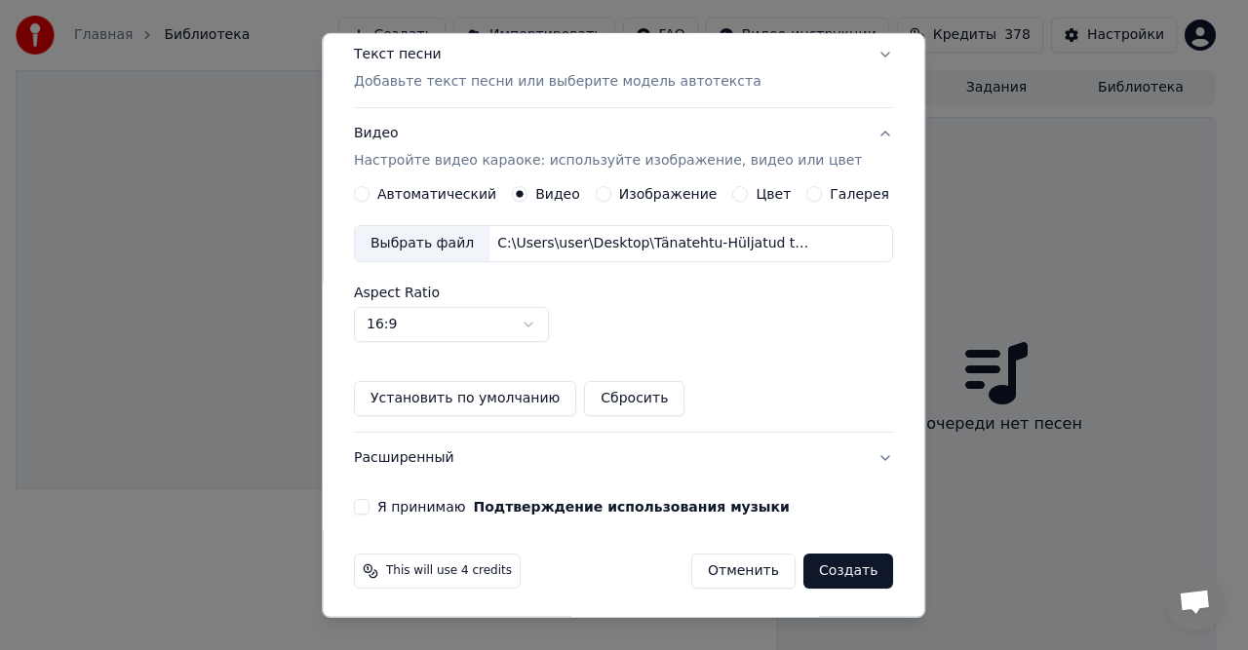
click at [406, 512] on label "Я принимаю Подтверждение использования музыки" at bounding box center [583, 507] width 412 height 14
click at [370, 512] on button "Я принимаю Подтверждение использования музыки" at bounding box center [362, 507] width 16 height 16
click at [840, 561] on button "Создать" at bounding box center [848, 571] width 90 height 35
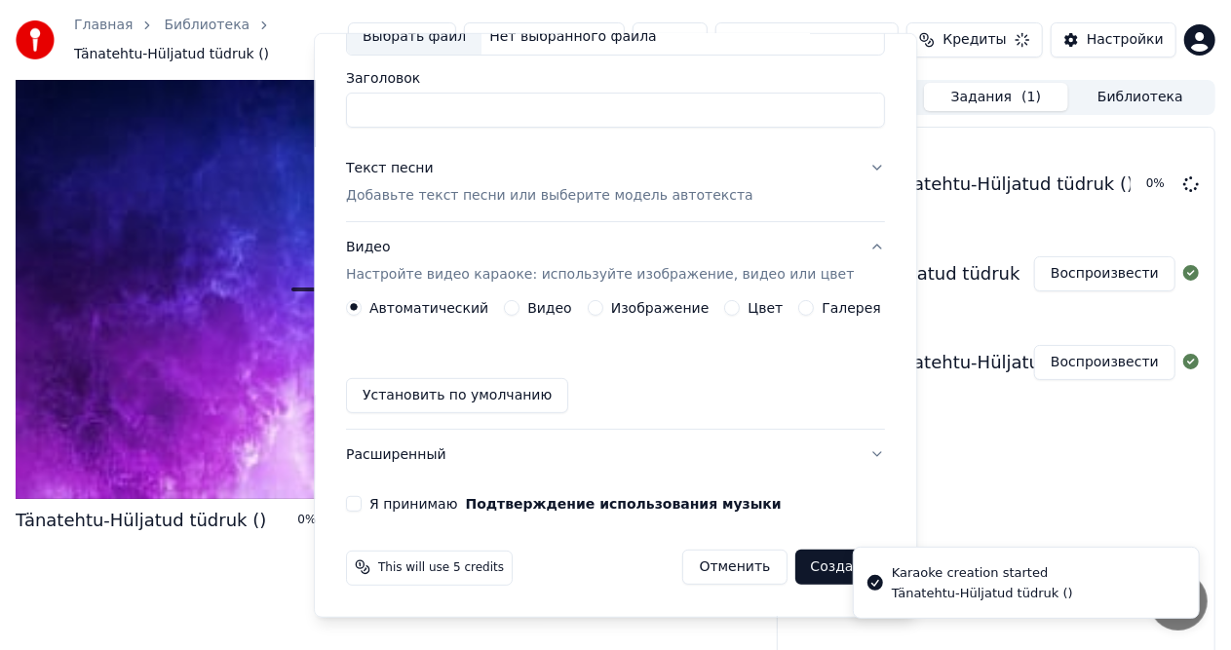
scroll to position [132, 0]
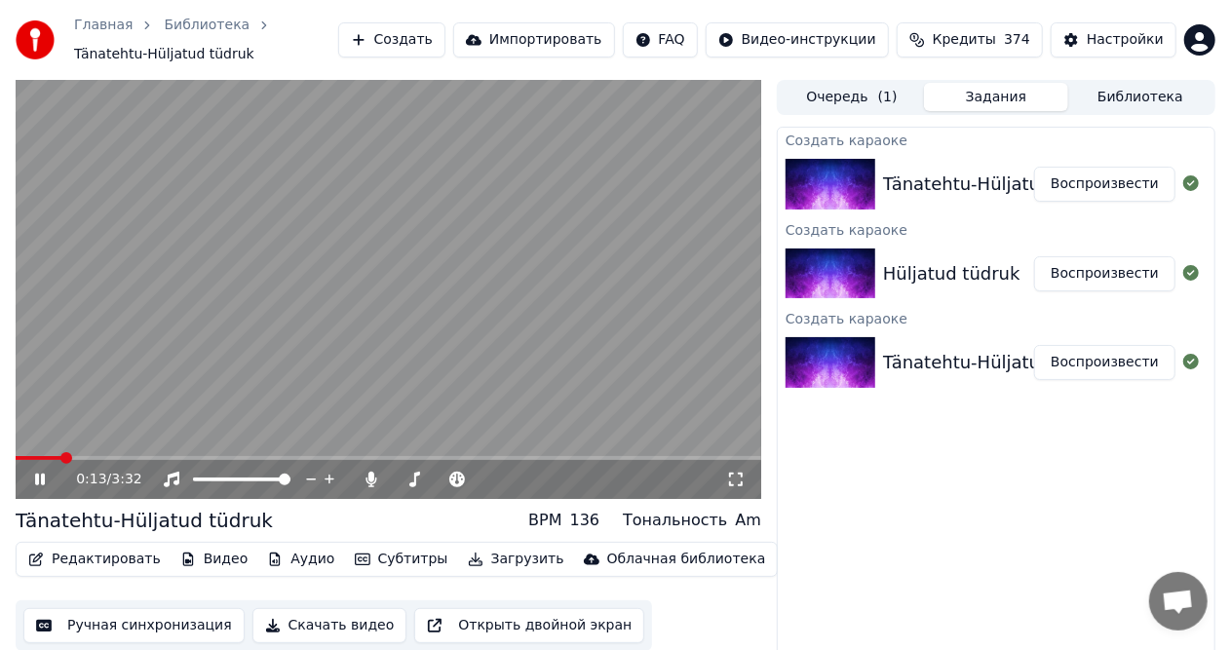
click at [380, 293] on video at bounding box center [389, 289] width 746 height 419
click at [16, 464] on span at bounding box center [22, 458] width 12 height 12
click at [16, 458] on span at bounding box center [22, 458] width 12 height 12
click at [441, 322] on video at bounding box center [389, 289] width 746 height 419
click at [510, 305] on video at bounding box center [389, 289] width 746 height 419
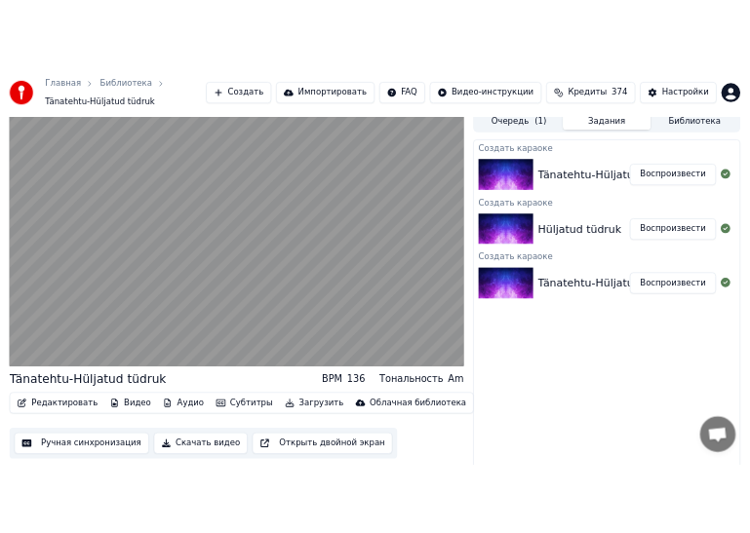
scroll to position [0, 0]
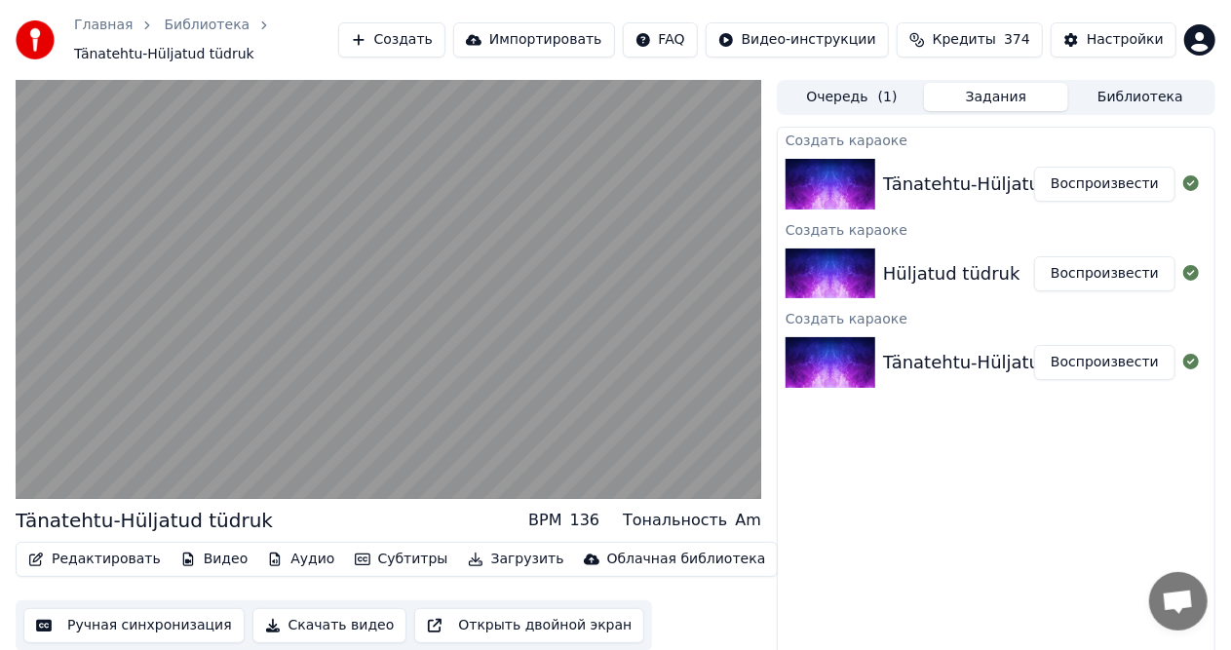
click at [487, 560] on button "Загрузить" at bounding box center [516, 559] width 112 height 27
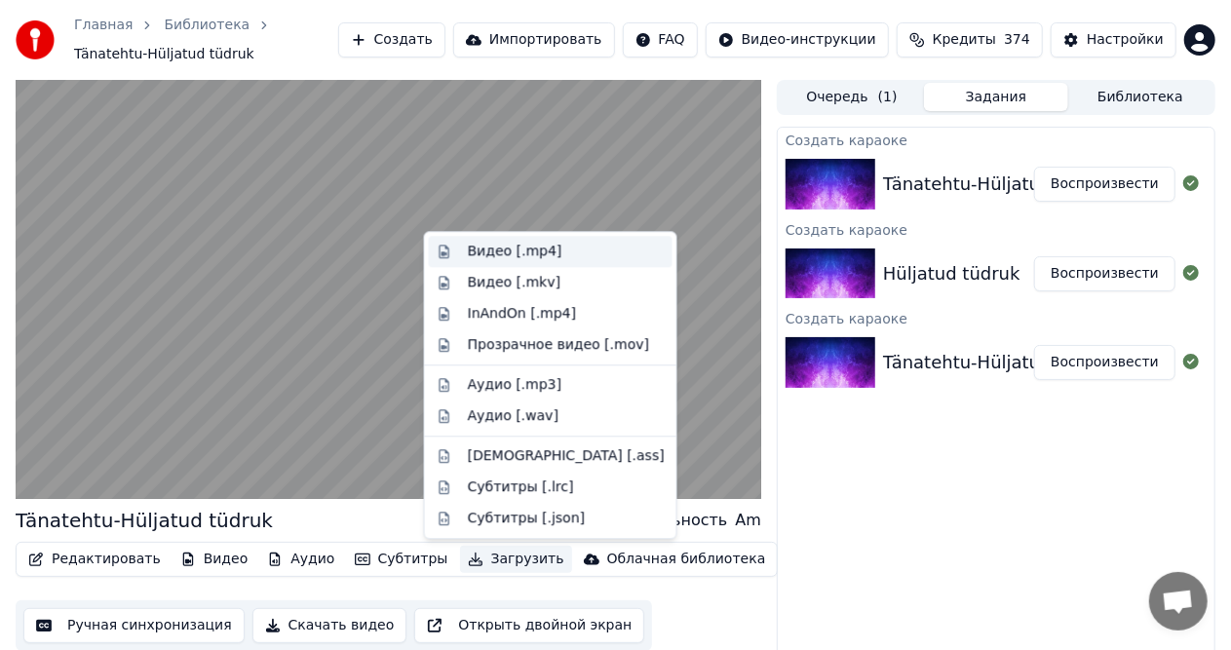
click at [484, 250] on div "Видео [.mp4]" at bounding box center [515, 252] width 95 height 20
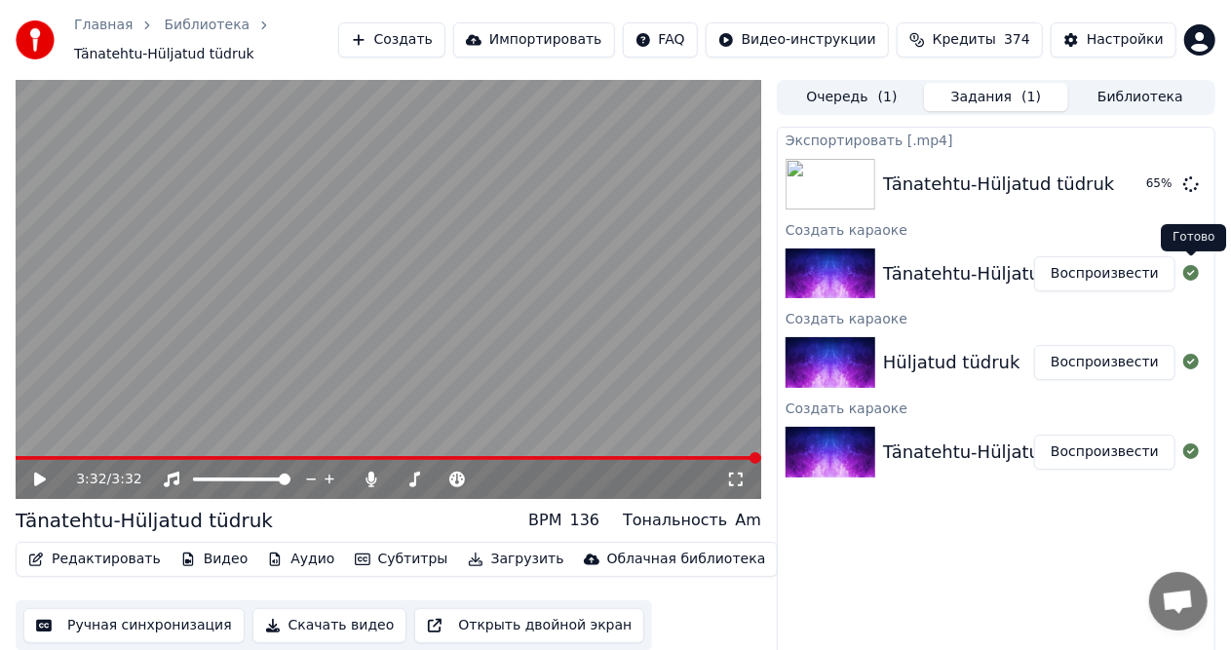
click at [1190, 274] on icon at bounding box center [1192, 273] width 16 height 16
click at [951, 571] on div "Экспортировать [.mp4] Tänatehtu-Hüljatud tüdruk 68 % Создать караоке Tänatehtu-…" at bounding box center [996, 403] width 439 height 553
click at [1145, 176] on button "Показать" at bounding box center [1125, 184] width 100 height 35
click at [393, 478] on span at bounding box center [393, 480] width 0 height 4
click at [489, 562] on button "Загрузить" at bounding box center [516, 559] width 112 height 27
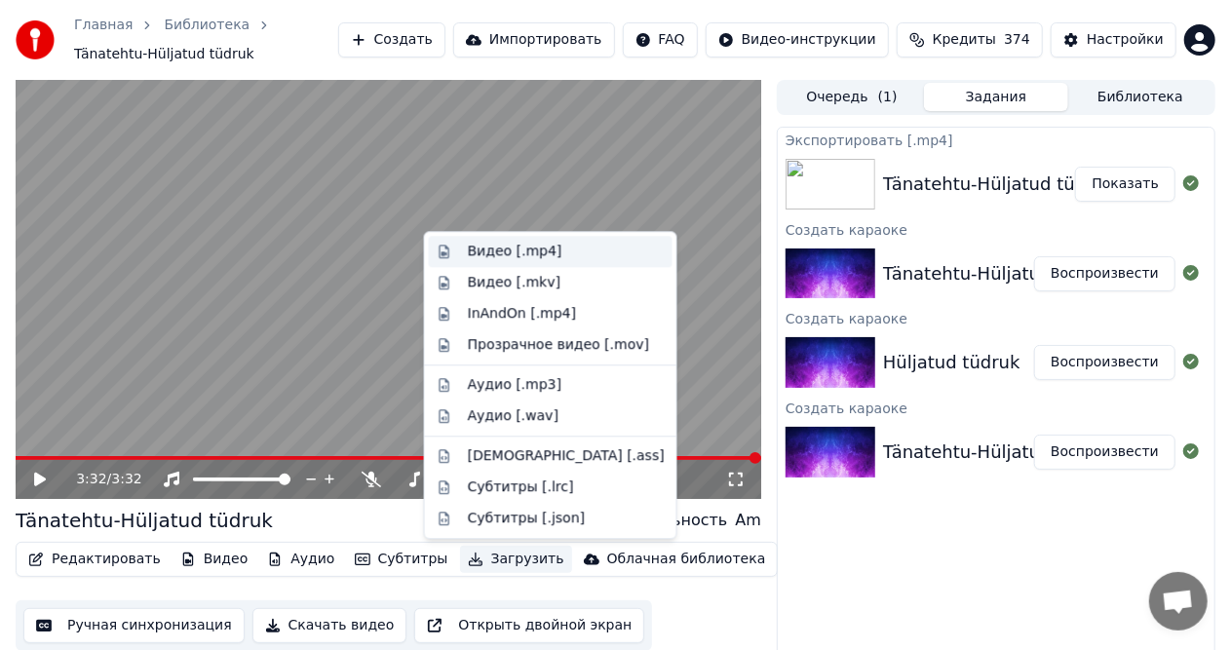
click at [483, 254] on div "Видео [.mp4]" at bounding box center [515, 252] width 95 height 20
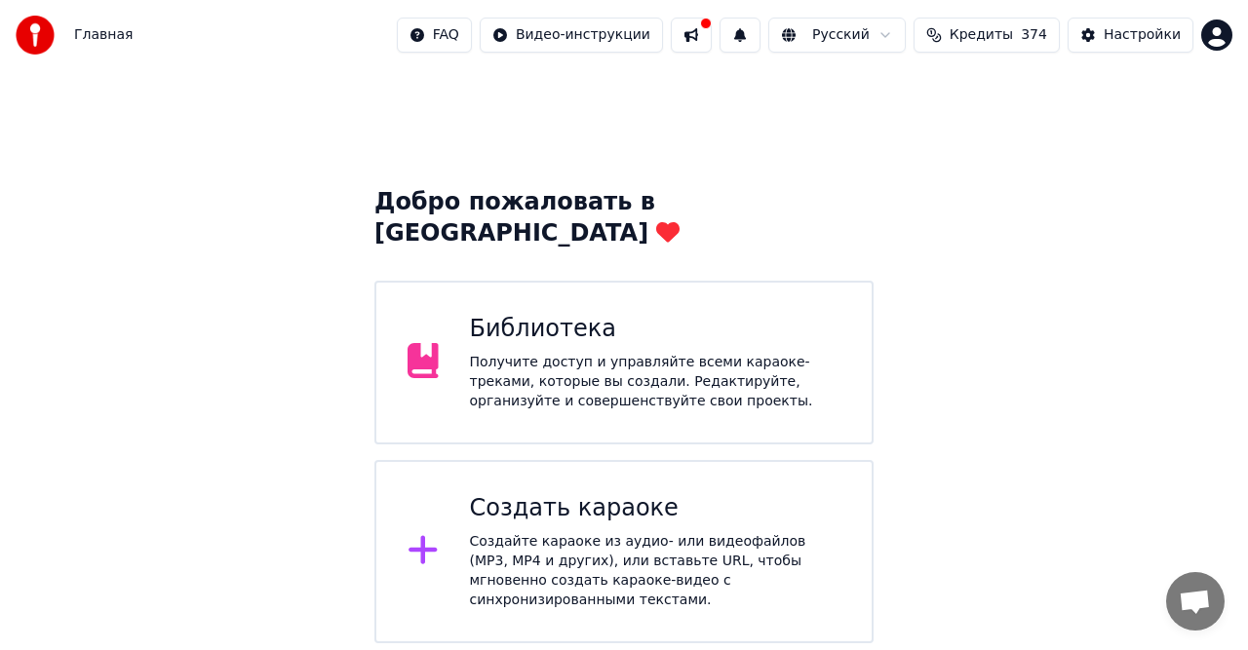
click at [493, 359] on div "Получите доступ и управляйте всеми караоке-треками, которые вы создали. Редакти…" at bounding box center [655, 382] width 371 height 59
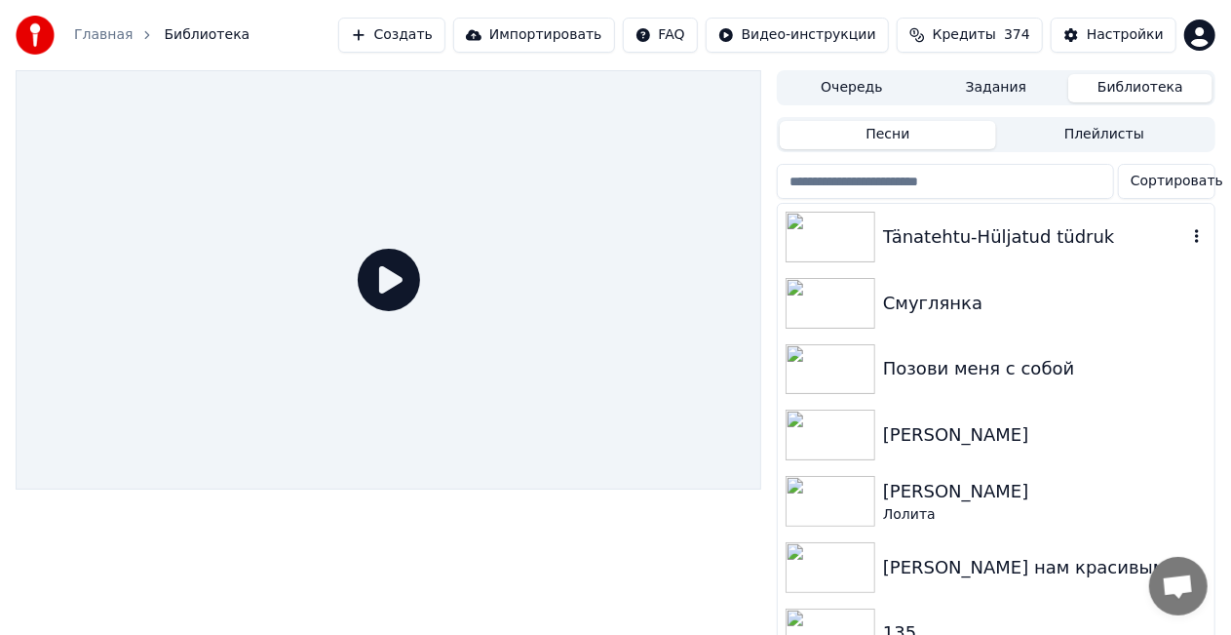
click at [908, 235] on div "Tänatehtu-Hüljatud tüdruk" at bounding box center [1035, 236] width 304 height 27
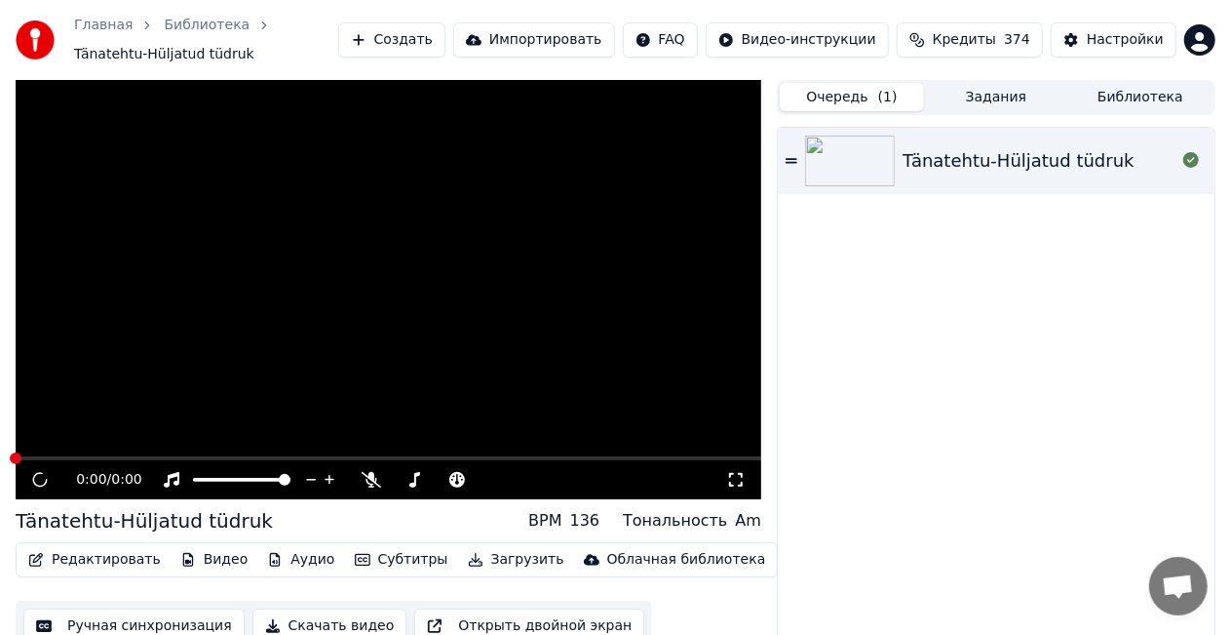
click at [851, 99] on button "Очередь ( 1 )" at bounding box center [852, 97] width 144 height 28
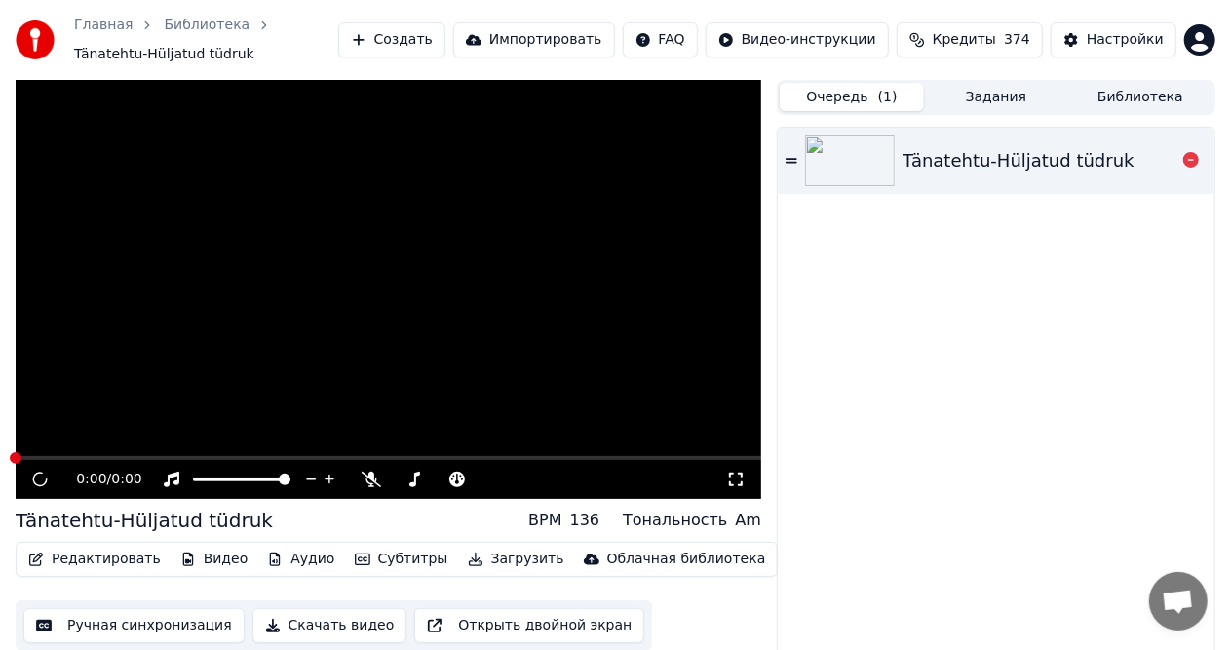
click at [848, 159] on img at bounding box center [850, 161] width 90 height 51
click at [790, 158] on icon at bounding box center [792, 160] width 12 height 5
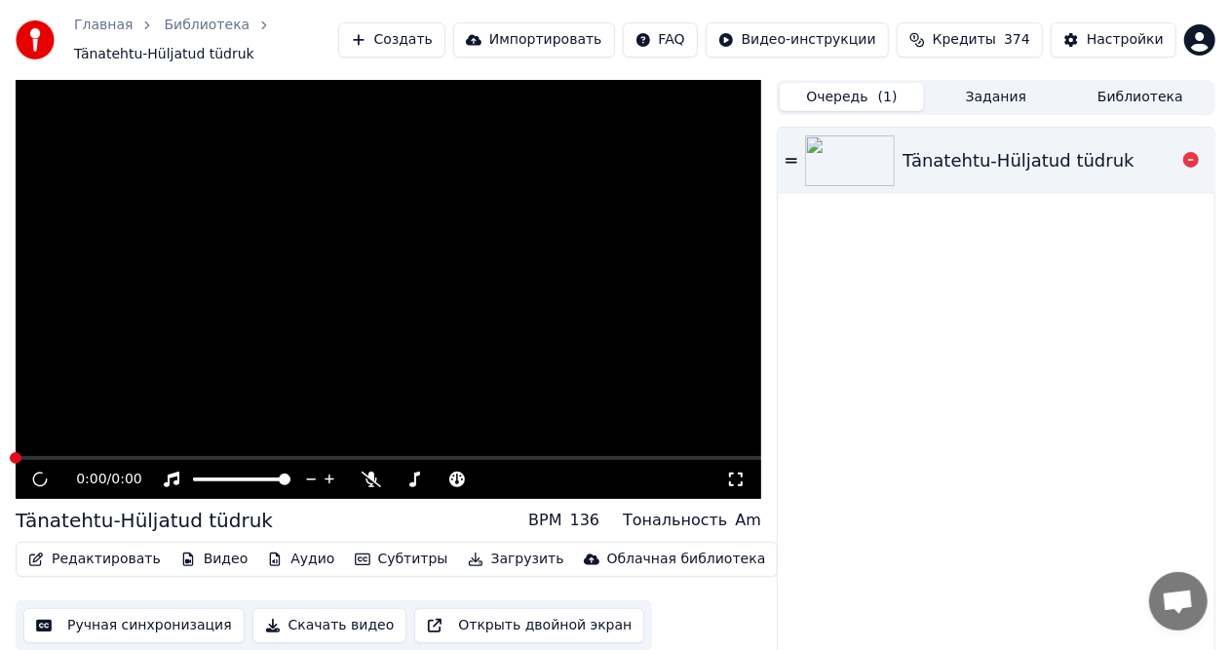
click at [790, 158] on icon at bounding box center [792, 160] width 12 height 5
click at [847, 158] on img at bounding box center [850, 161] width 90 height 51
click at [876, 154] on img at bounding box center [850, 161] width 90 height 51
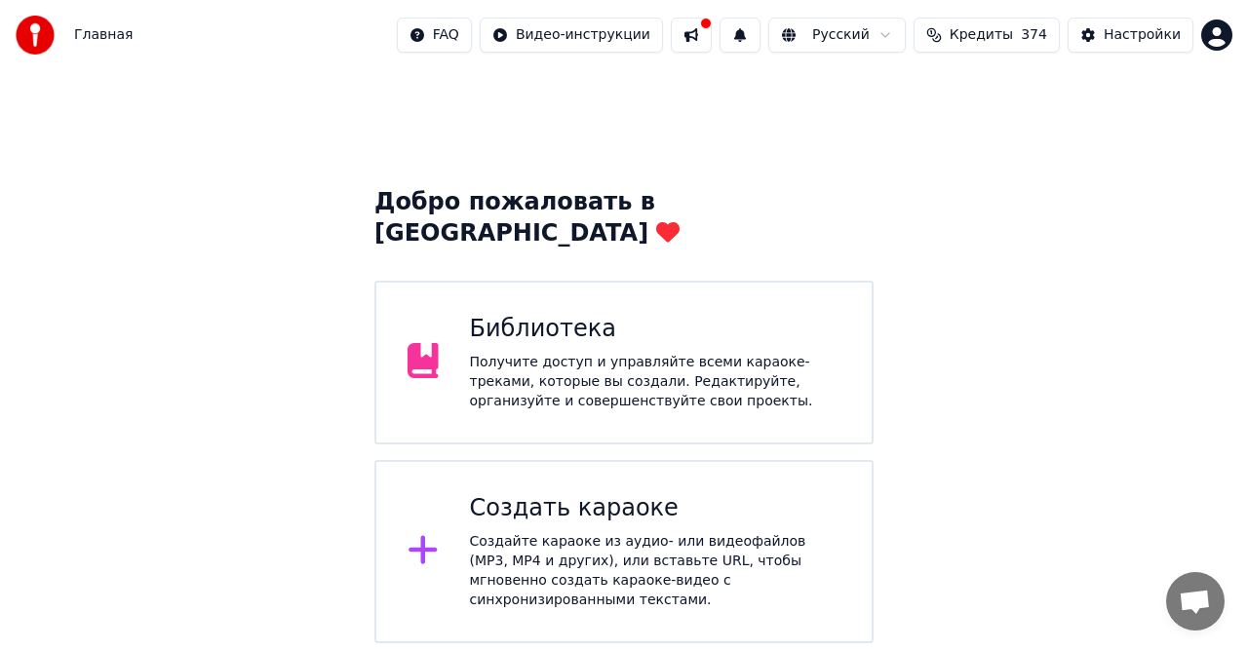
click at [553, 353] on div "Получите доступ и управляйте всеми караоке-треками, которые вы создали. Редакти…" at bounding box center [655, 382] width 371 height 59
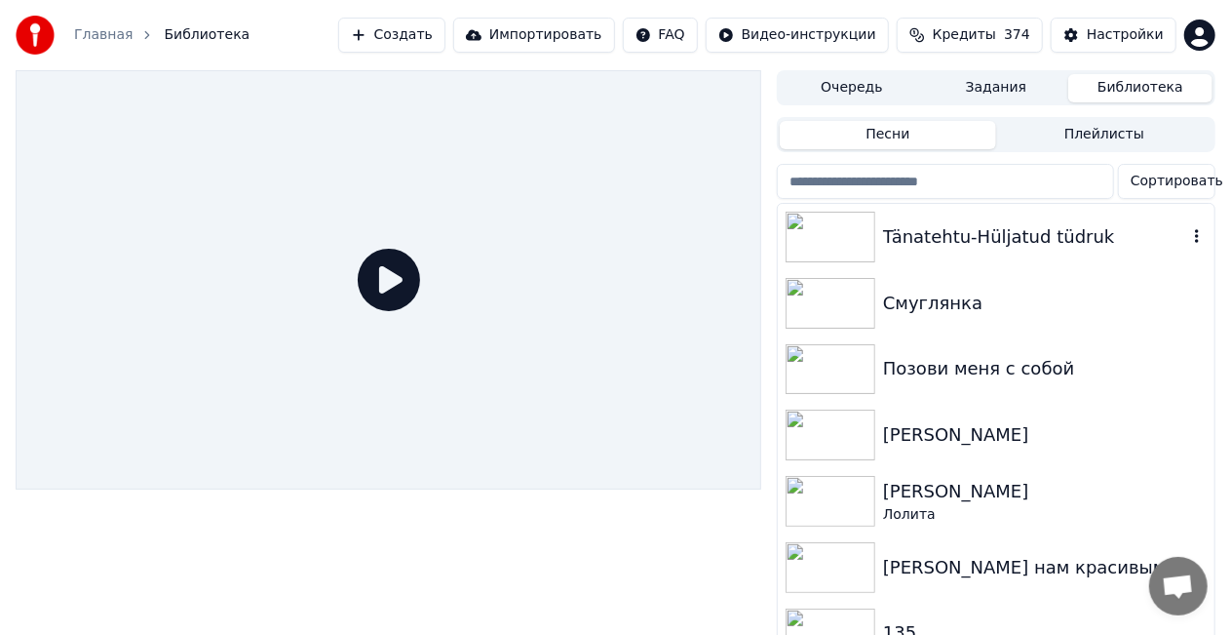
click at [859, 240] on img at bounding box center [831, 237] width 90 height 51
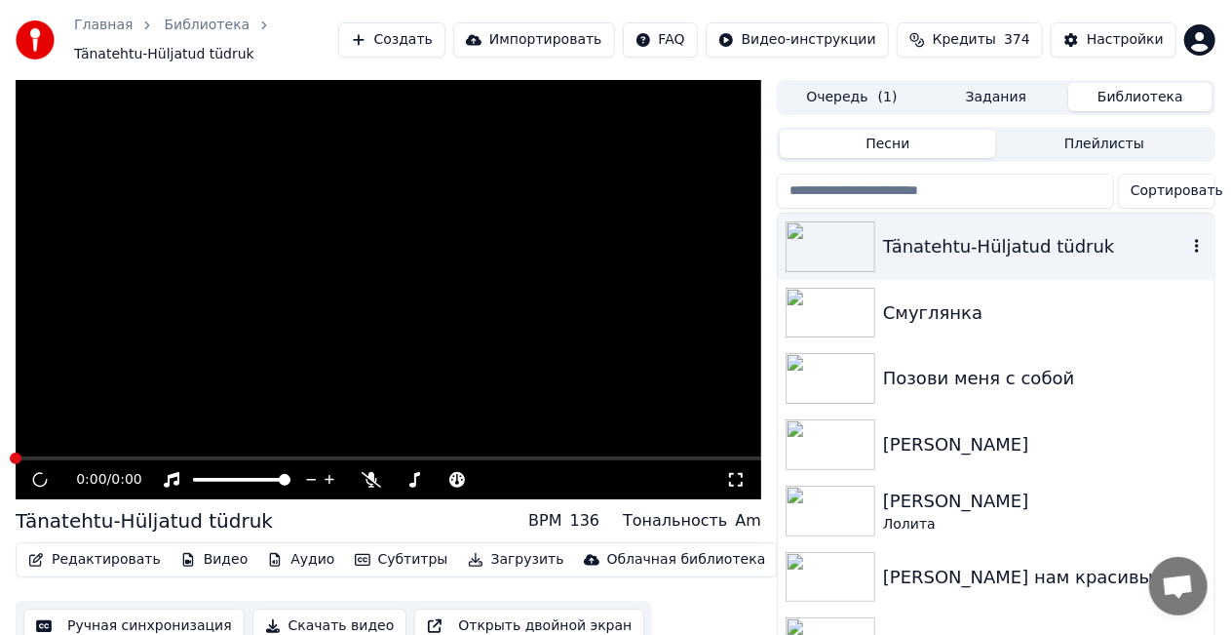
click at [1188, 244] on icon "button" at bounding box center [1198, 246] width 20 height 16
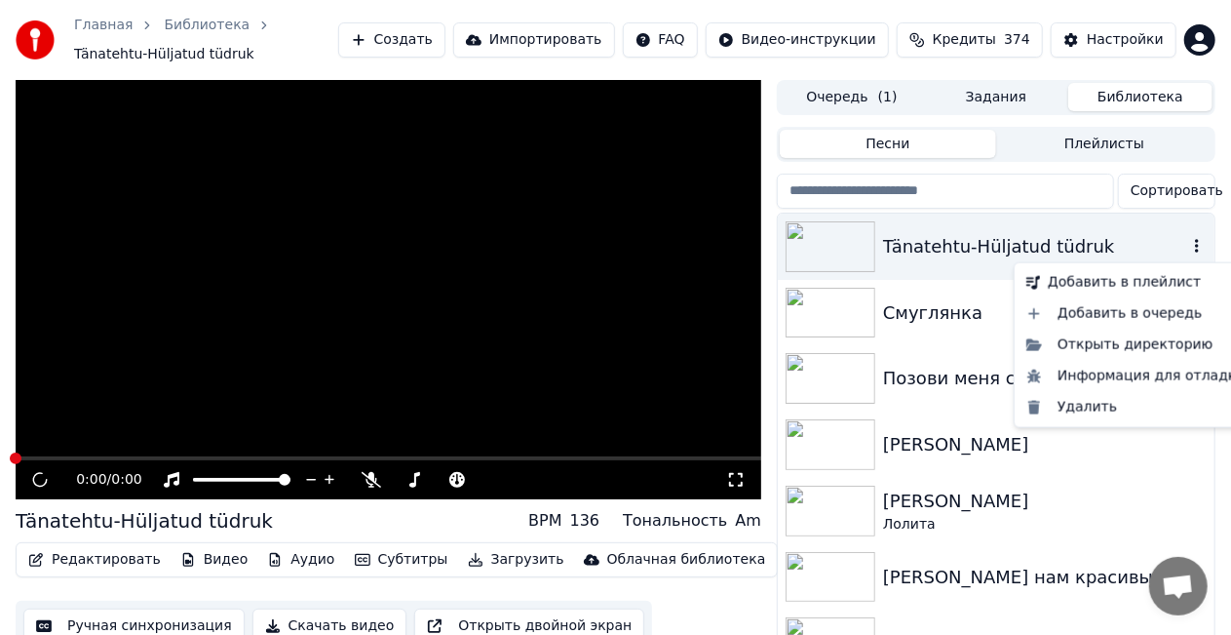
click at [1188, 244] on icon "button" at bounding box center [1198, 246] width 20 height 16
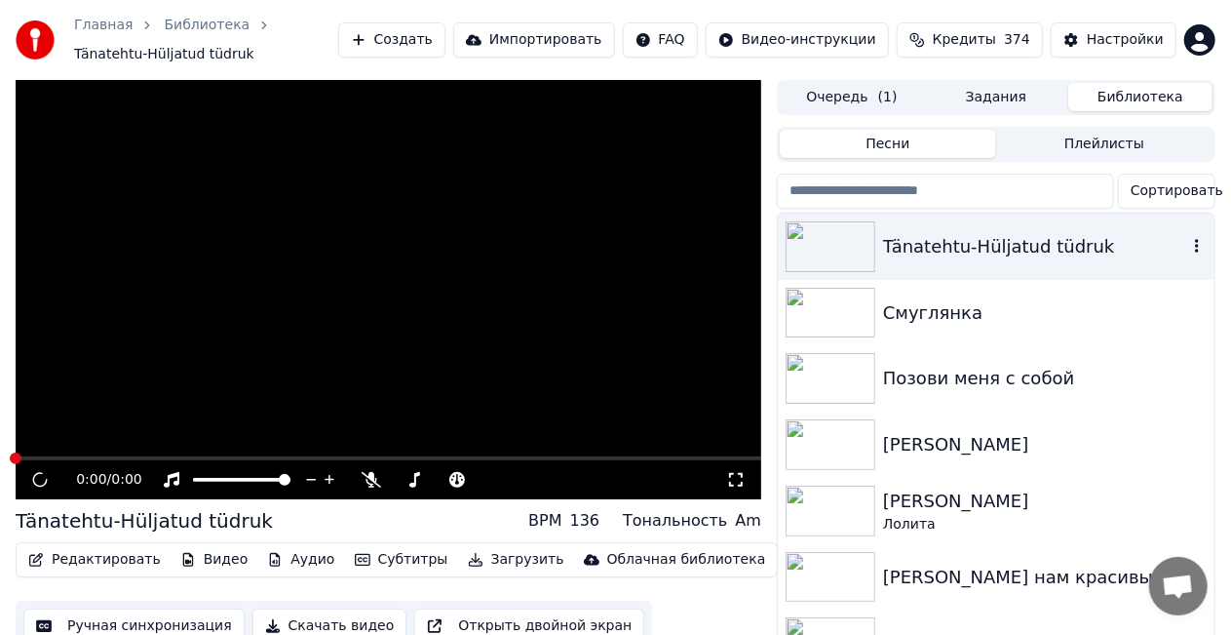
drag, startPoint x: 1110, startPoint y: 243, endPoint x: 983, endPoint y: 256, distance: 127.5
click at [979, 258] on div "Tänatehtu-Hüljatud tüdruk" at bounding box center [1035, 246] width 304 height 27
click at [1002, 247] on div "Tänatehtu-Hüljatud tüdruk" at bounding box center [1035, 246] width 304 height 27
click at [1091, 246] on div "Tänatehtu-Hüljatud tüdruk" at bounding box center [1035, 246] width 304 height 27
click at [1056, 249] on div "Tänatehtu-Hüljatud tüdruk" at bounding box center [1035, 246] width 304 height 27
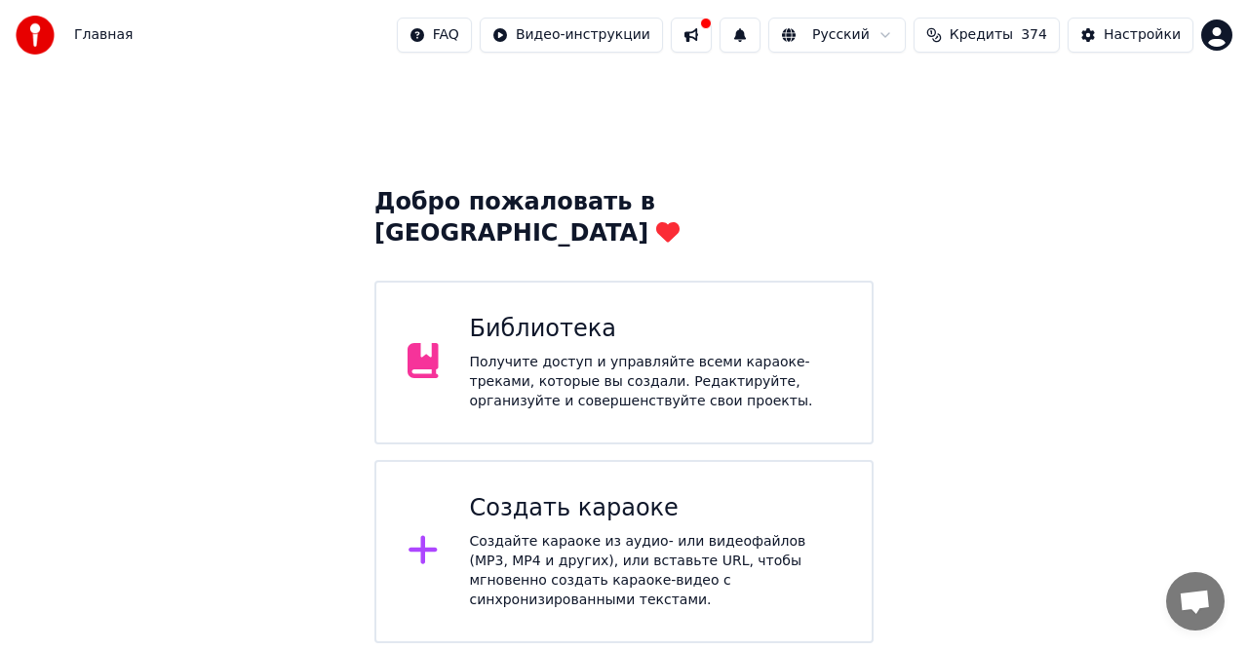
click at [570, 353] on div "Получите доступ и управляйте всеми караоке-треками, которые вы создали. Редакти…" at bounding box center [655, 382] width 371 height 59
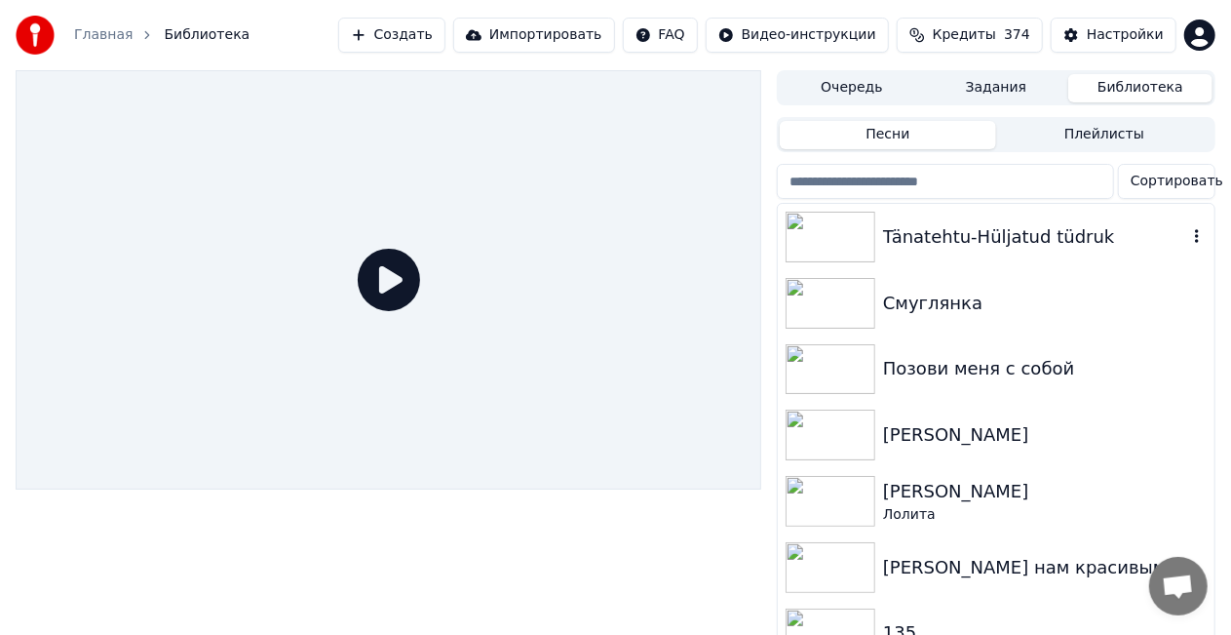
click at [1047, 241] on div "Tänatehtu-Hüljatud tüdruk" at bounding box center [1035, 236] width 304 height 27
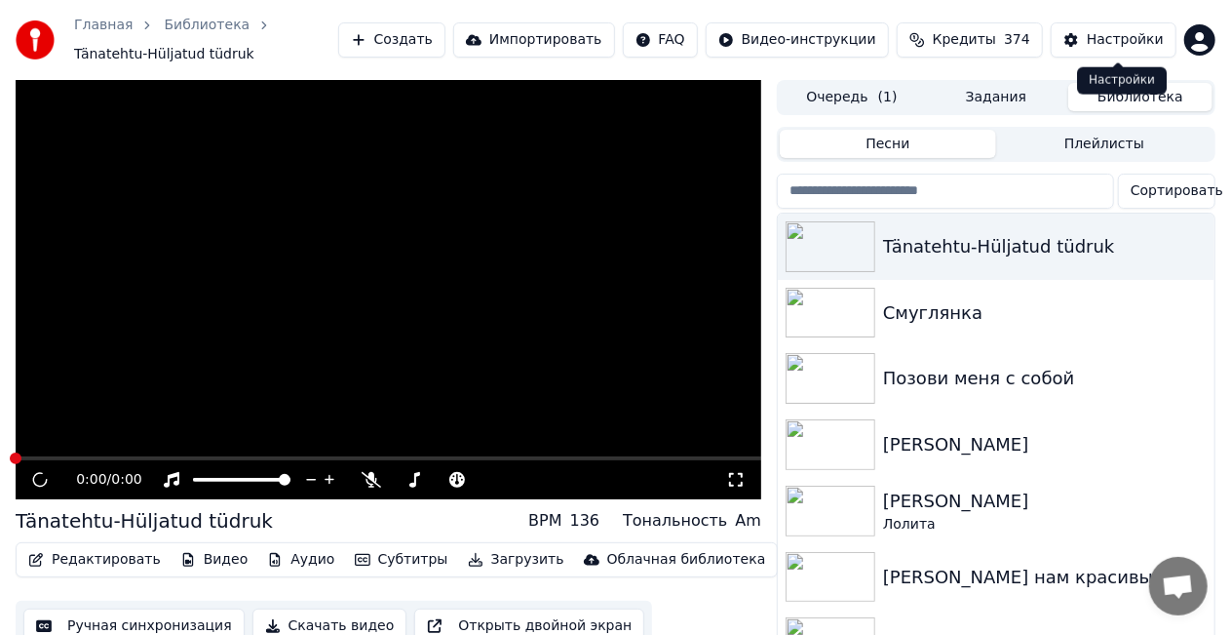
click at [1123, 37] on div "Настройки" at bounding box center [1125, 40] width 77 height 20
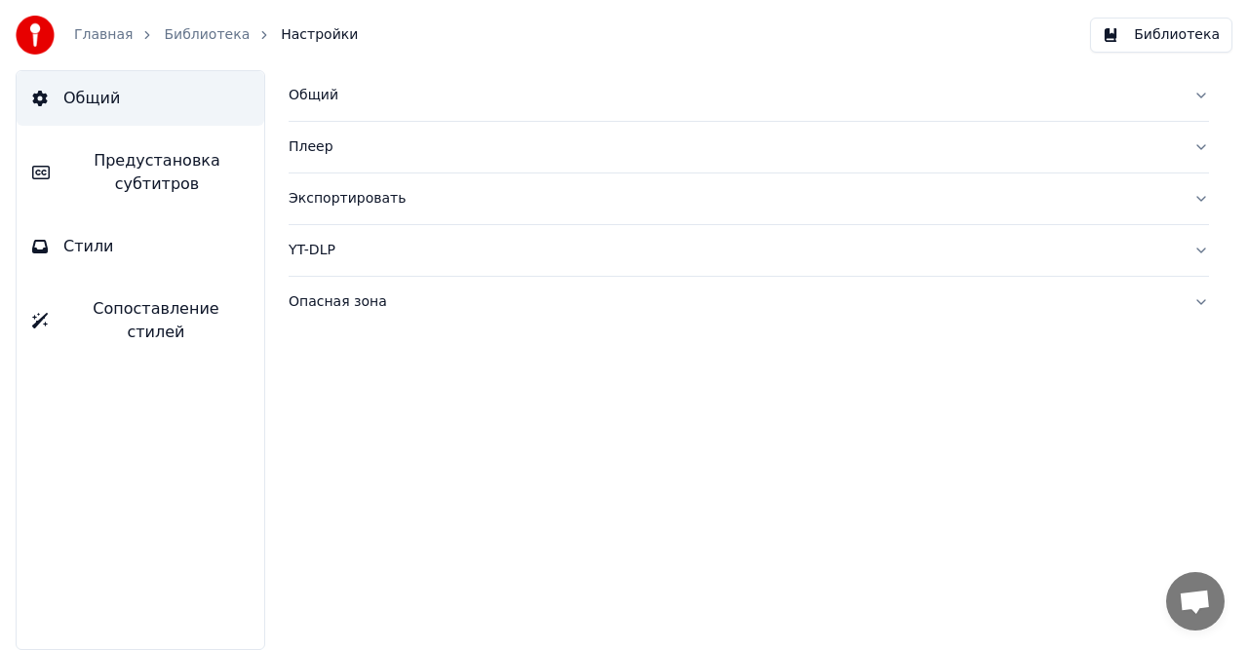
click at [367, 199] on div "Экспортировать" at bounding box center [733, 199] width 889 height 20
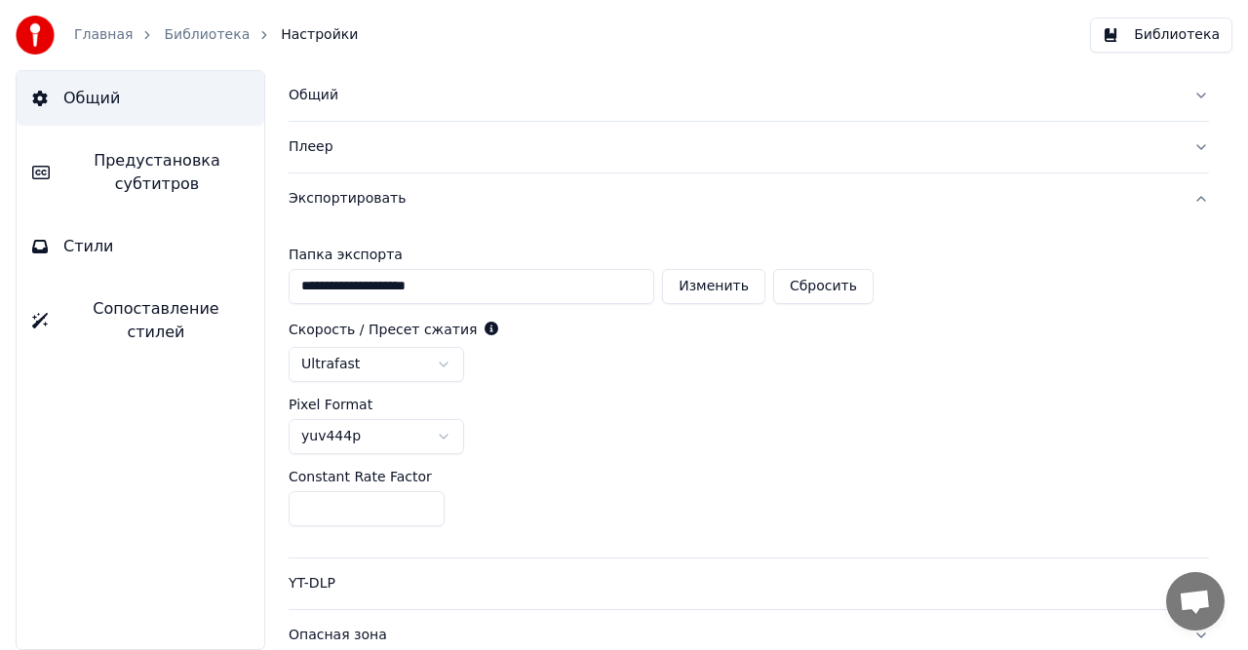
click at [100, 35] on link "Главная" at bounding box center [103, 35] width 59 height 20
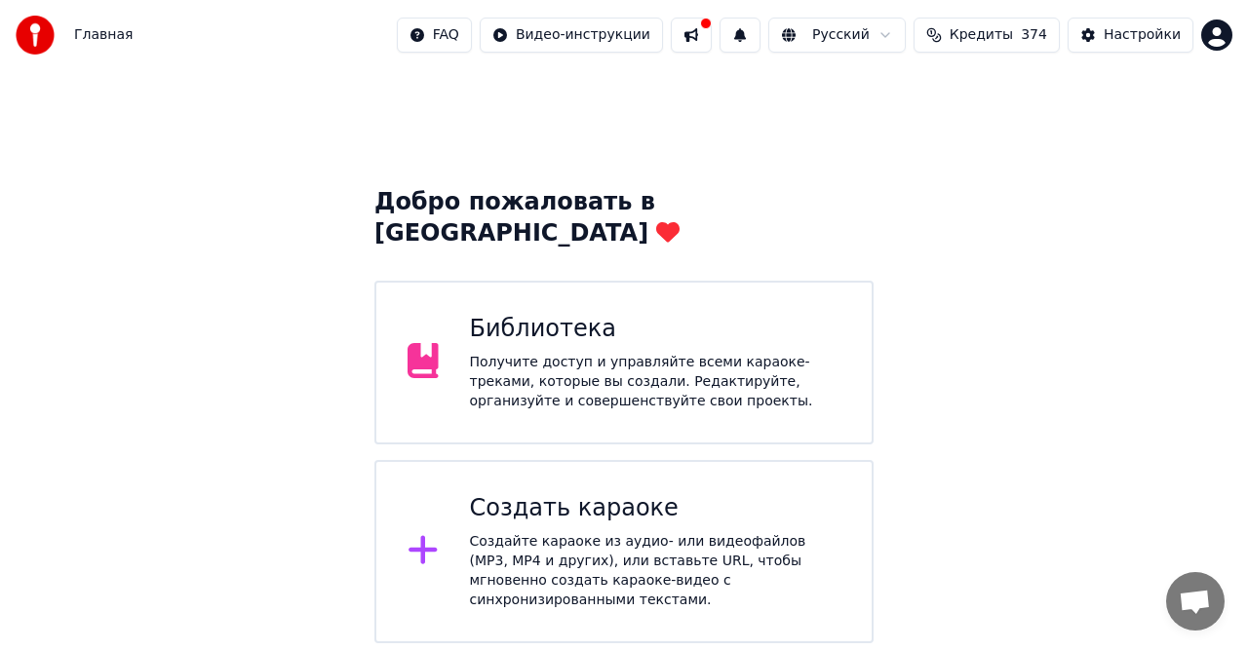
click at [554, 353] on div "Получите доступ и управляйте всеми караоке-треками, которые вы создали. Редакти…" at bounding box center [655, 382] width 371 height 59
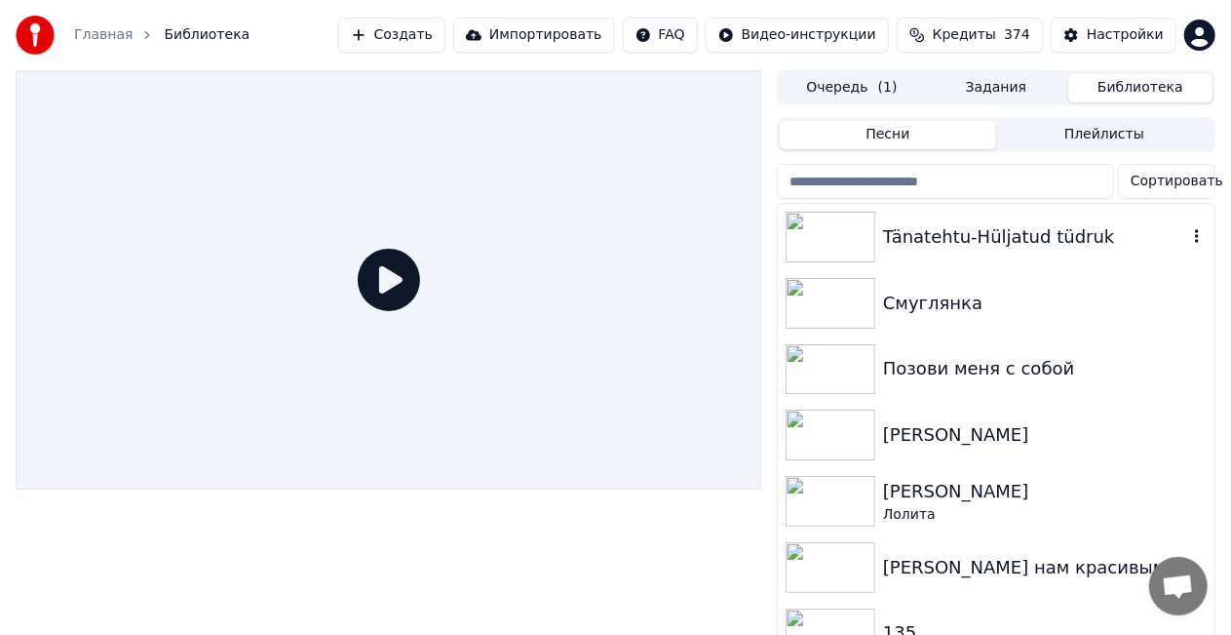
click at [881, 238] on div at bounding box center [835, 237] width 98 height 51
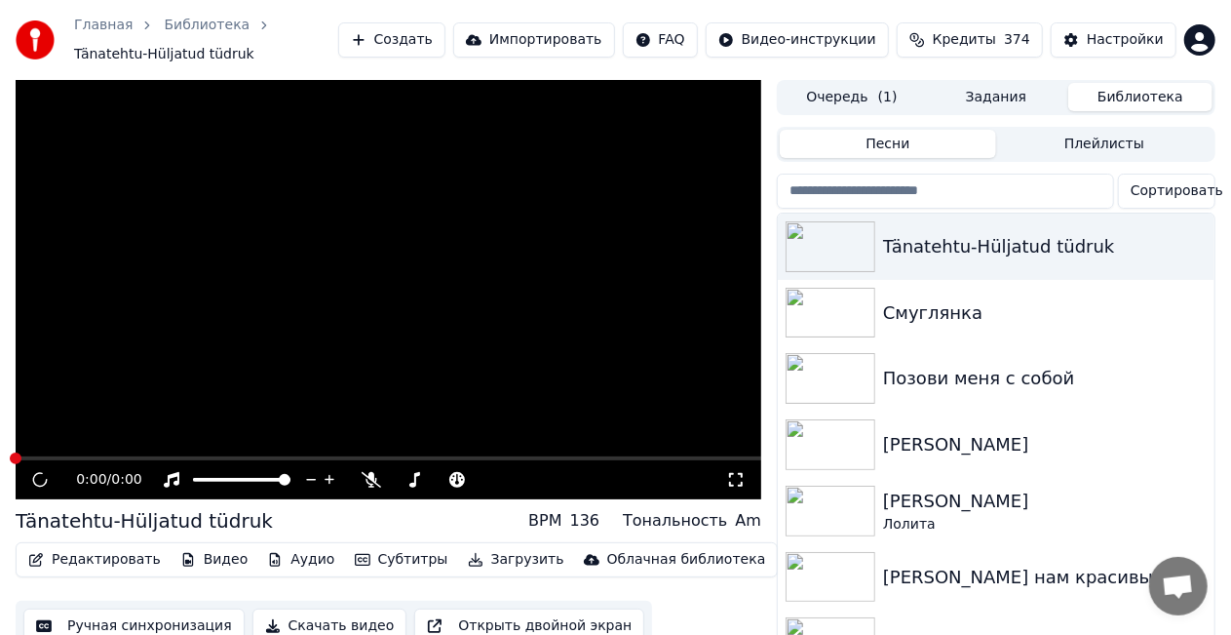
click at [847, 99] on button "Очередь ( 1 )" at bounding box center [852, 97] width 144 height 28
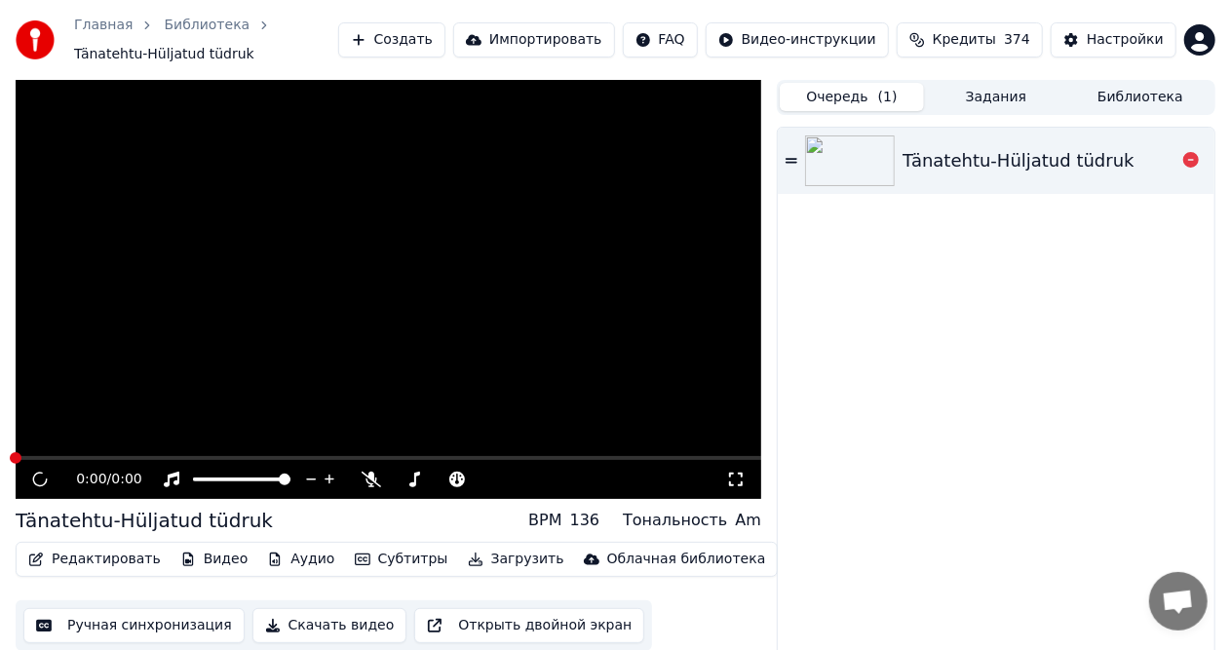
click at [872, 154] on img at bounding box center [850, 161] width 90 height 51
click at [1061, 156] on div "Tänatehtu-Hüljatud tüdruk" at bounding box center [1019, 160] width 232 height 27
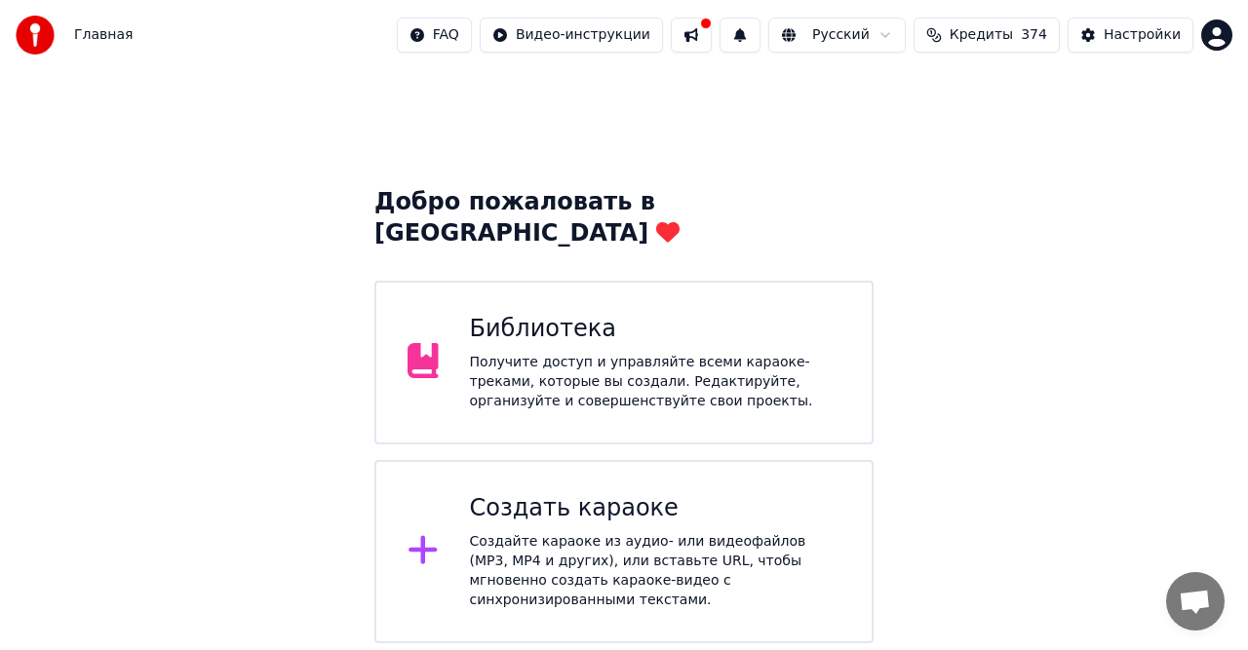
click at [597, 532] on div "Создайте караоке из аудио- или видеофайлов (MP3, MP4 и других), или вставьте UR…" at bounding box center [655, 571] width 371 height 78
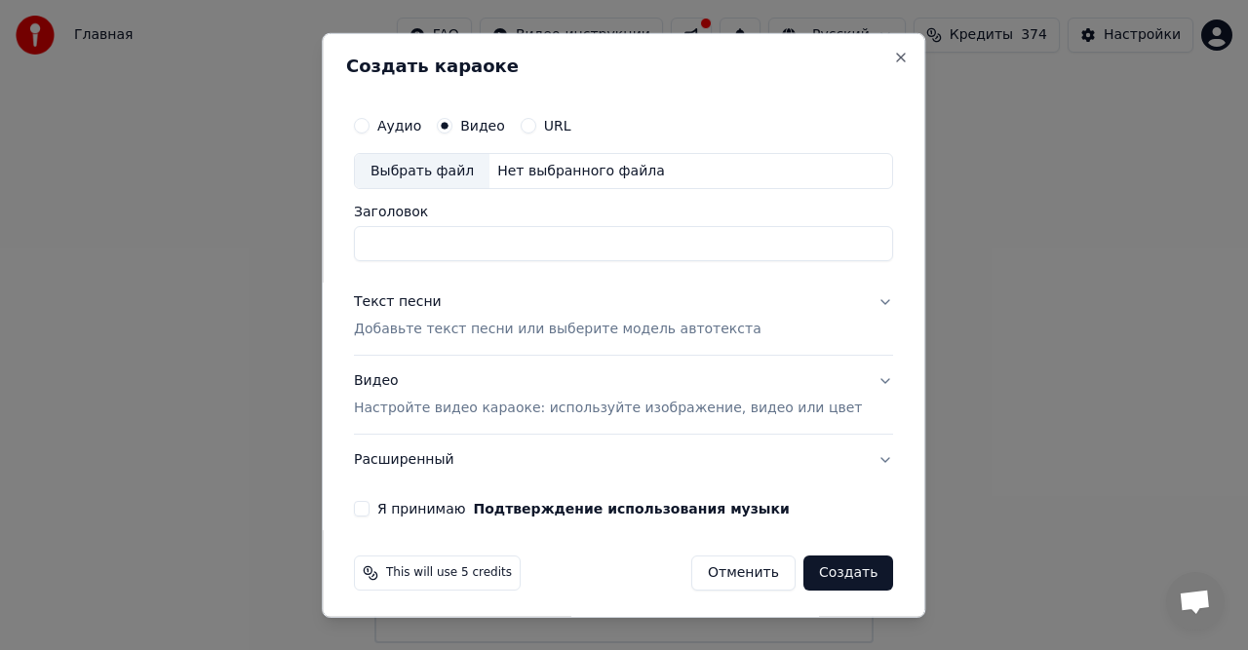
click at [523, 172] on div "Нет выбранного файла" at bounding box center [580, 171] width 183 height 20
click at [454, 246] on input "**********" at bounding box center [623, 243] width 539 height 35
click at [593, 251] on input "**********" at bounding box center [623, 243] width 539 height 35
type input "**********"
click at [517, 333] on p "Добавьте текст песни или выберите модель автотекста" at bounding box center [558, 330] width 408 height 20
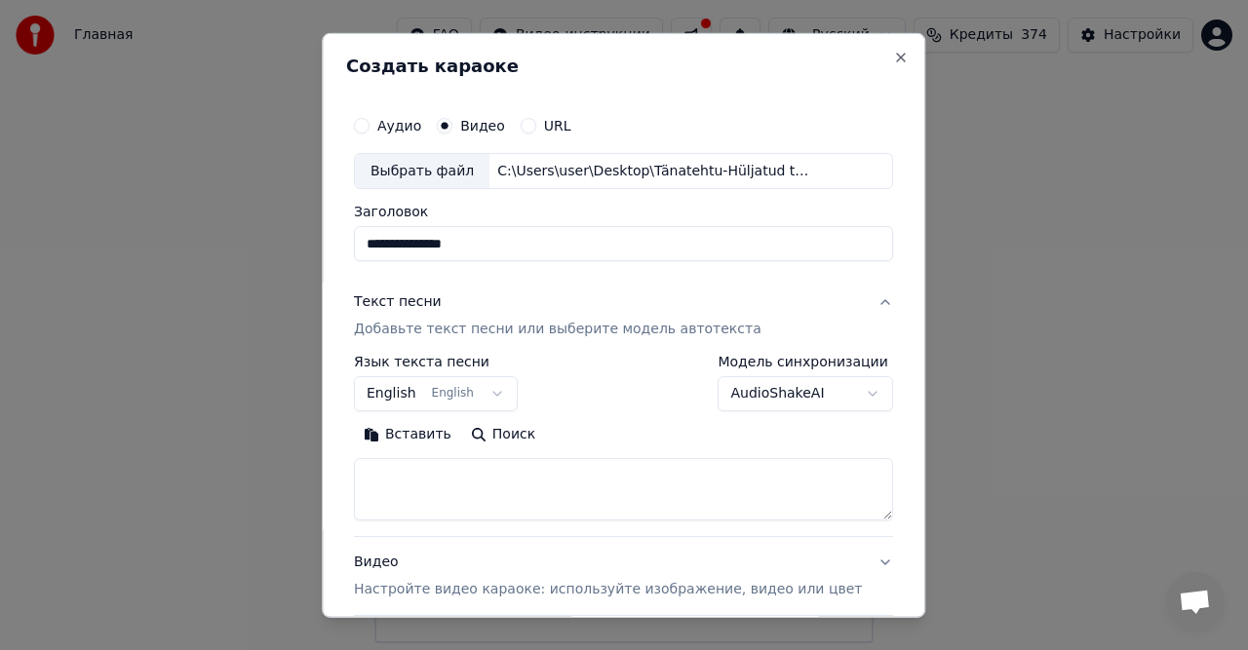
click at [421, 435] on button "Вставить" at bounding box center [407, 434] width 107 height 31
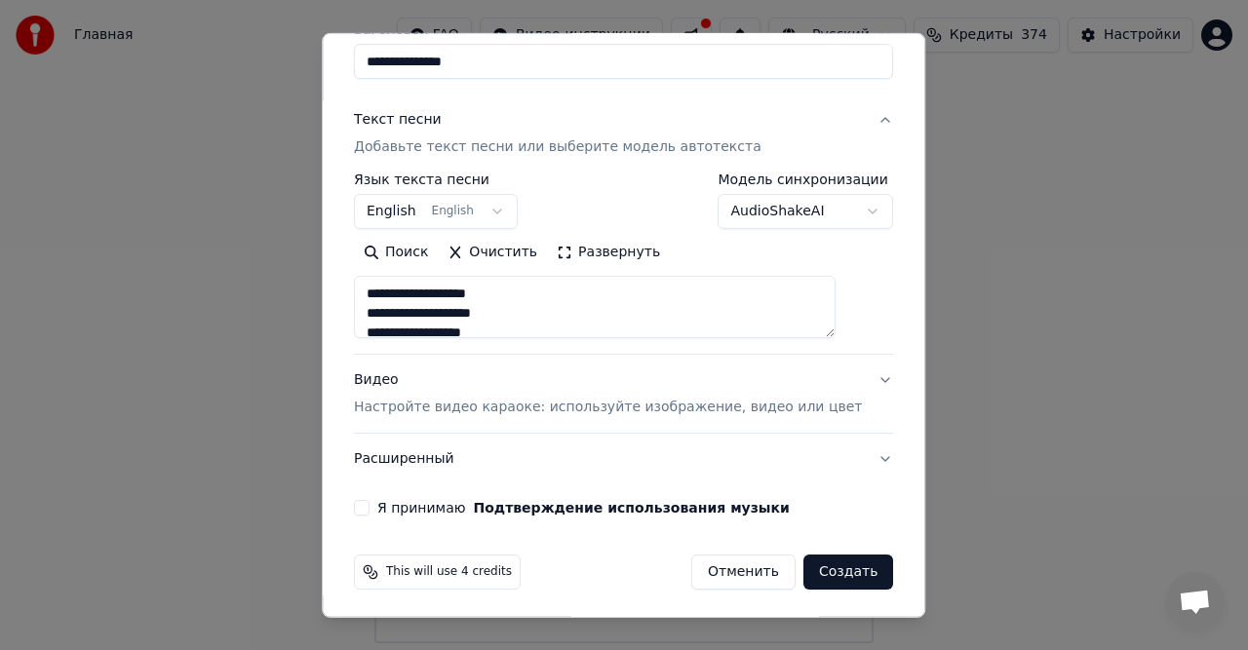
scroll to position [184, 0]
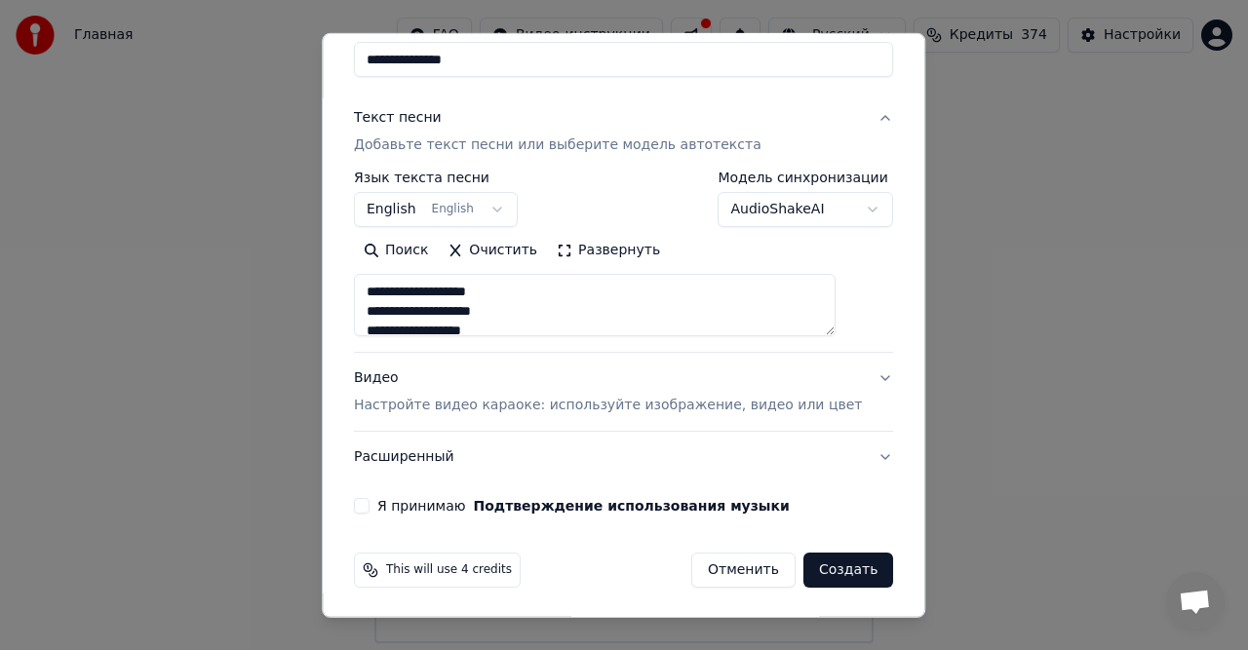
click at [651, 411] on p "Настройте видео караоке: используйте изображение, видео или цвет" at bounding box center [608, 406] width 508 height 20
type textarea "**********"
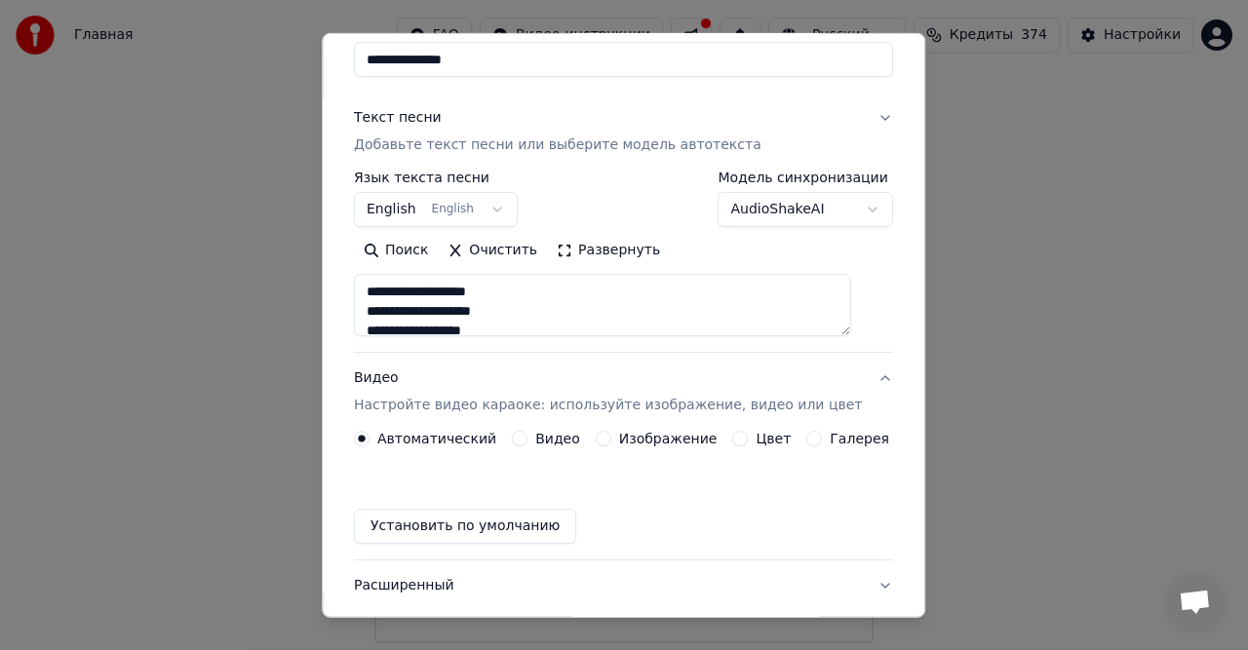
scroll to position [132, 0]
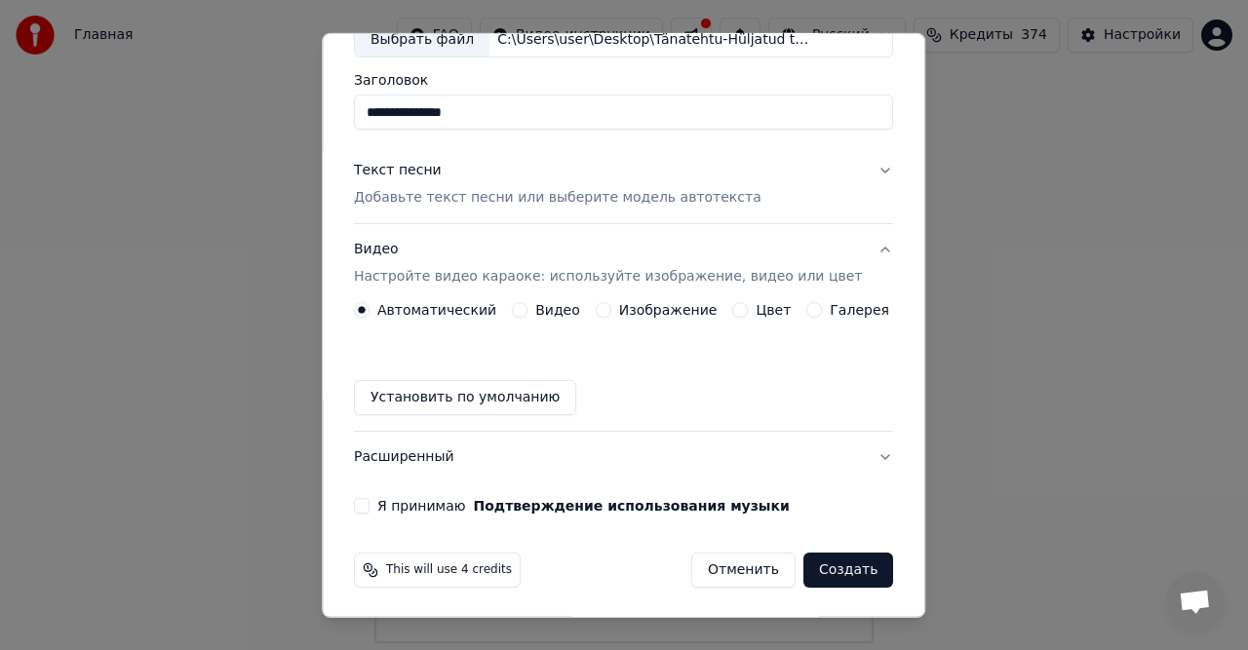
click at [566, 308] on label "Видео" at bounding box center [557, 310] width 45 height 14
click at [527, 308] on button "Видео" at bounding box center [520, 310] width 16 height 16
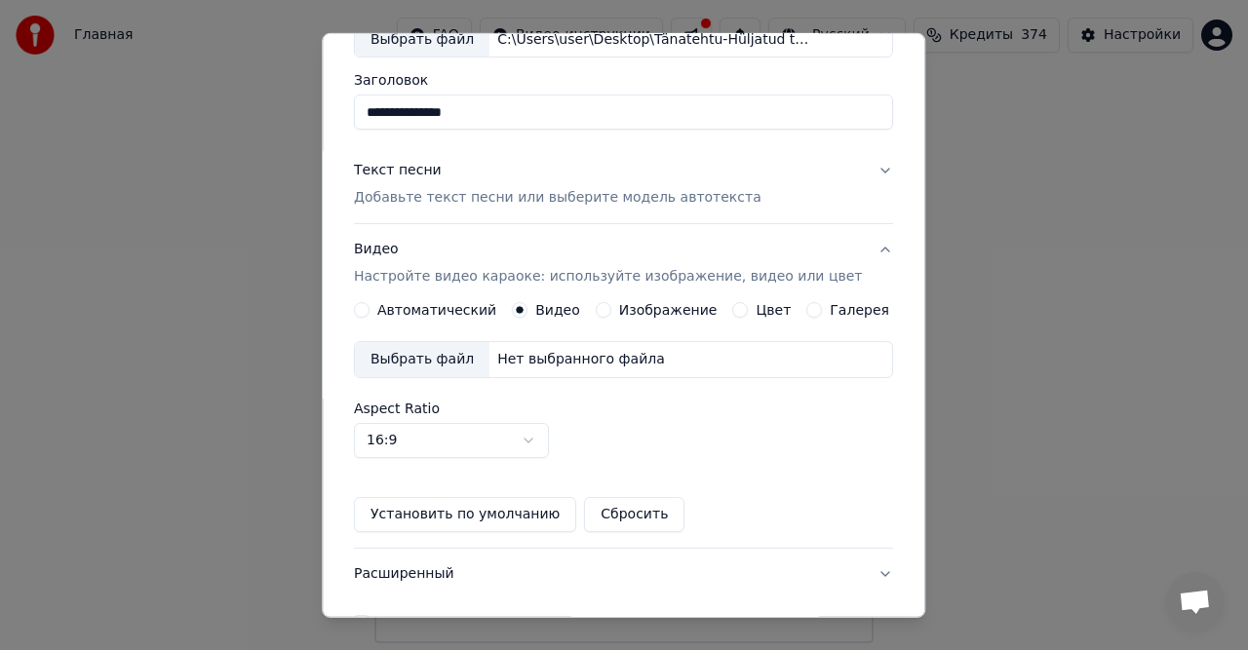
click at [605, 359] on div "Нет выбранного файла" at bounding box center [580, 360] width 183 height 20
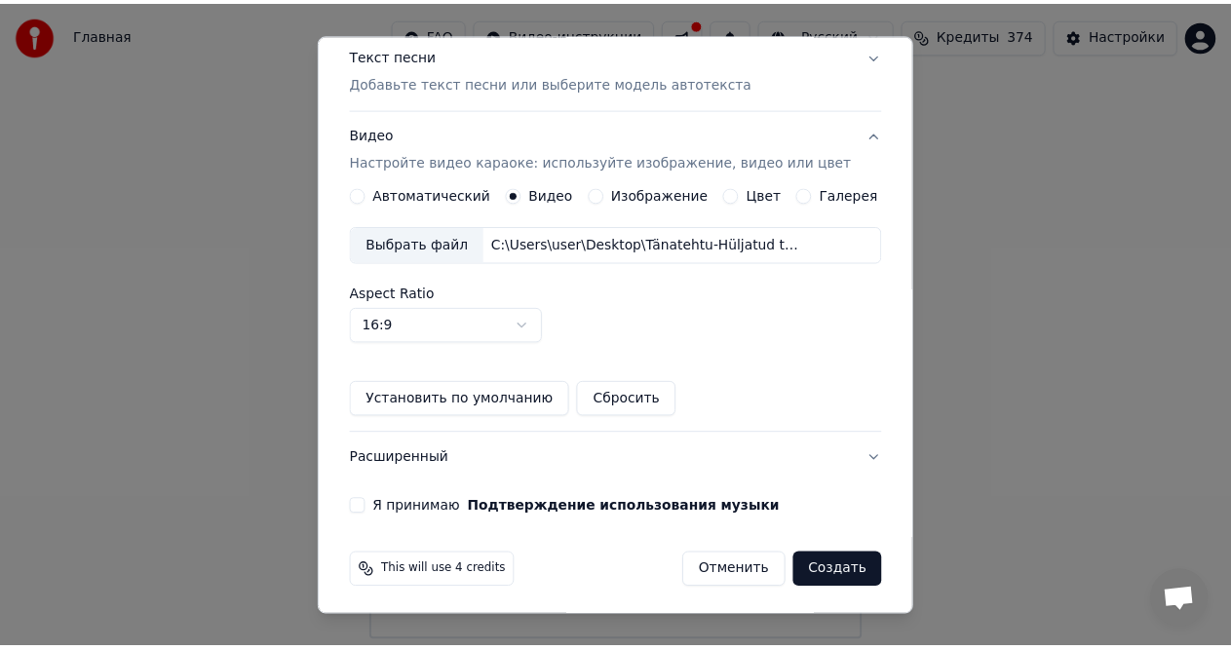
scroll to position [248, 0]
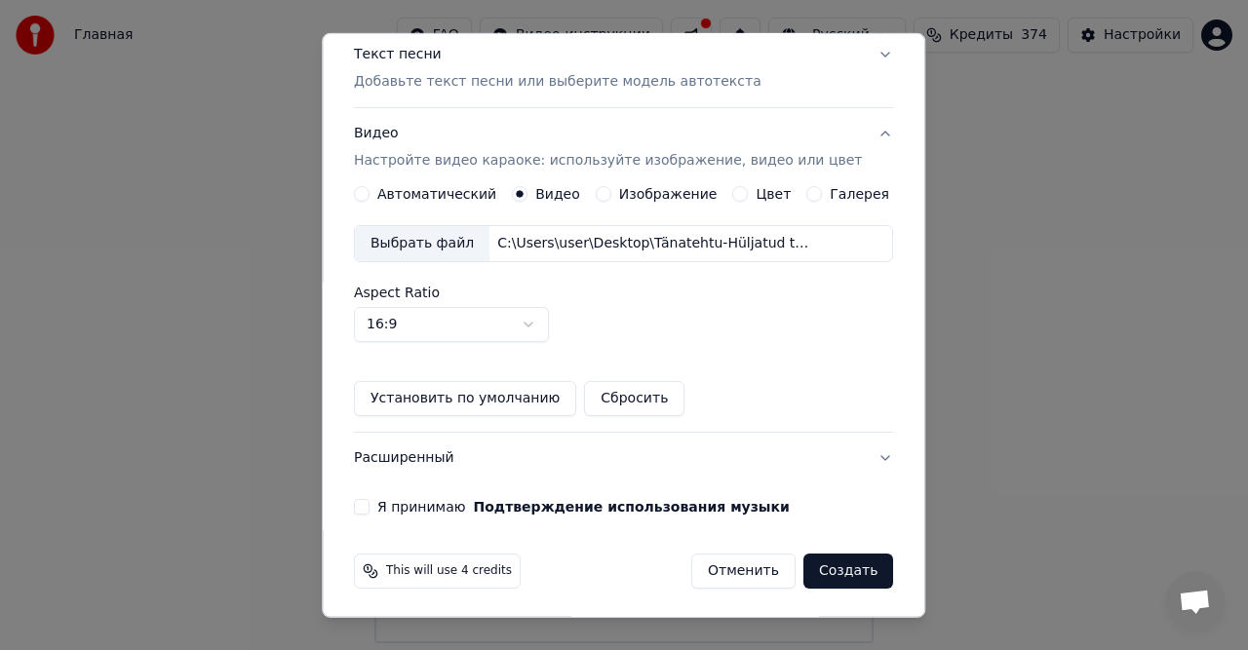
click at [450, 507] on label "Я принимаю Подтверждение использования музыки" at bounding box center [583, 507] width 412 height 14
click at [370, 507] on button "Я принимаю Подтверждение использования музыки" at bounding box center [362, 507] width 16 height 16
click at [823, 567] on button "Создать" at bounding box center [848, 571] width 90 height 35
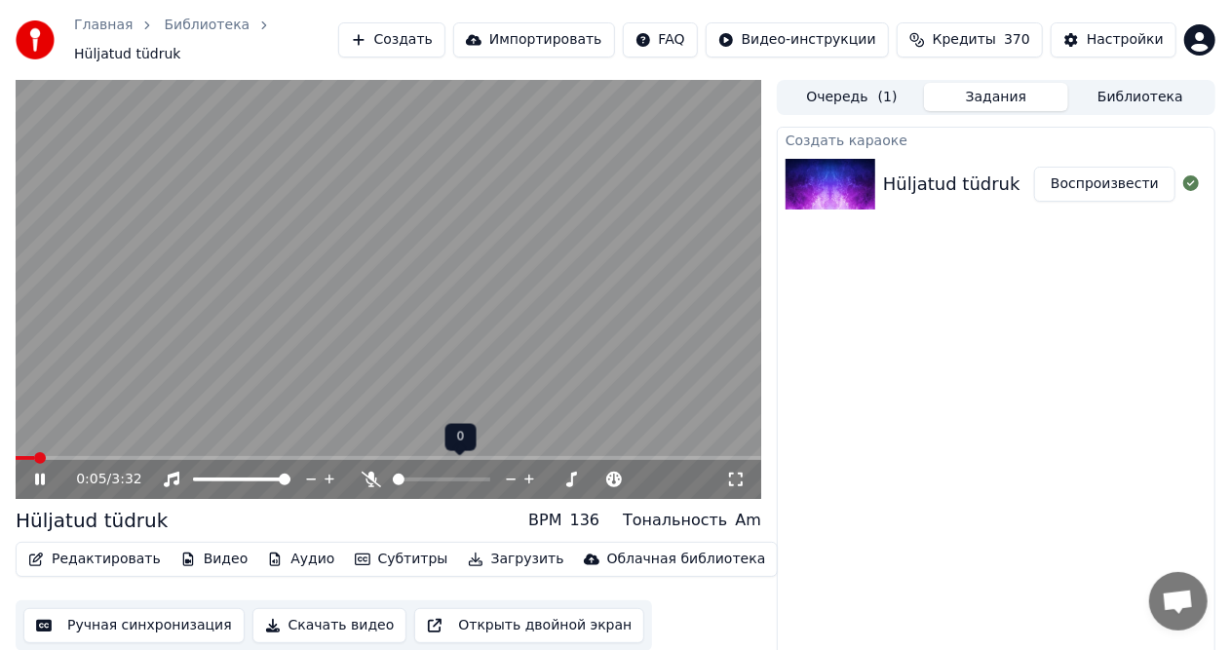
drag, startPoint x: 406, startPoint y: 472, endPoint x: 459, endPoint y: 474, distance: 53.7
click at [459, 474] on div at bounding box center [459, 480] width 157 height 20
click at [490, 478] on span at bounding box center [442, 480] width 98 height 4
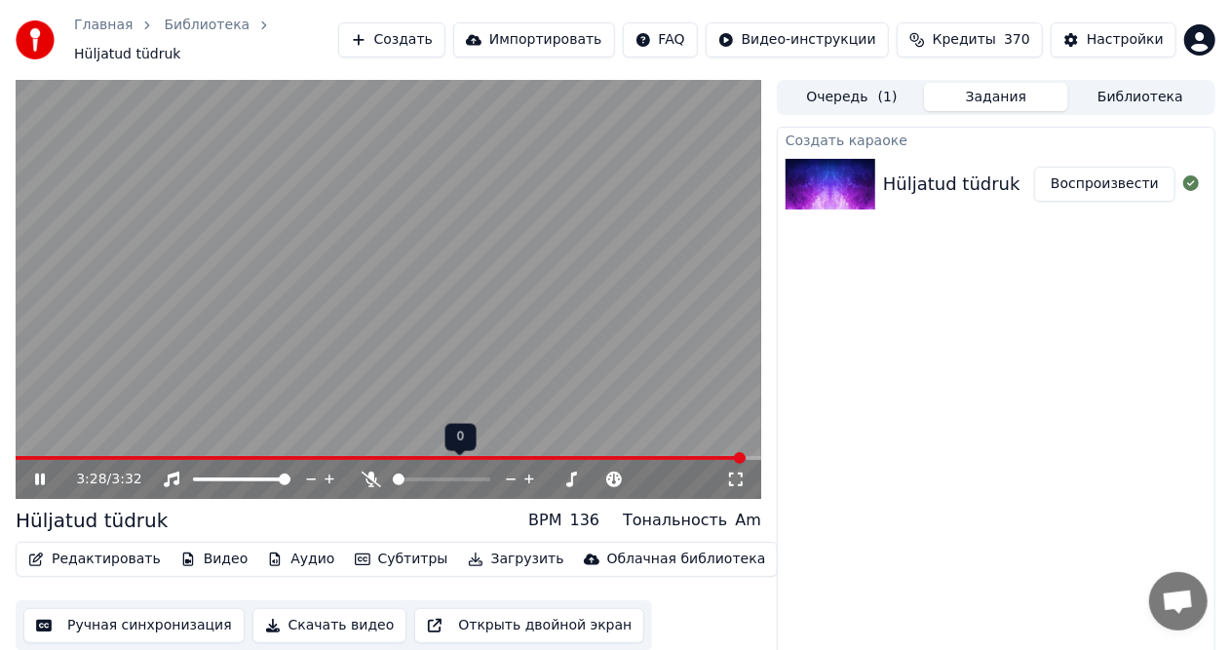
click at [393, 478] on span at bounding box center [393, 480] width 0 height 4
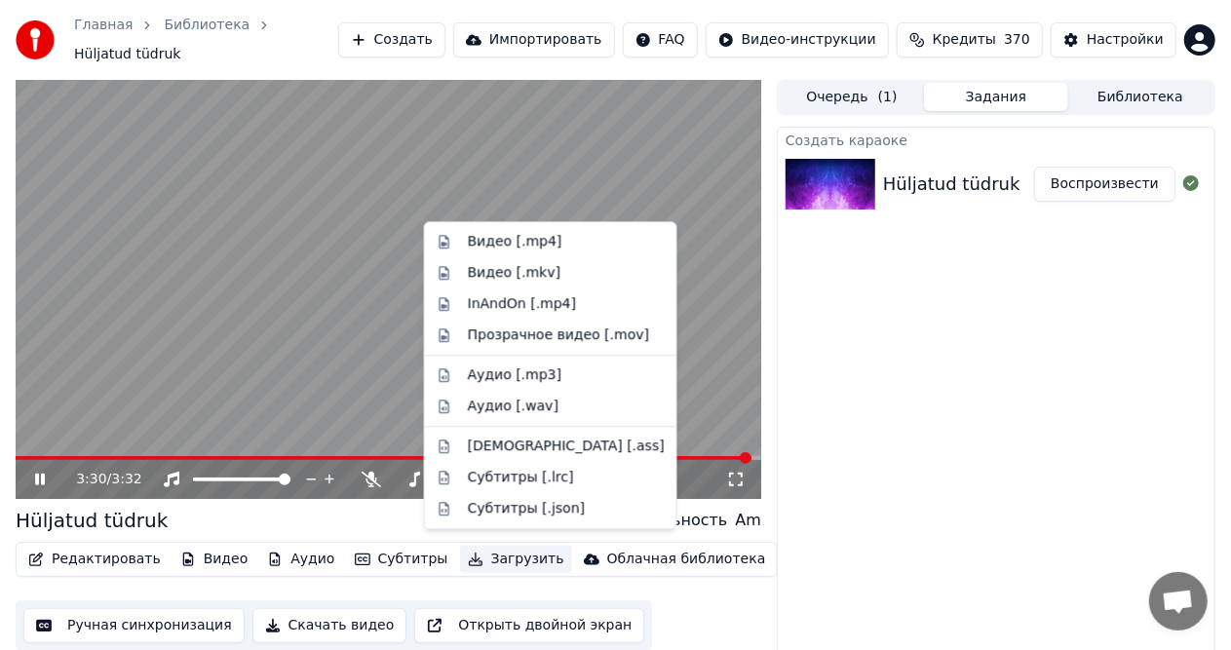
click at [489, 550] on button "Загрузить" at bounding box center [516, 559] width 112 height 27
click at [495, 241] on div "Видео [.mp4]" at bounding box center [515, 242] width 95 height 20
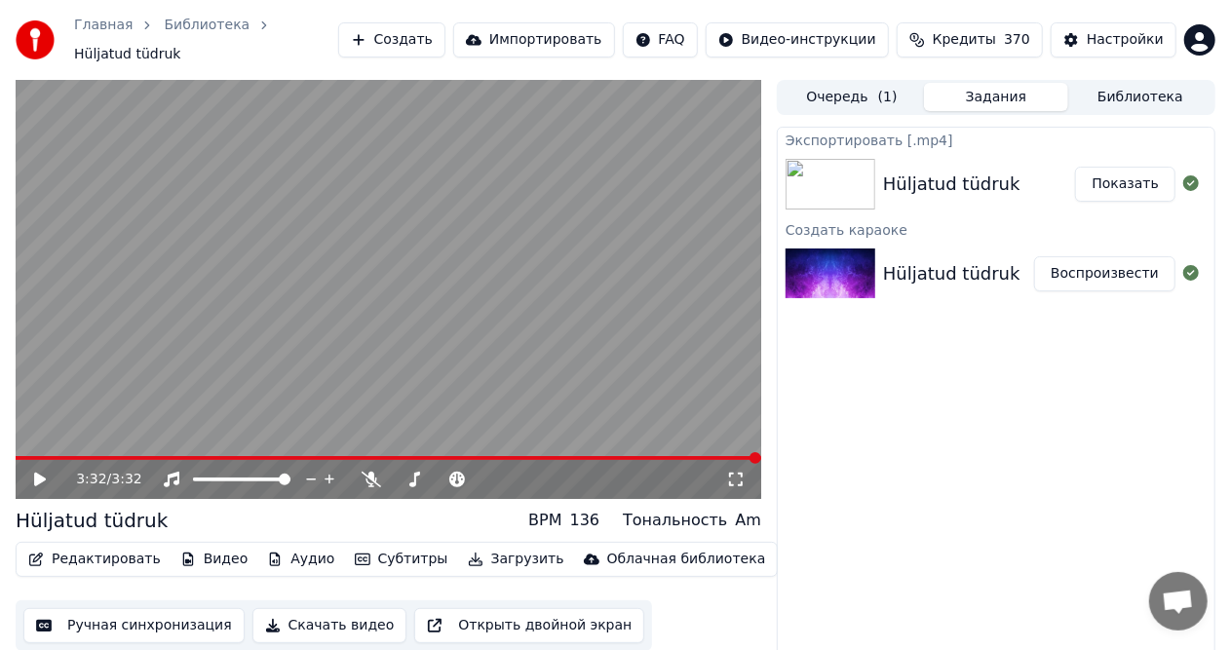
click at [1100, 183] on button "Показать" at bounding box center [1125, 184] width 100 height 35
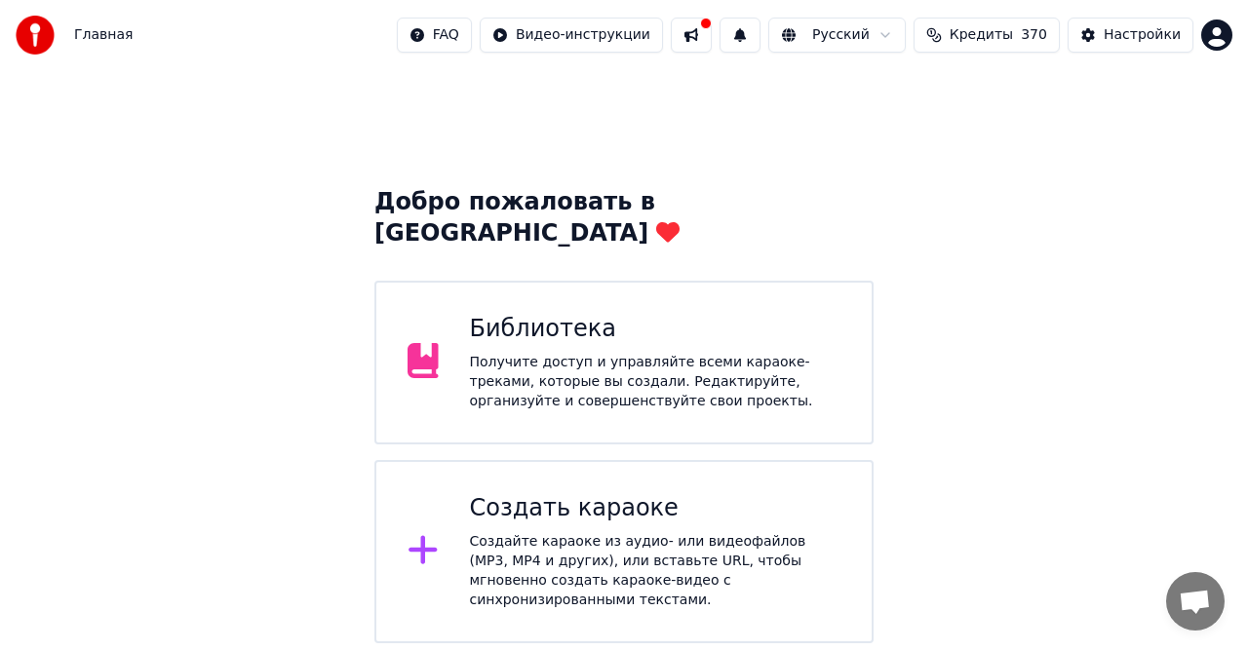
click at [543, 353] on div "Получите доступ и управляйте всеми караоке-треками, которые вы создали. Редакти…" at bounding box center [655, 382] width 371 height 59
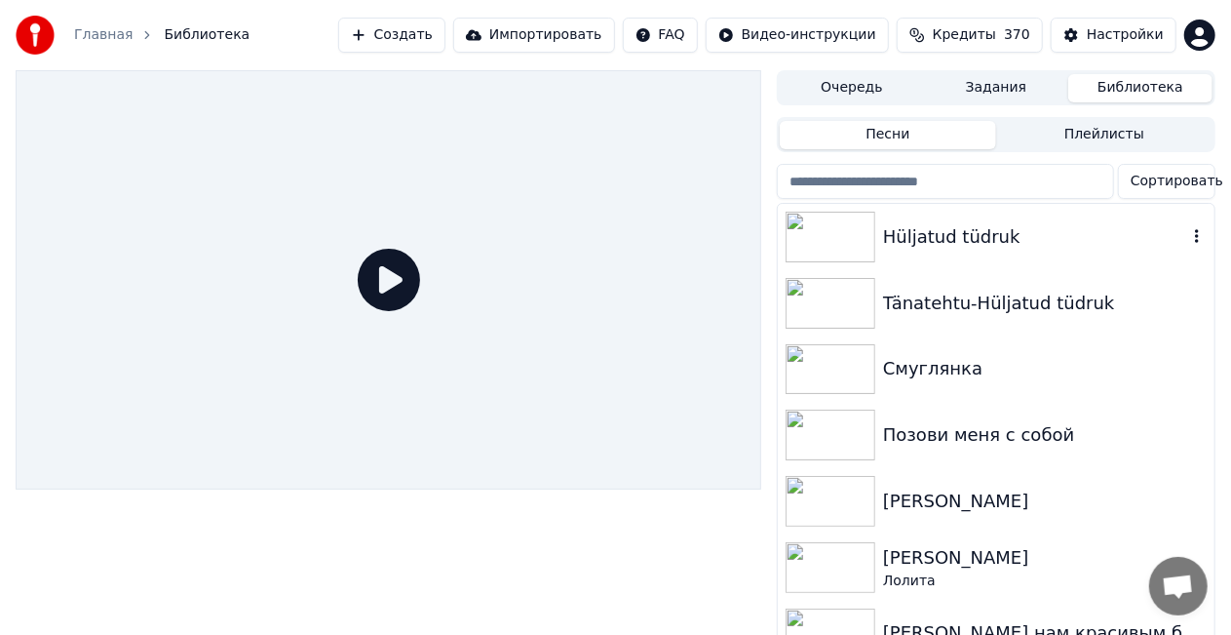
click at [960, 245] on div "Hüljatud tüdruk" at bounding box center [1035, 236] width 304 height 27
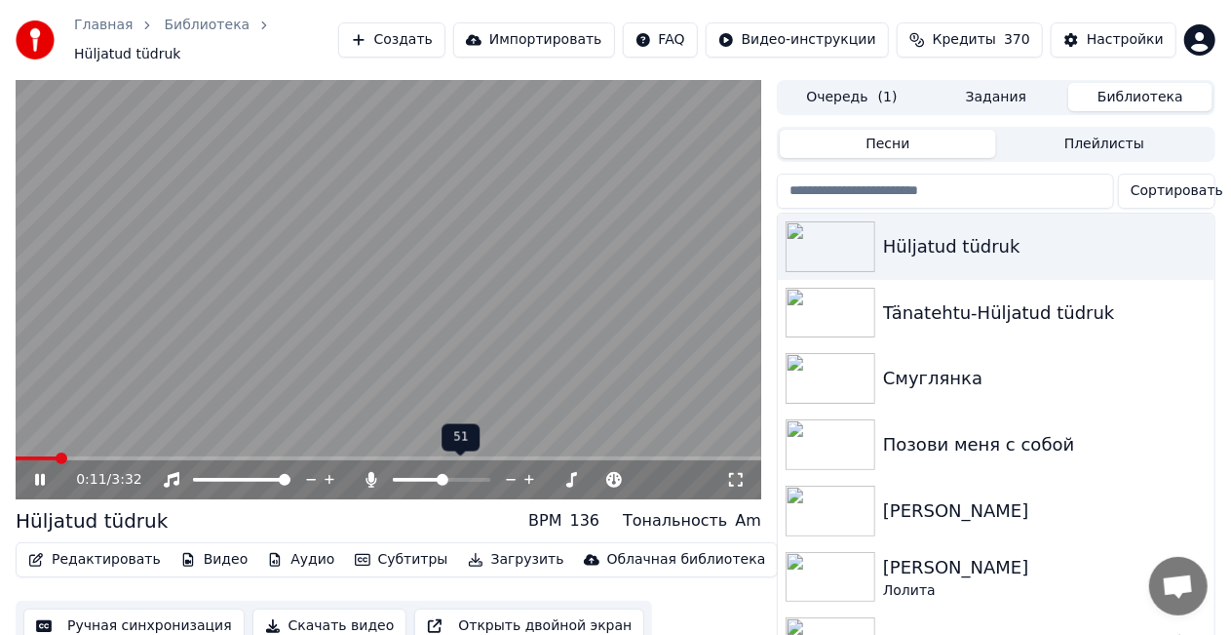
click at [443, 474] on span at bounding box center [443, 480] width 12 height 12
click at [239, 447] on div "100 100" at bounding box center [262, 437] width 46 height 27
click at [224, 456] on span at bounding box center [389, 458] width 746 height 4
click at [413, 295] on video at bounding box center [389, 289] width 746 height 419
click at [393, 477] on span at bounding box center [399, 480] width 12 height 12
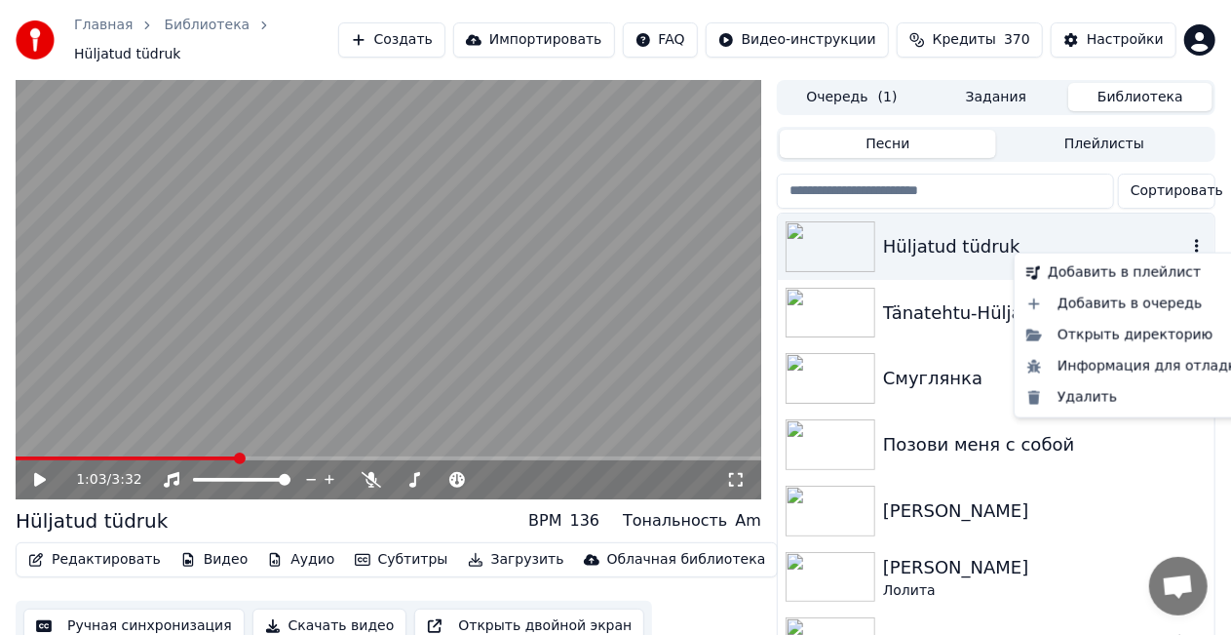
click at [1188, 238] on icon "button" at bounding box center [1198, 246] width 20 height 16
click at [1195, 239] on icon "button" at bounding box center [1197, 246] width 4 height 14
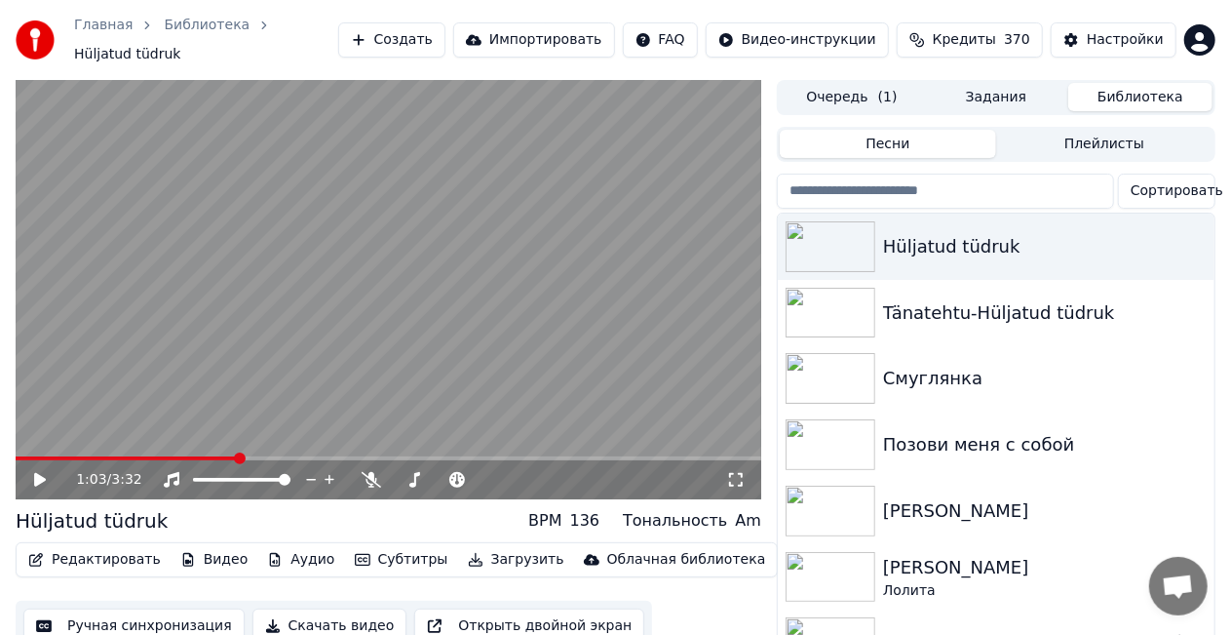
scroll to position [57, 0]
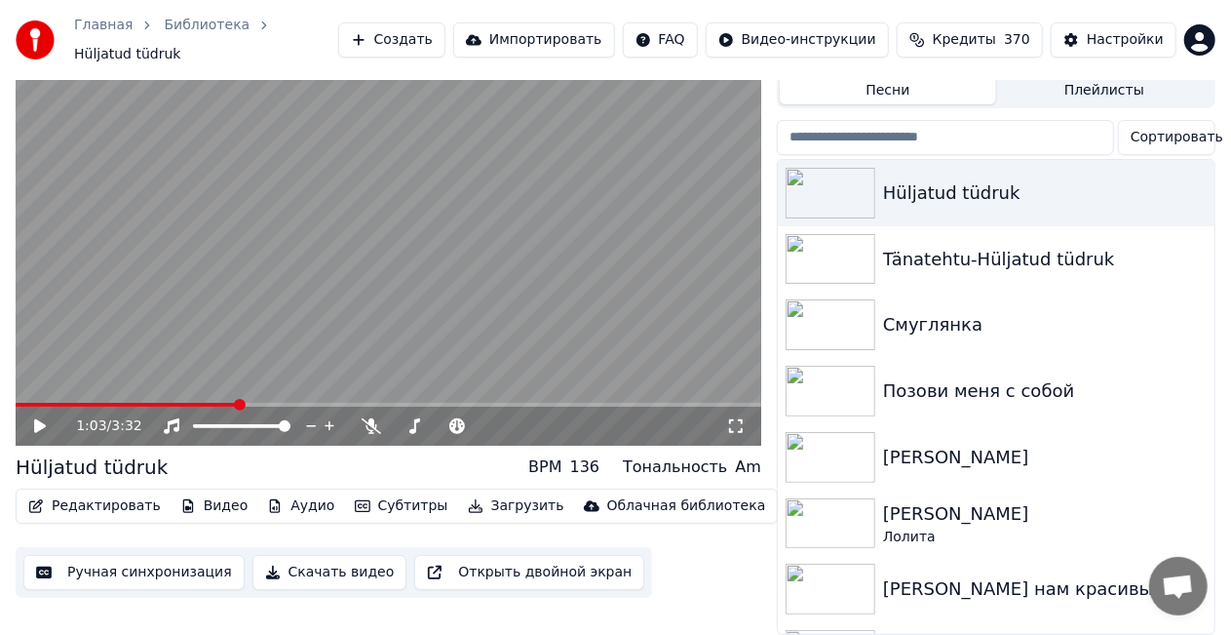
click at [282, 559] on button "Скачать видео" at bounding box center [330, 572] width 155 height 35
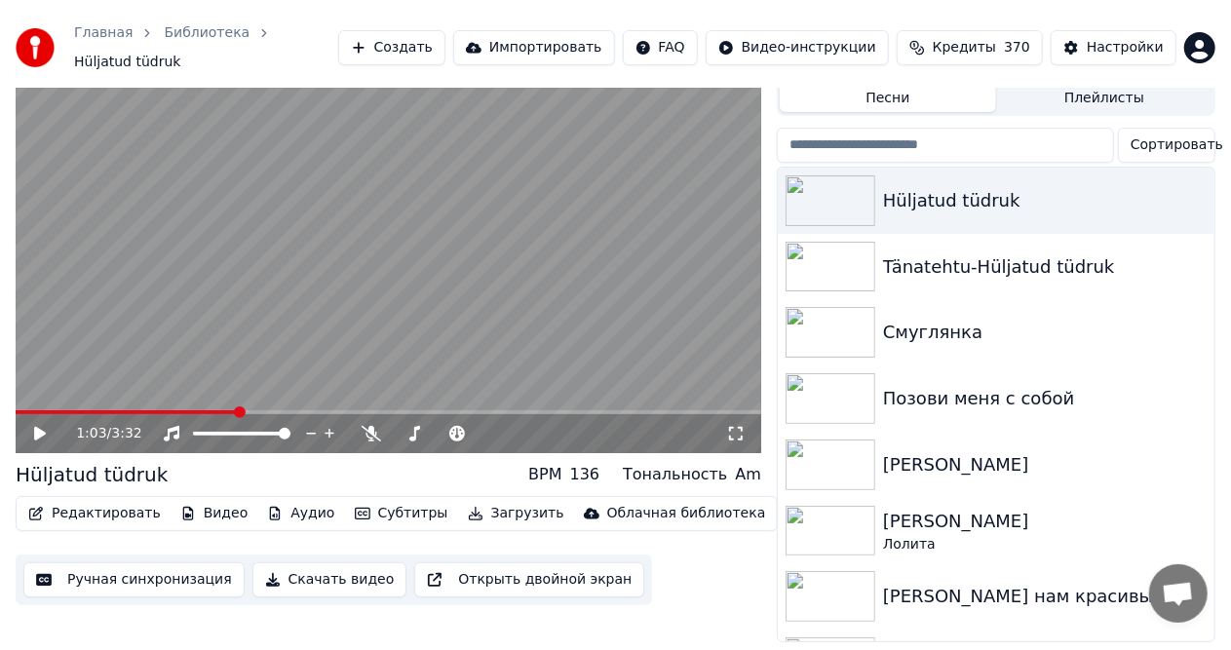
scroll to position [20, 0]
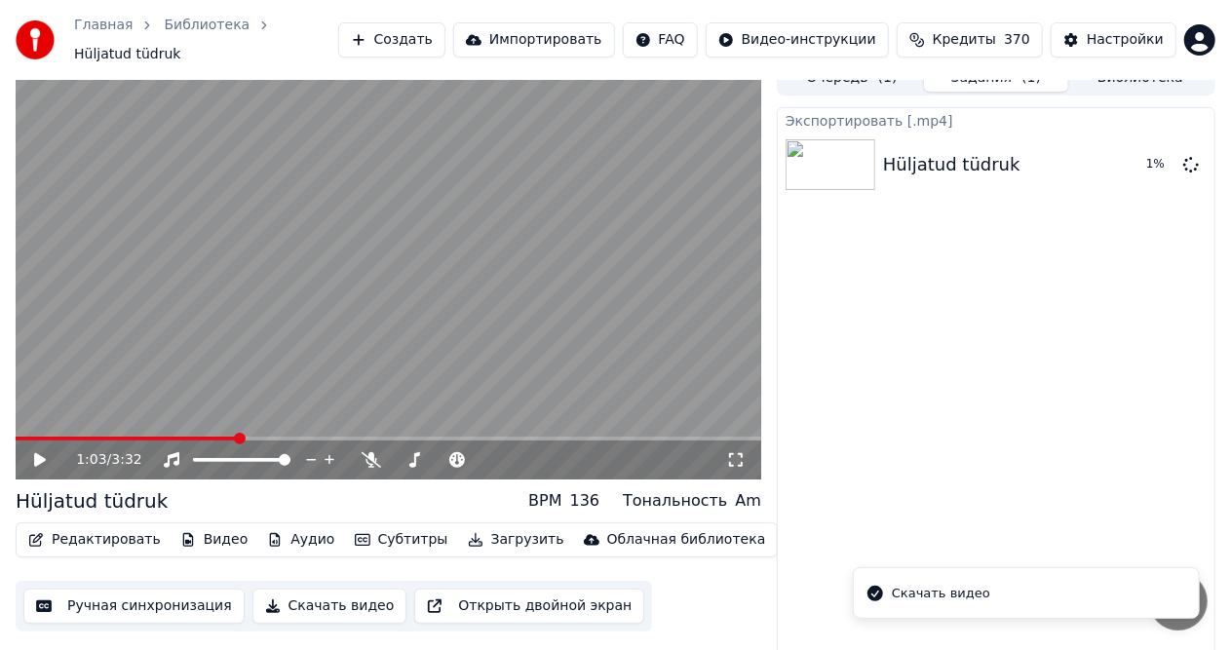
click at [914, 589] on div "Скачать видео" at bounding box center [941, 594] width 98 height 20
click at [78, 527] on button "Редактировать" at bounding box center [94, 540] width 148 height 27
click at [1102, 31] on div "Настройки" at bounding box center [1125, 40] width 77 height 20
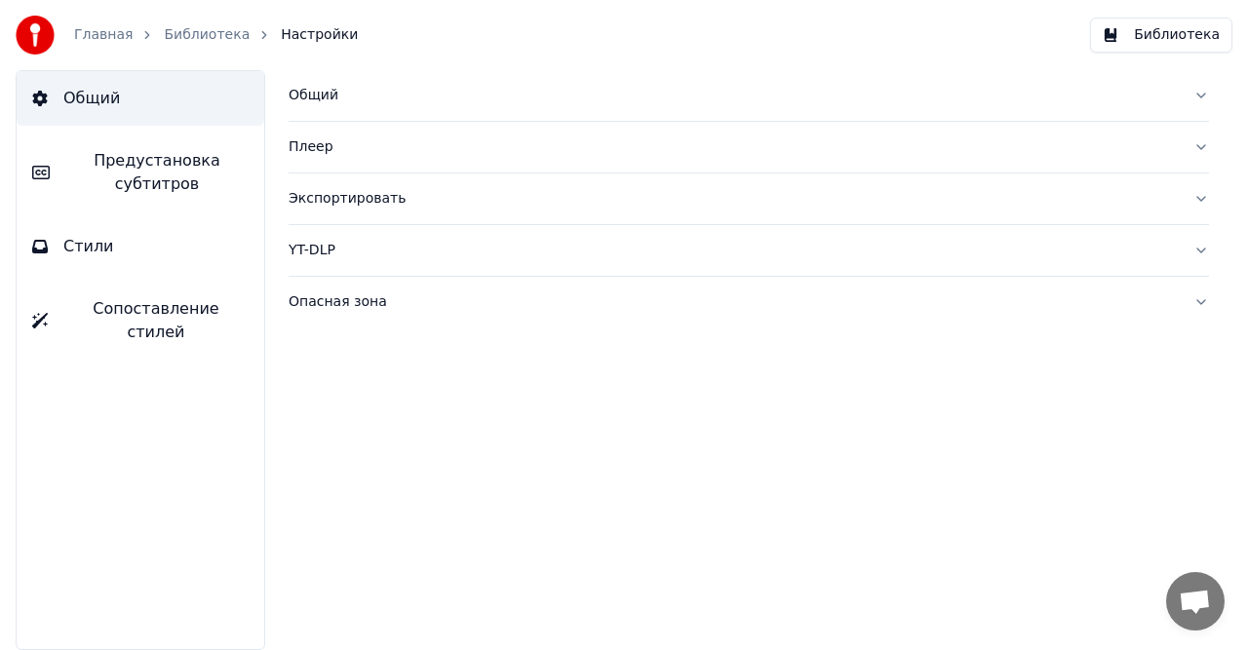
click at [336, 254] on div "YT-DLP" at bounding box center [733, 251] width 889 height 20
click at [372, 299] on div "Опасная зона" at bounding box center [733, 303] width 889 height 20
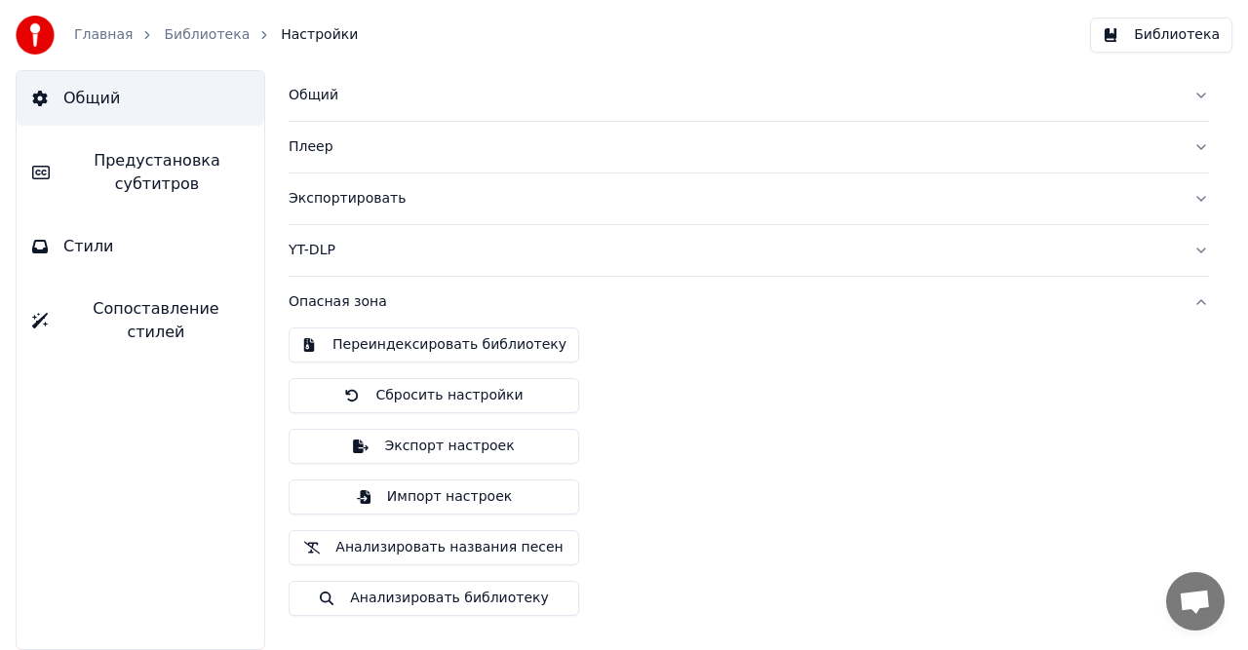
click at [456, 490] on button "Импорт настроек" at bounding box center [434, 497] width 291 height 35
click at [1174, 39] on button "Библиотека" at bounding box center [1161, 35] width 142 height 35
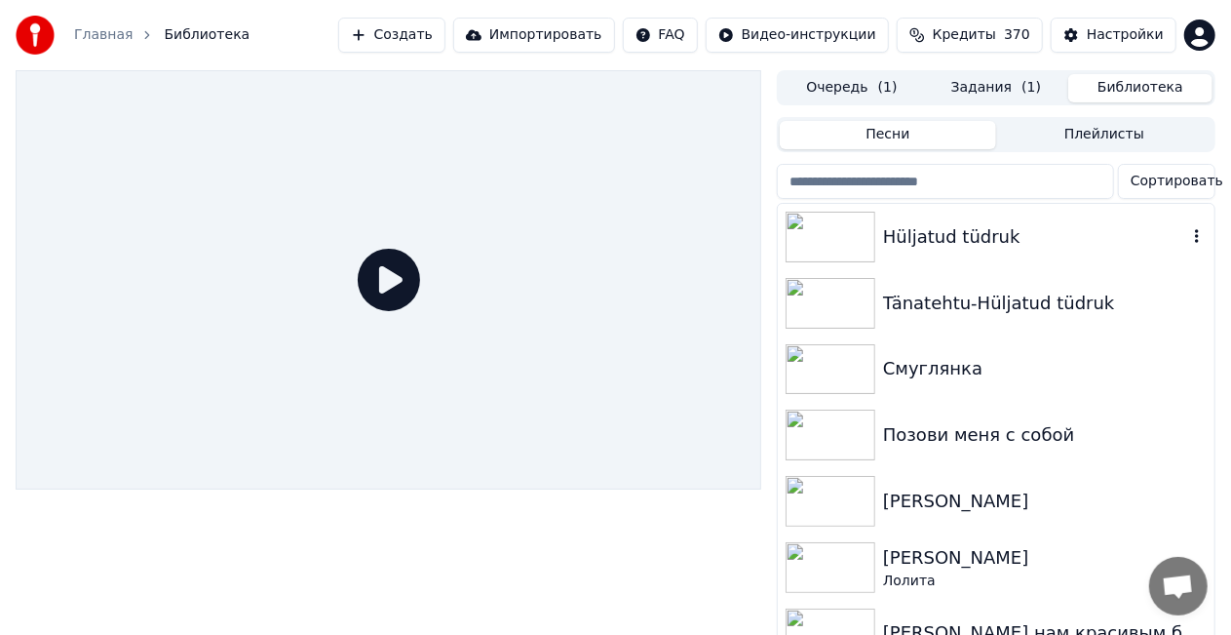
click at [880, 235] on div at bounding box center [835, 237] width 98 height 51
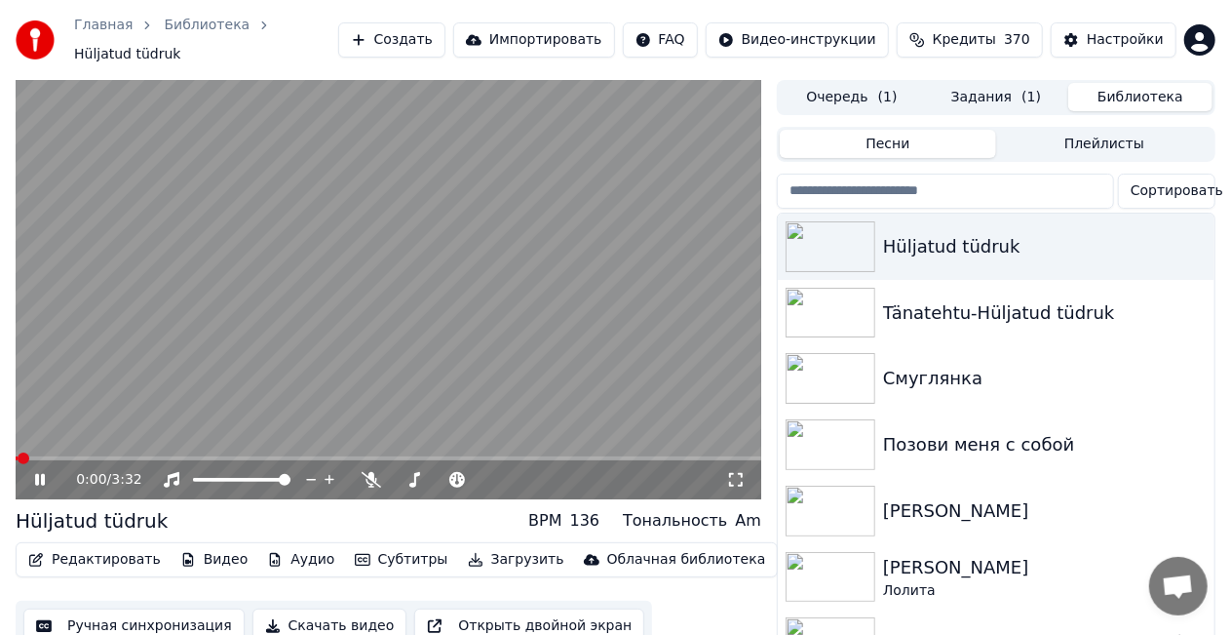
click at [315, 619] on button "Скачать видео" at bounding box center [330, 625] width 155 height 35
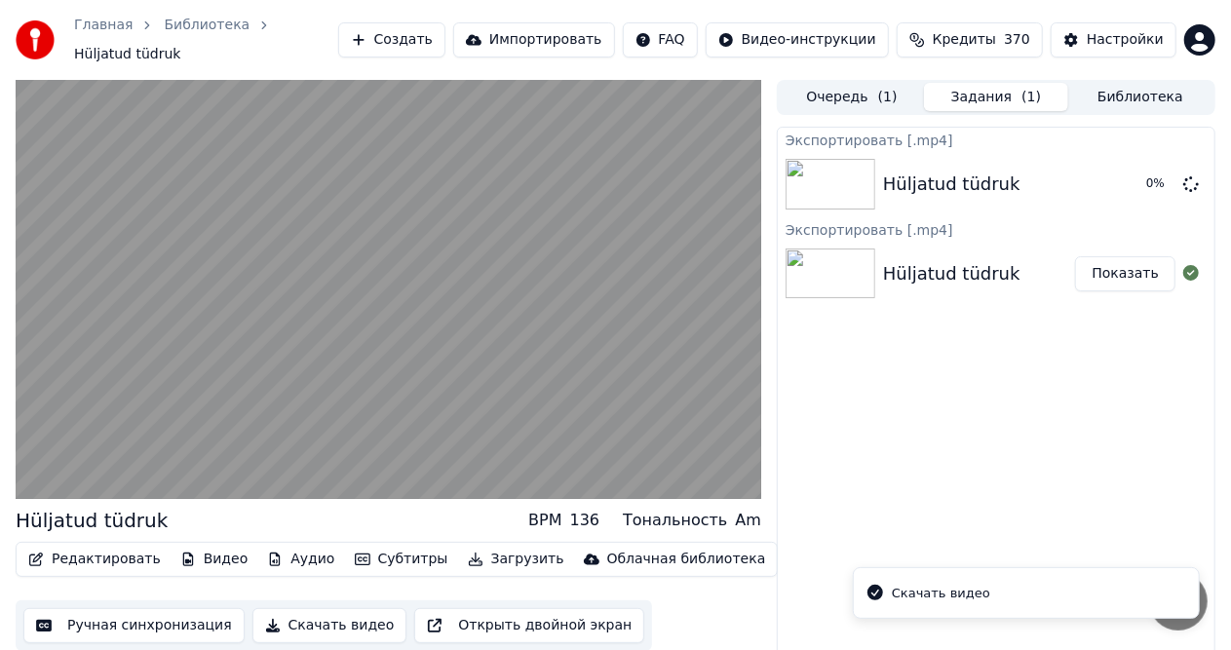
click at [1125, 271] on button "Показать" at bounding box center [1125, 273] width 100 height 35
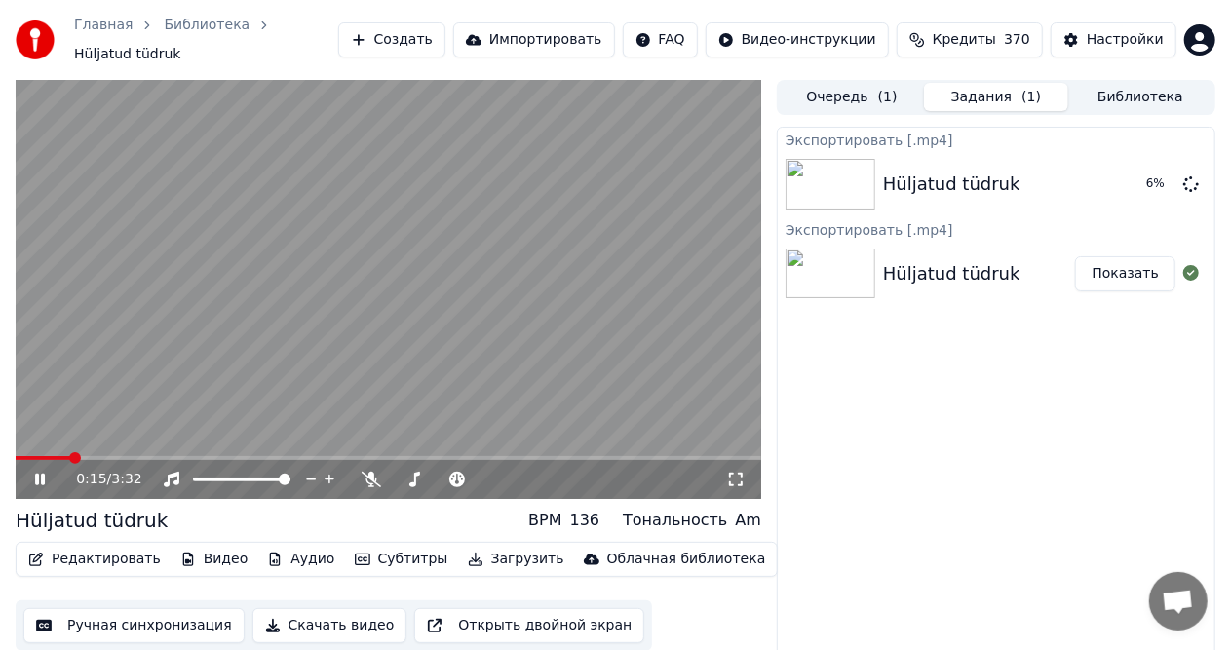
click at [404, 271] on video at bounding box center [389, 289] width 746 height 419
